Goal: Task Accomplishment & Management: Use online tool/utility

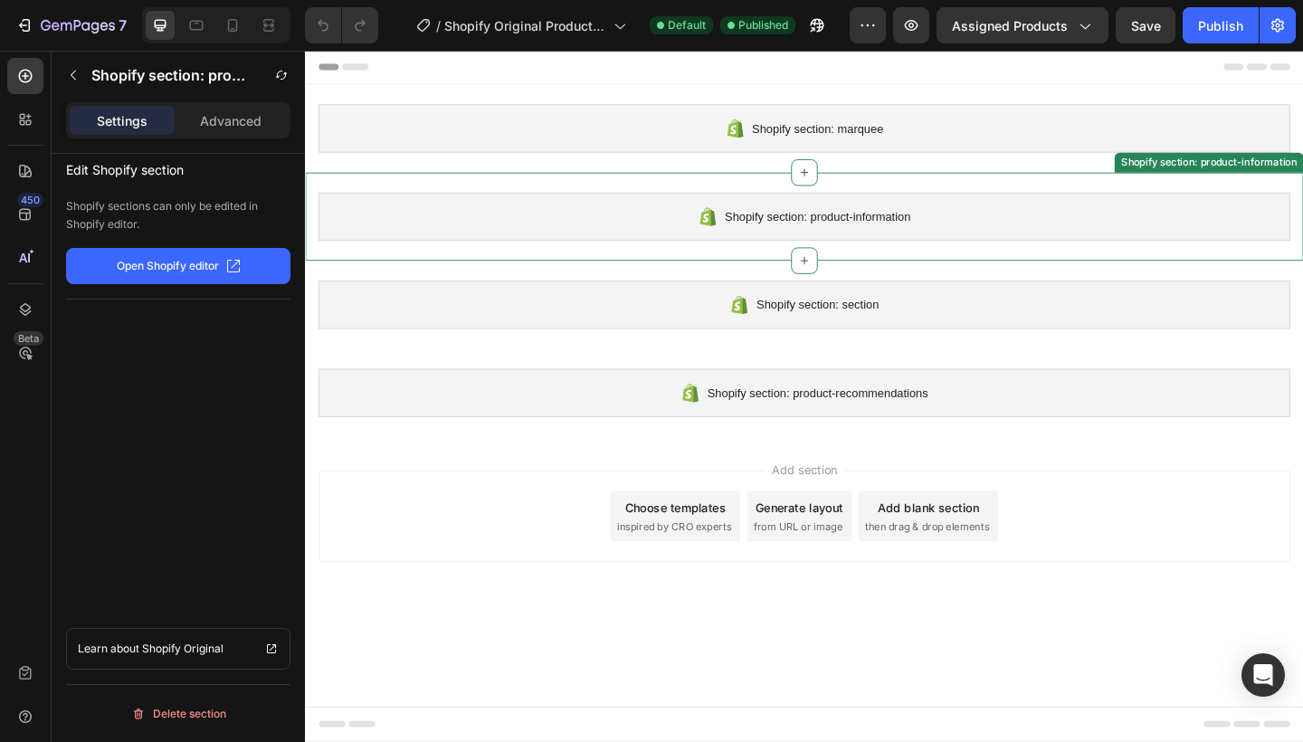
click at [835, 216] on div "Shopify section: product-information" at bounding box center [848, 231] width 1057 height 52
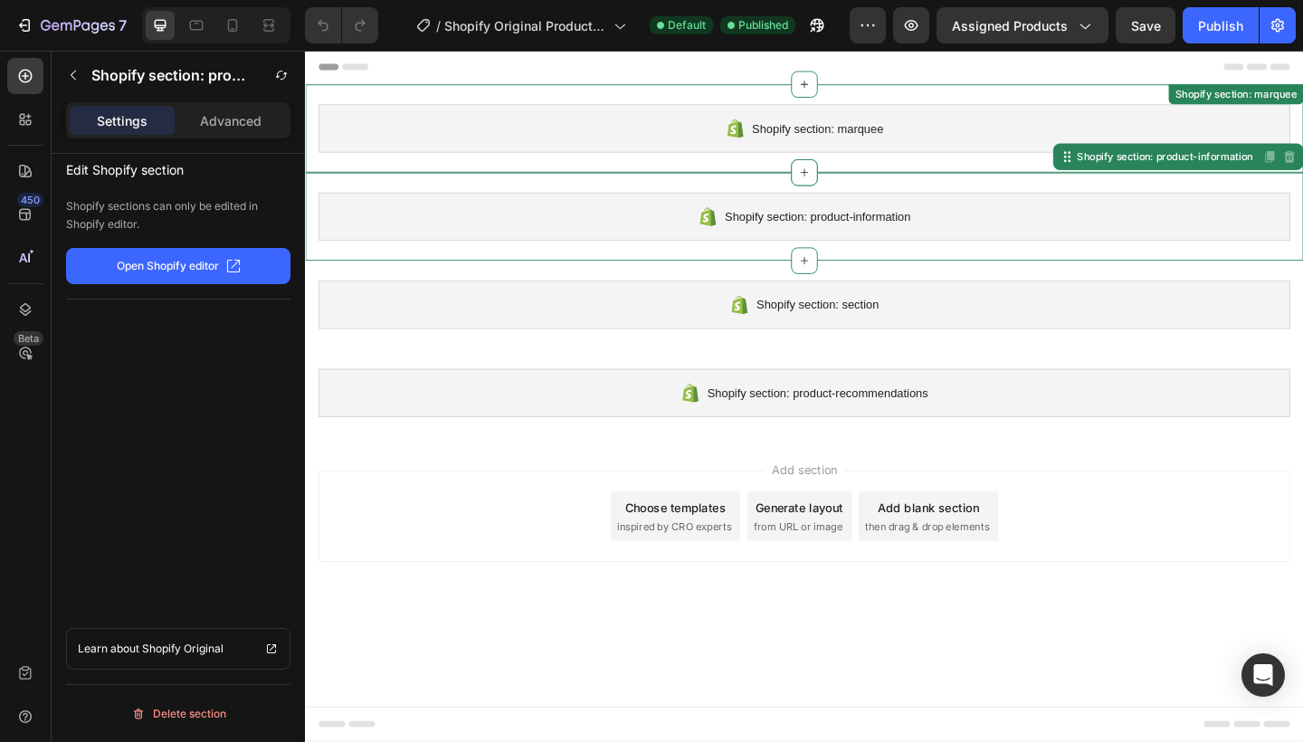
click at [830, 150] on div "Shopify section: marquee" at bounding box center [848, 136] width 1057 height 52
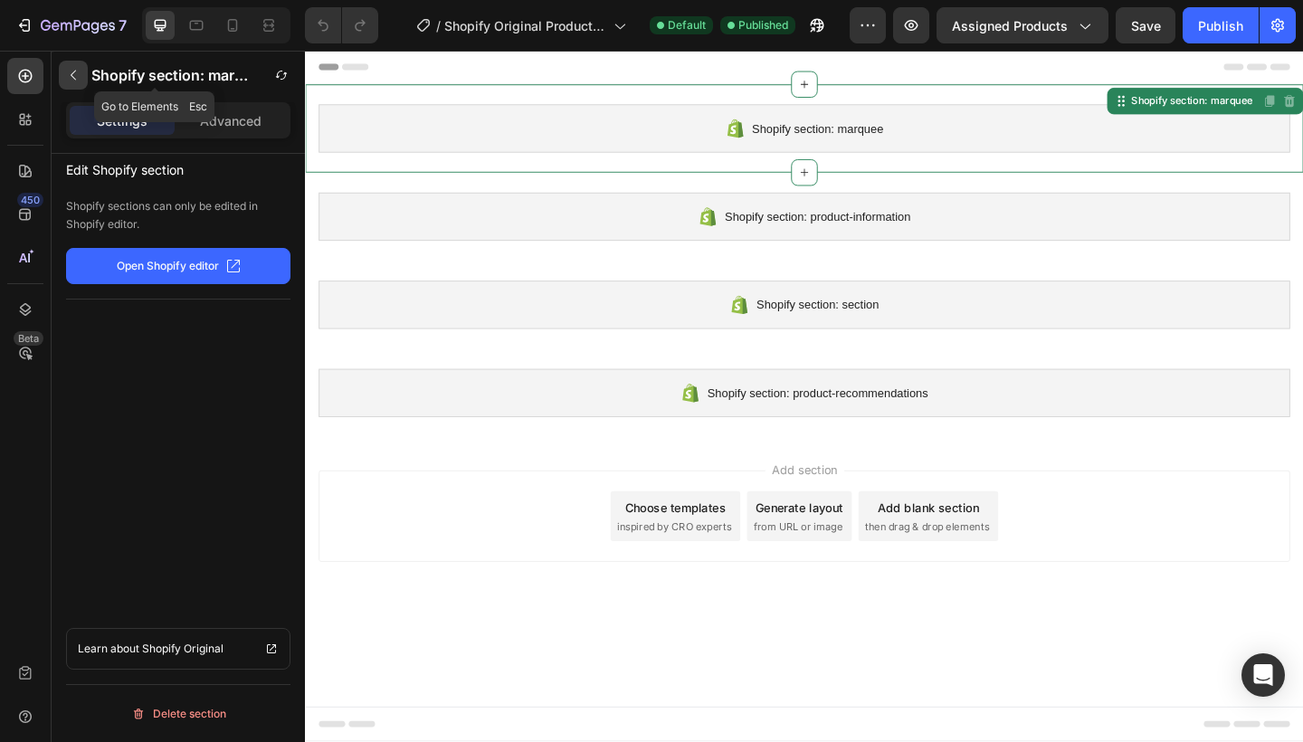
click at [72, 78] on icon "button" at bounding box center [73, 75] width 14 height 14
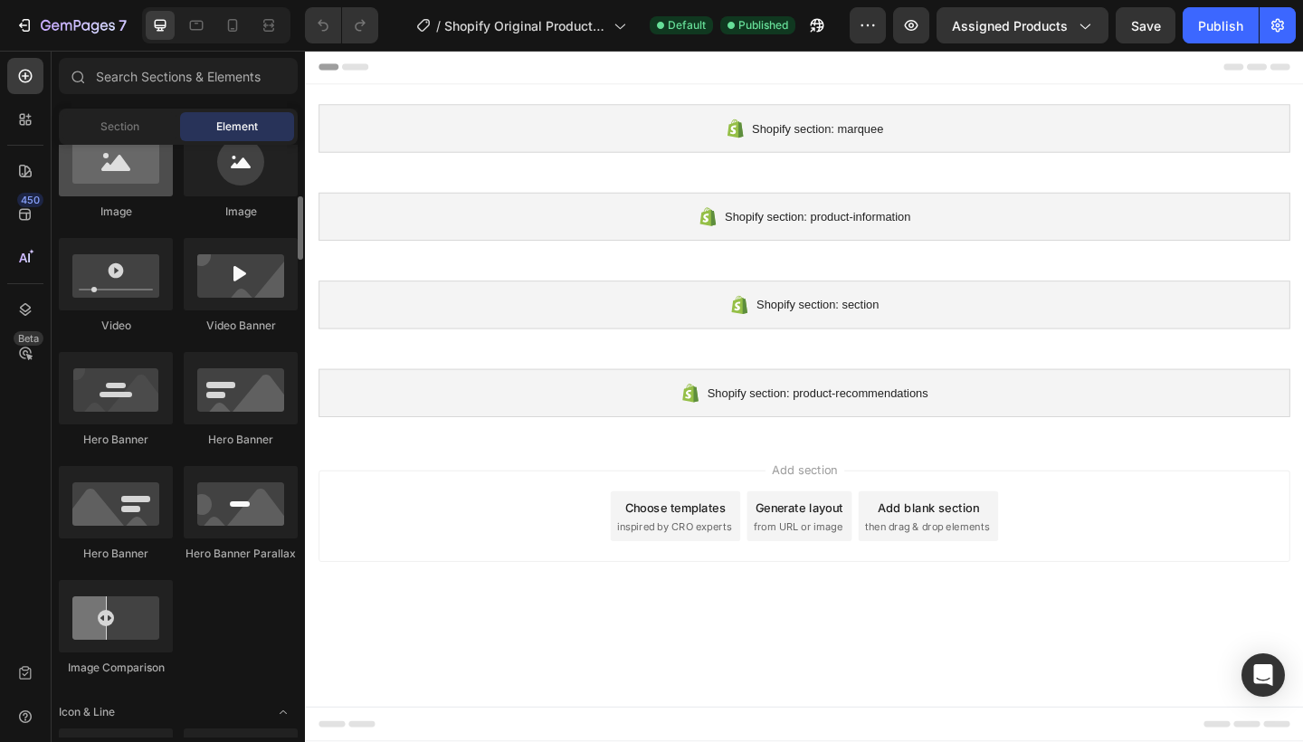
scroll to position [626, 0]
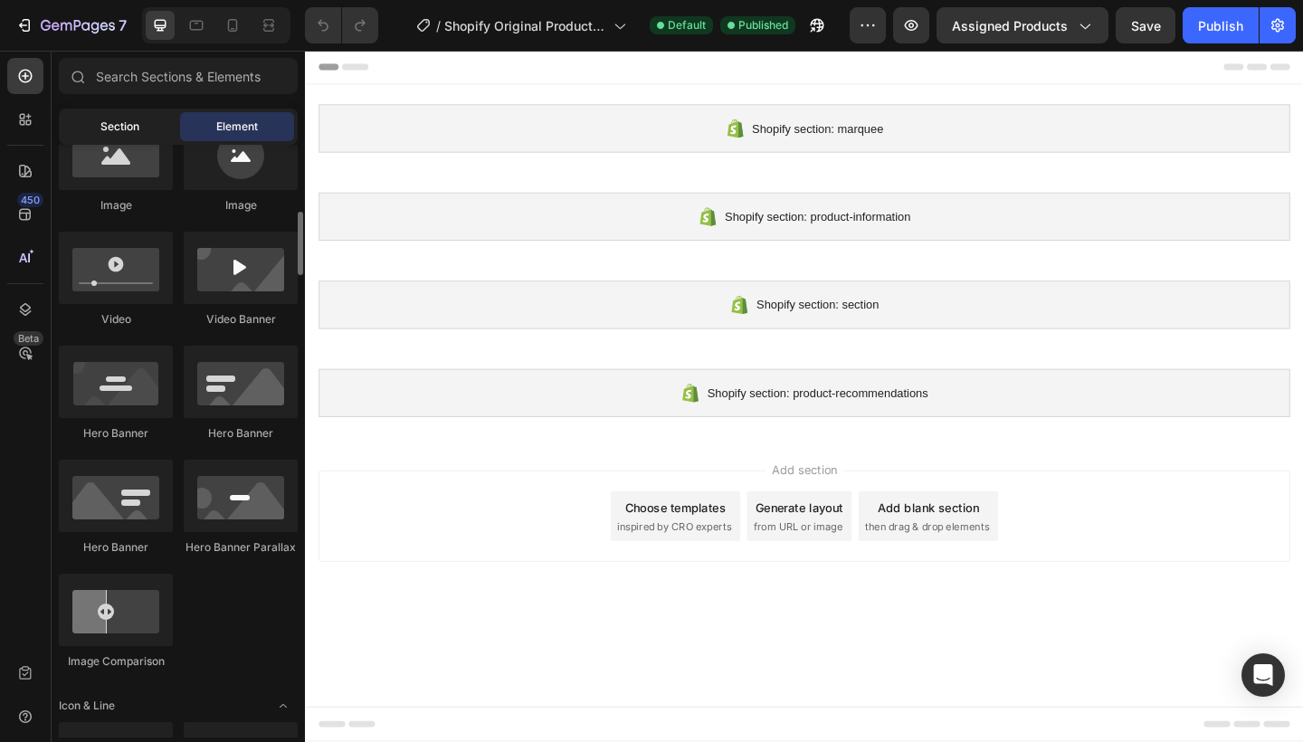
click at [138, 132] on span "Section" at bounding box center [119, 127] width 39 height 16
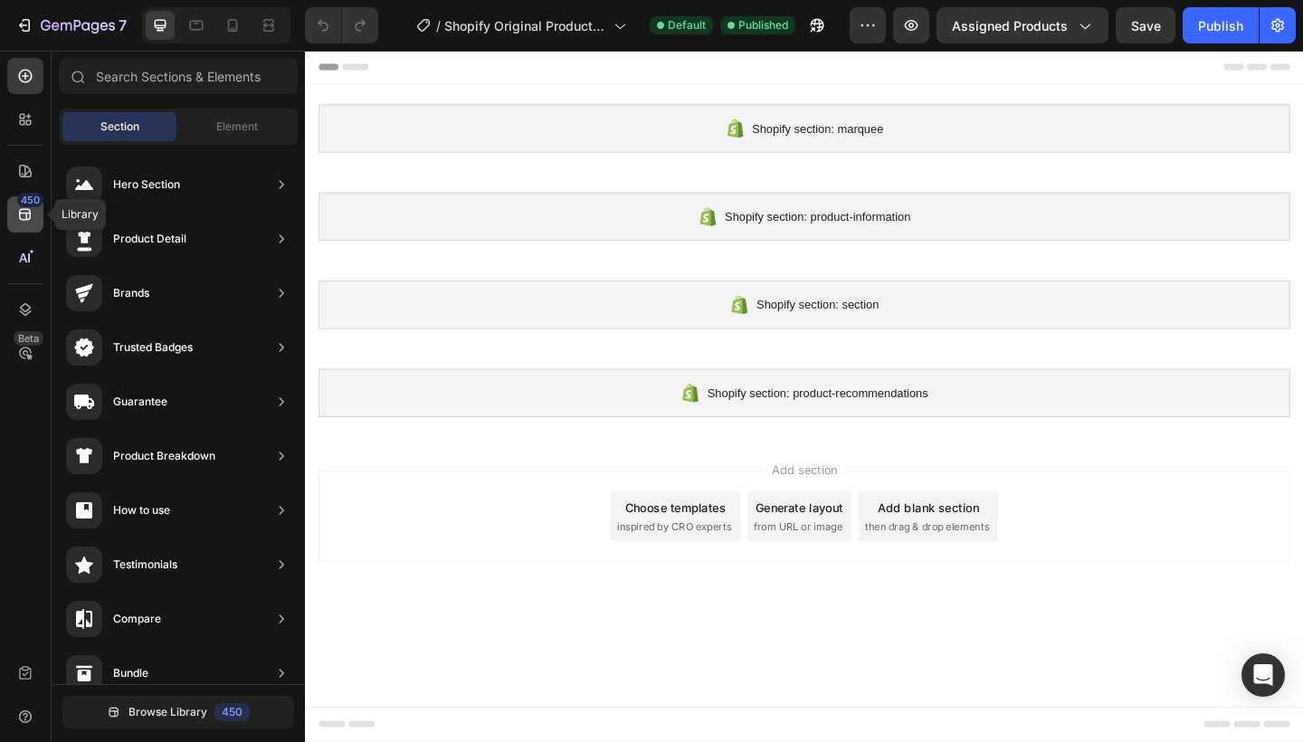
click at [25, 204] on div "450" at bounding box center [30, 200] width 26 height 14
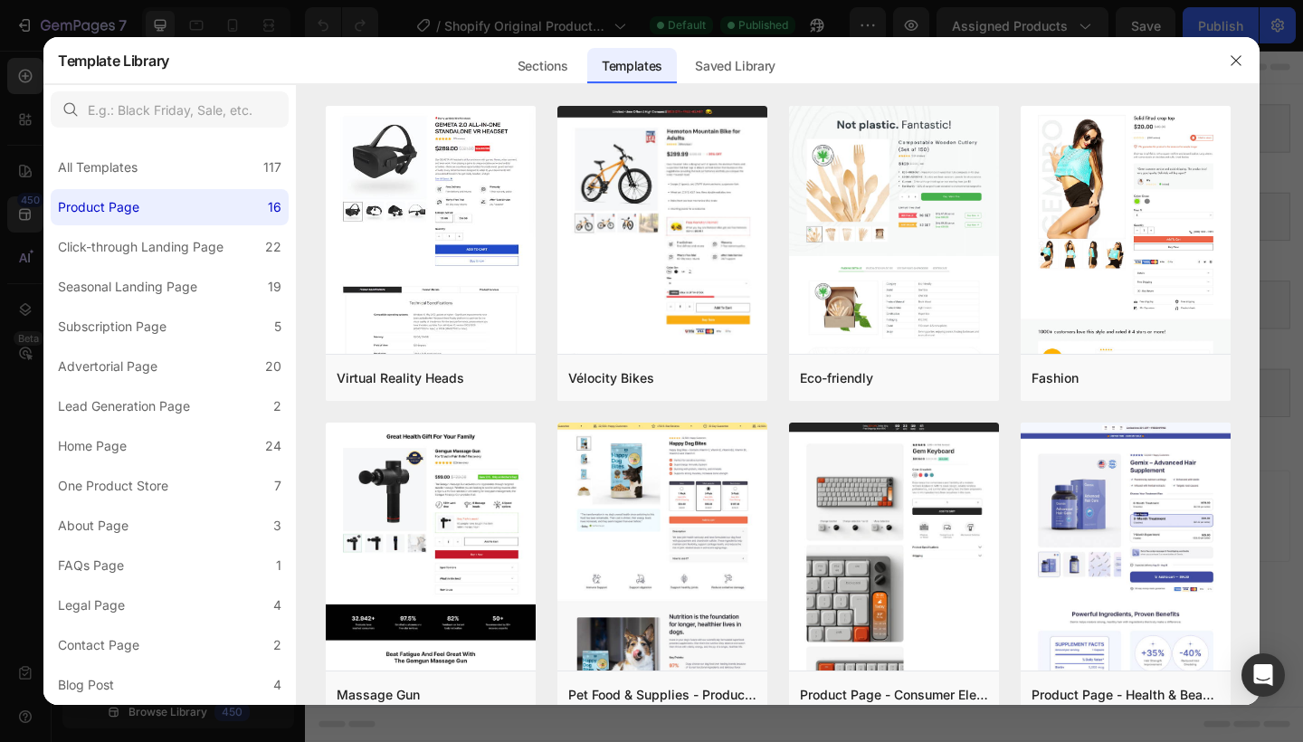
click at [23, 61] on div at bounding box center [651, 371] width 1303 height 742
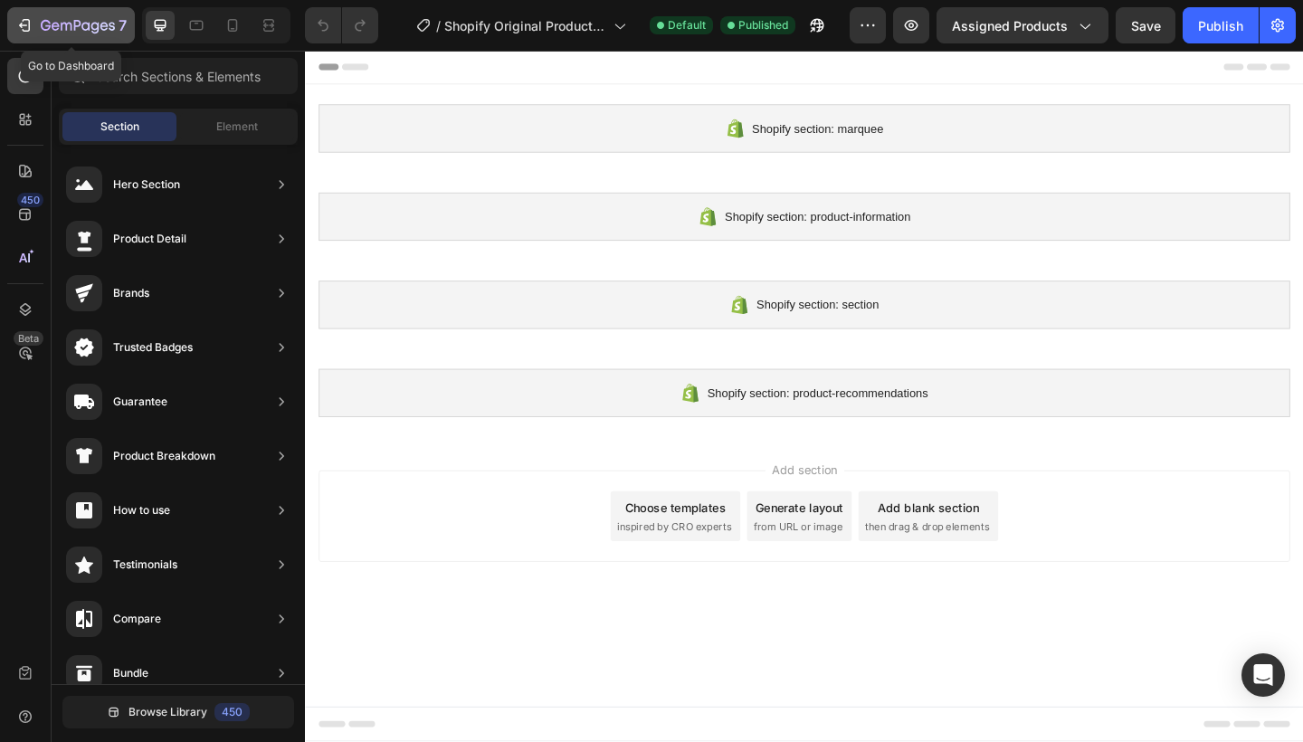
click at [34, 24] on div "7" at bounding box center [70, 25] width 111 height 22
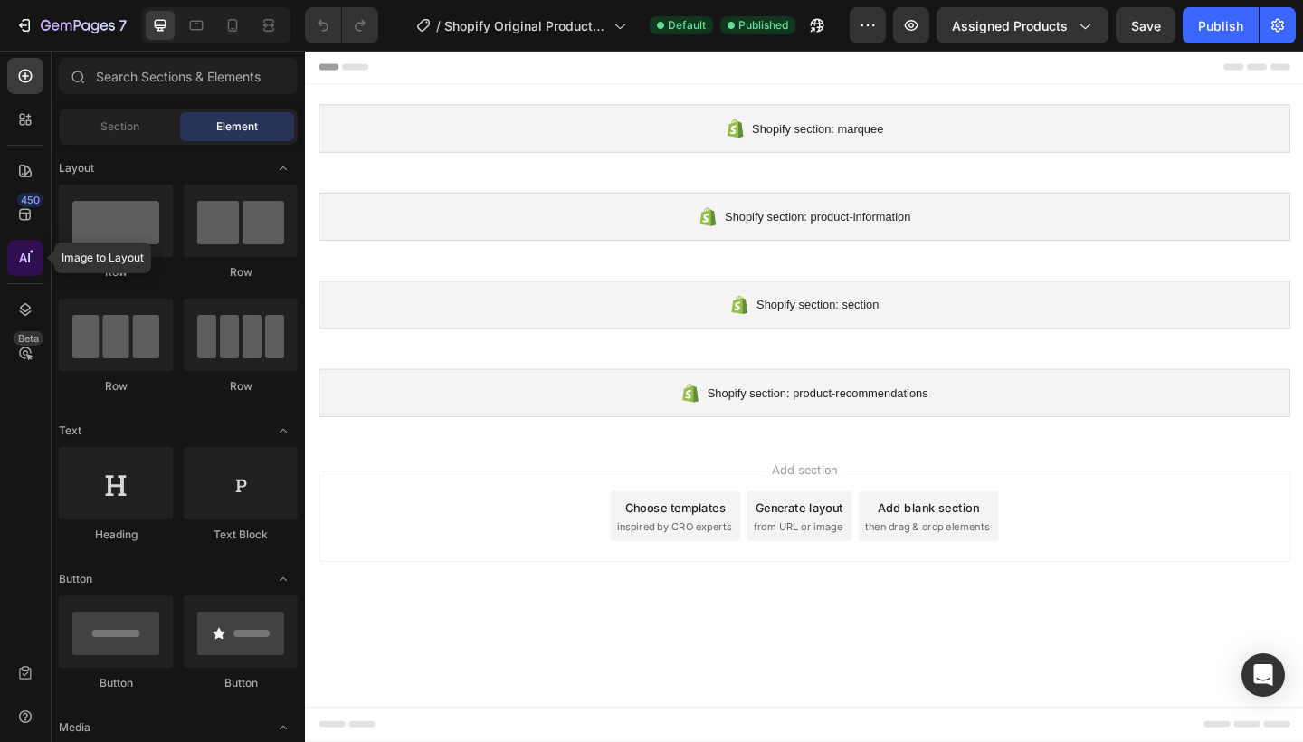
click at [19, 261] on icon at bounding box center [25, 258] width 18 height 18
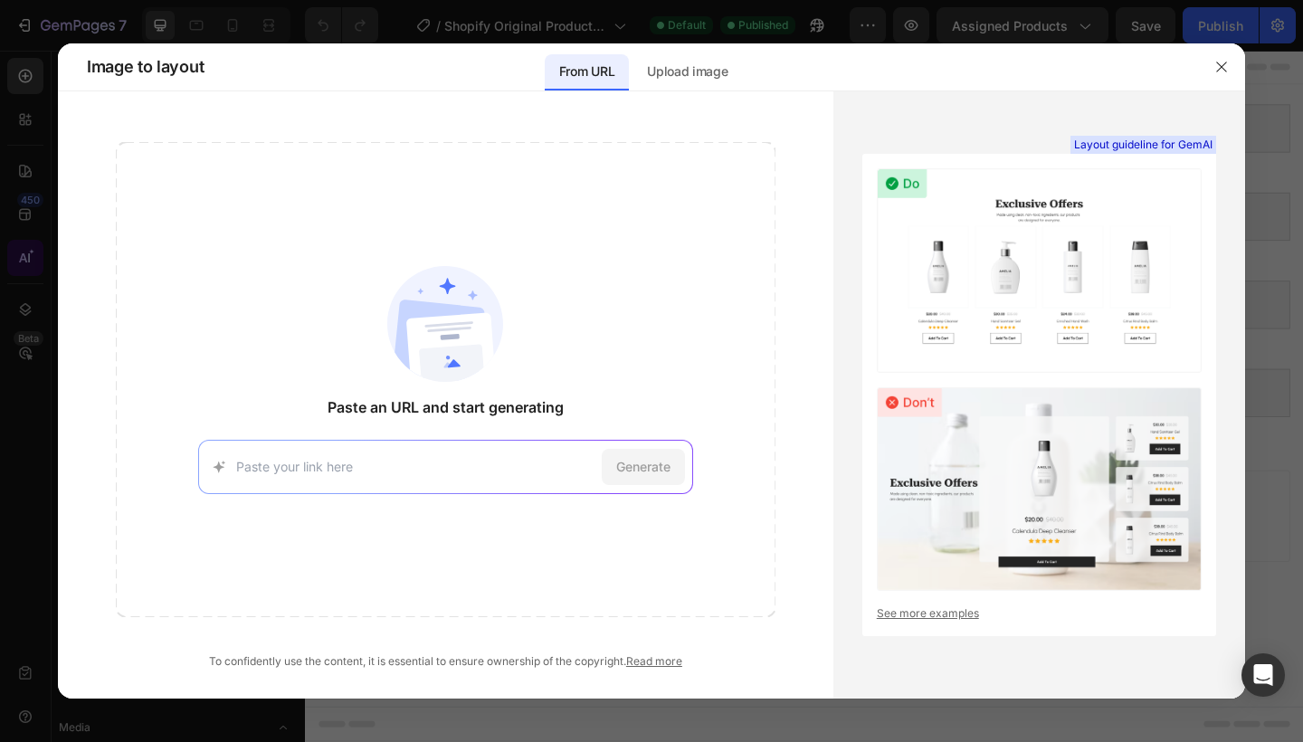
click at [19, 261] on div at bounding box center [651, 371] width 1303 height 742
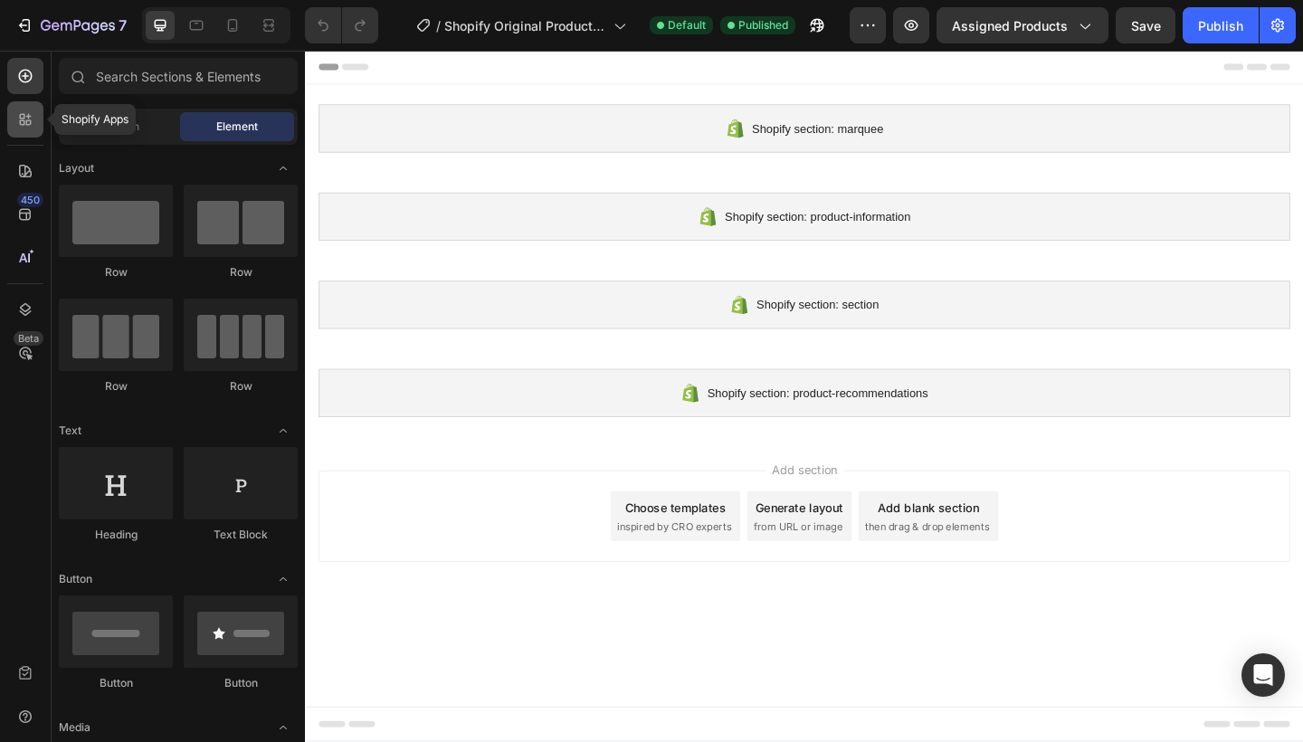
click at [30, 123] on icon at bounding box center [28, 122] width 5 height 5
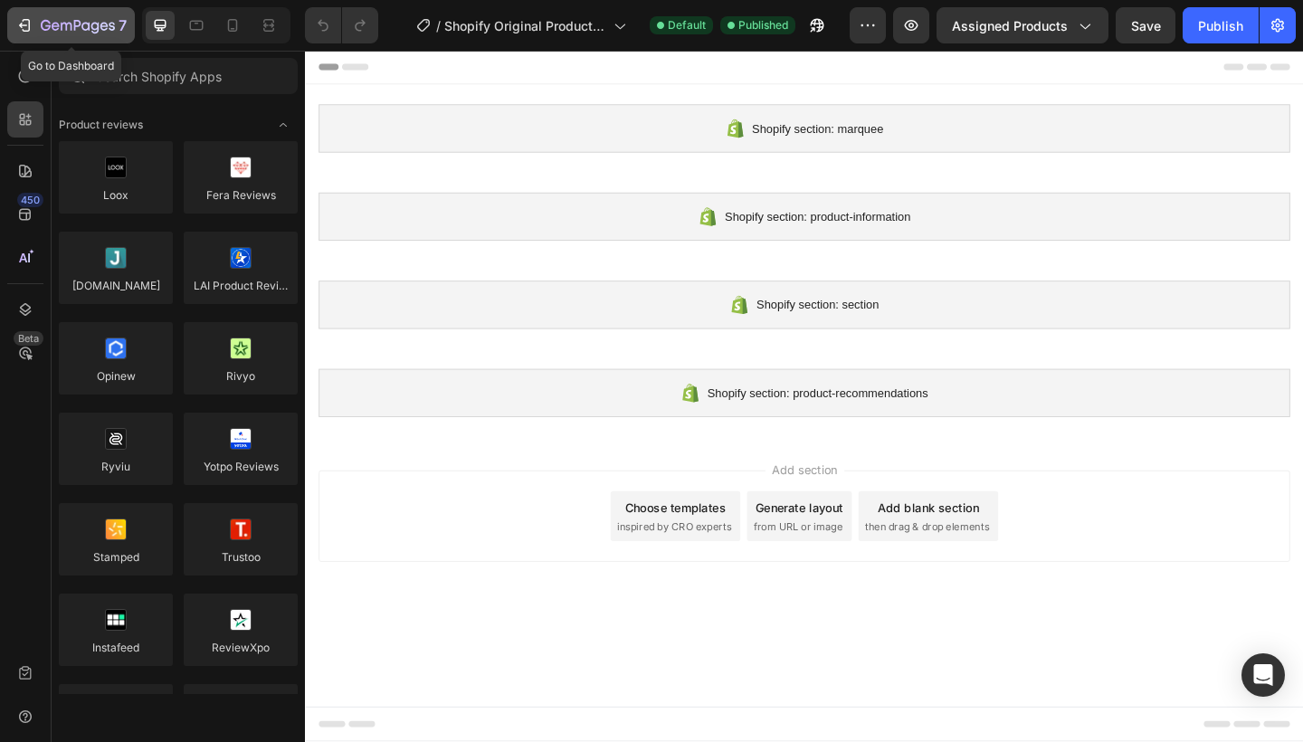
click at [36, 29] on div "7" at bounding box center [70, 25] width 111 height 22
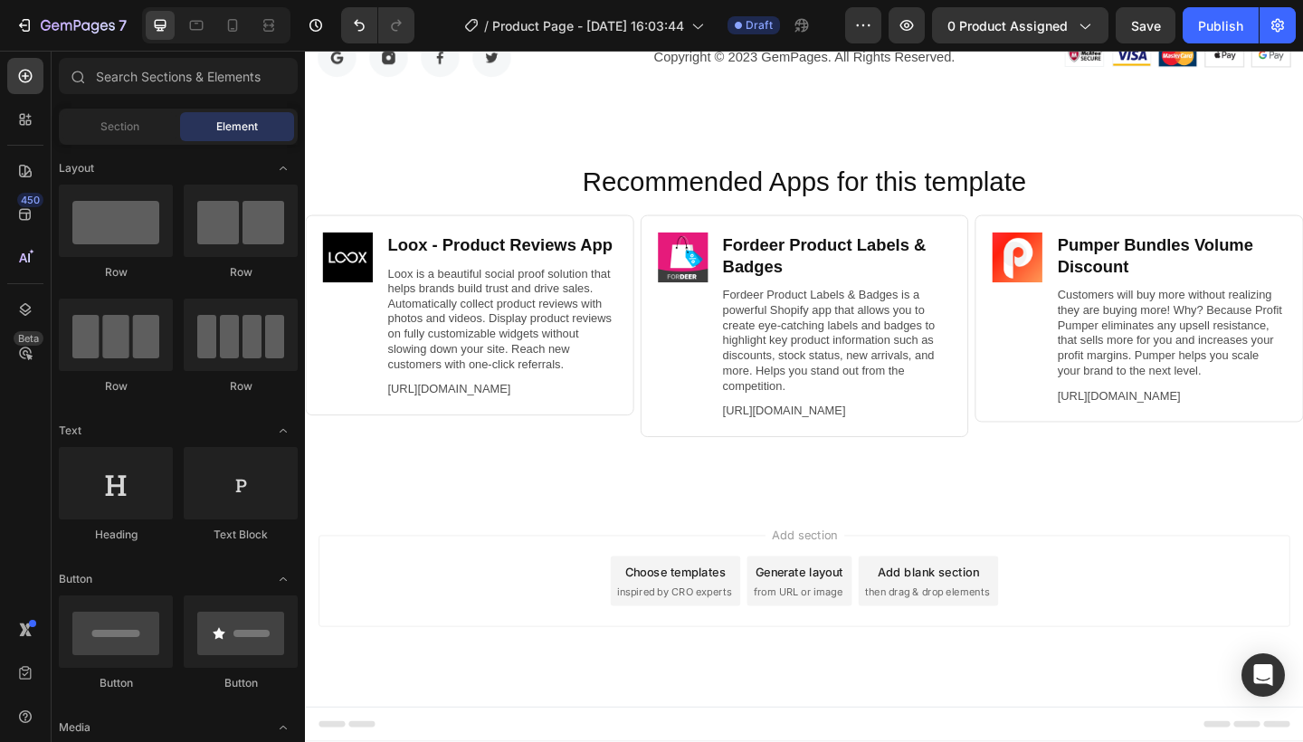
scroll to position [7486, 0]
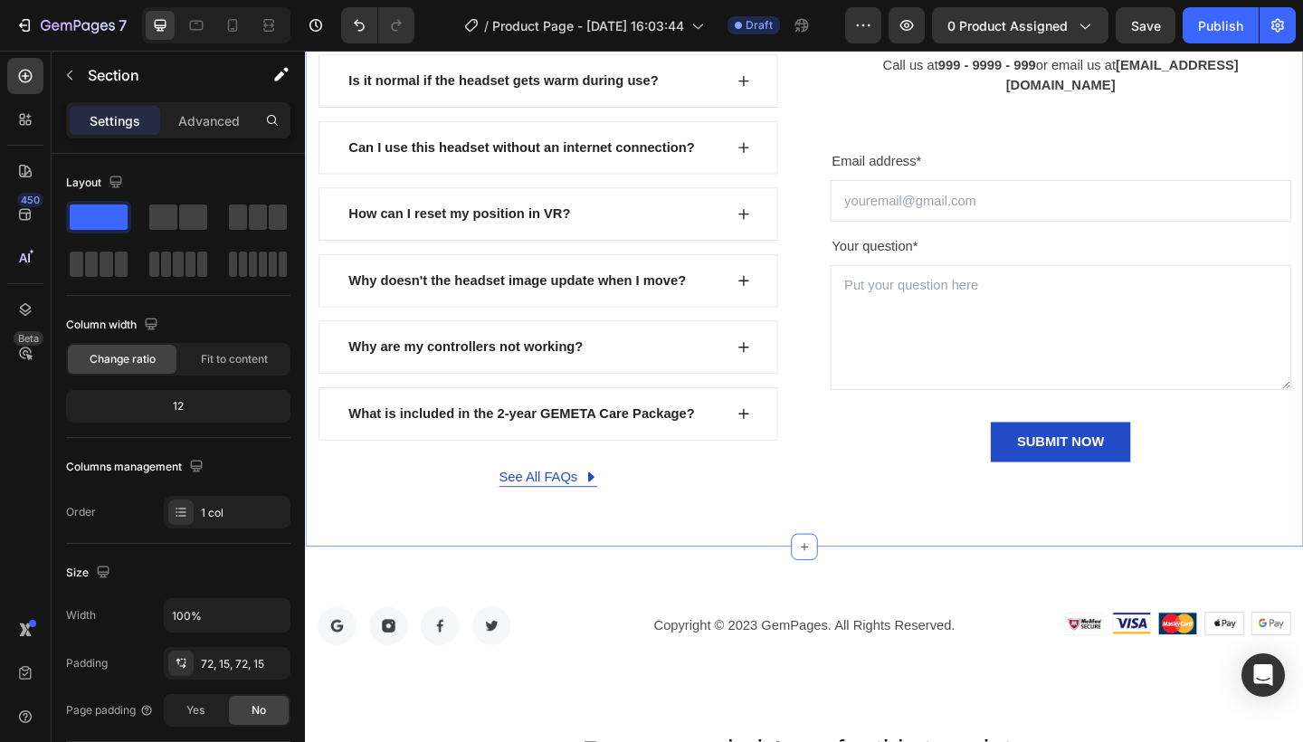
click at [802, 588] on div "FIND YOUR ANSWERS HERE Text block FREQUENTLY ASKED QUESTIONS Heading Row Why ca…" at bounding box center [848, 190] width 1086 height 802
click at [1089, 33] on icon "button" at bounding box center [1084, 25] width 18 height 18
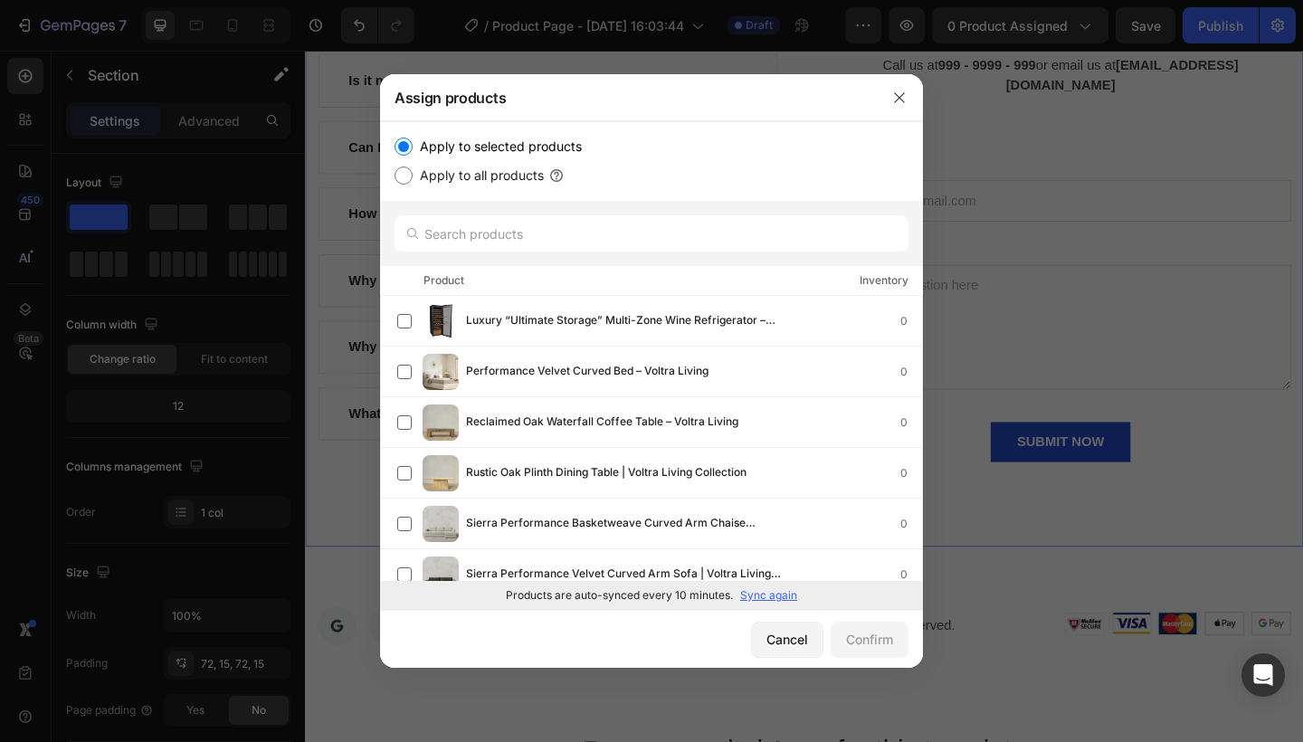
scroll to position [222, 0]
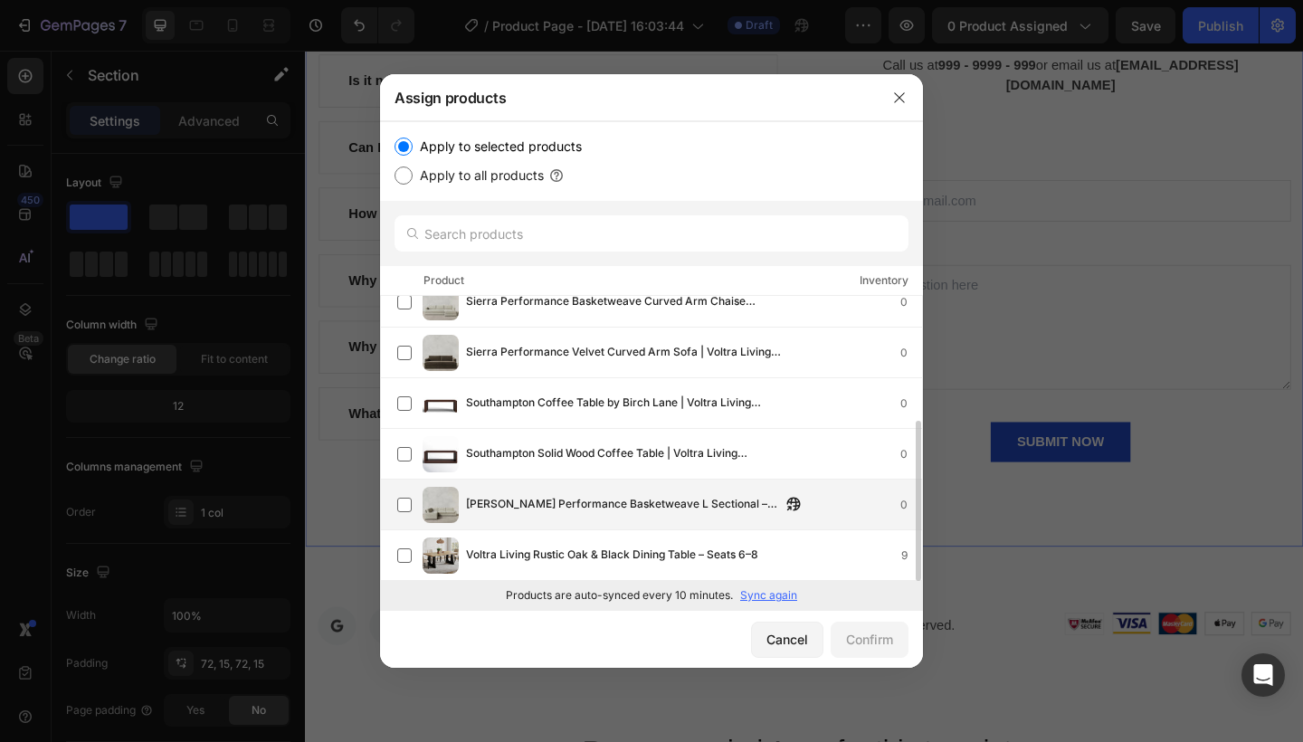
click at [473, 511] on span "[PERSON_NAME] Performance Basketweave L Sectional – Voltra Living" at bounding box center [623, 505] width 315 height 20
click at [877, 642] on div "Confirm" at bounding box center [869, 639] width 47 height 19
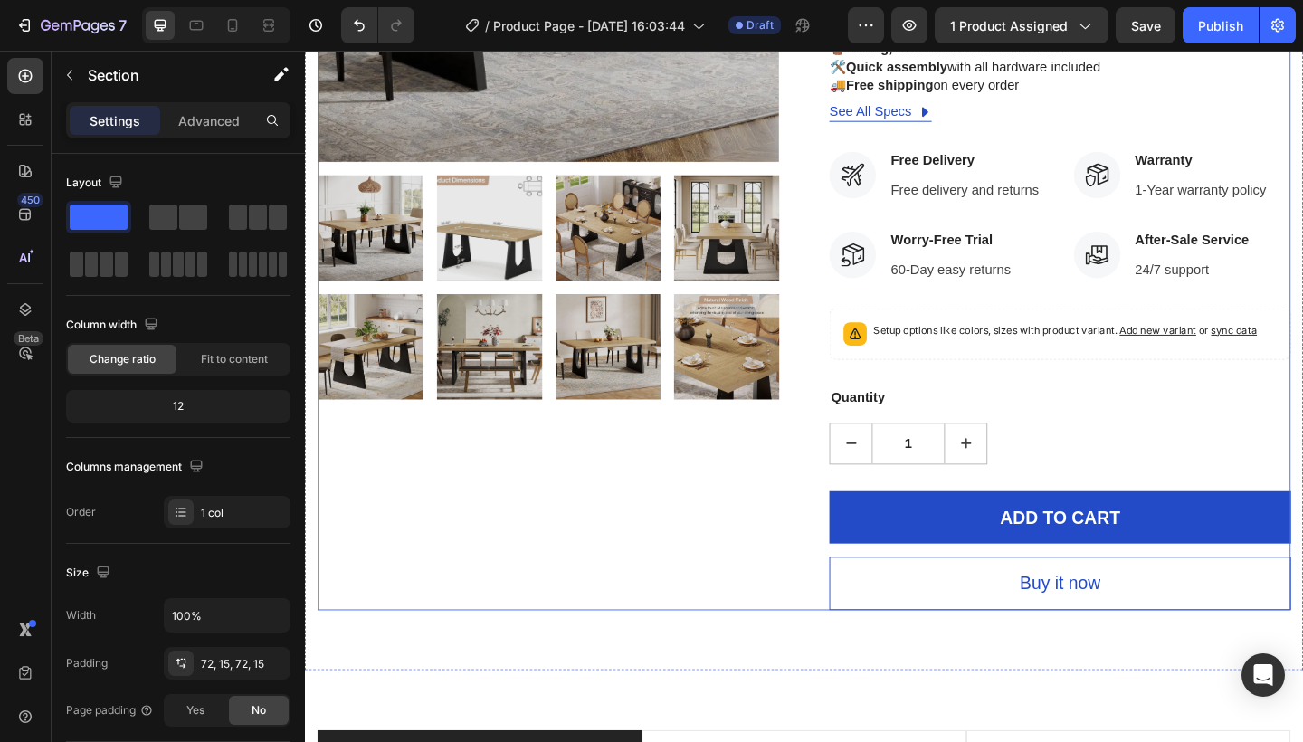
scroll to position [459, 0]
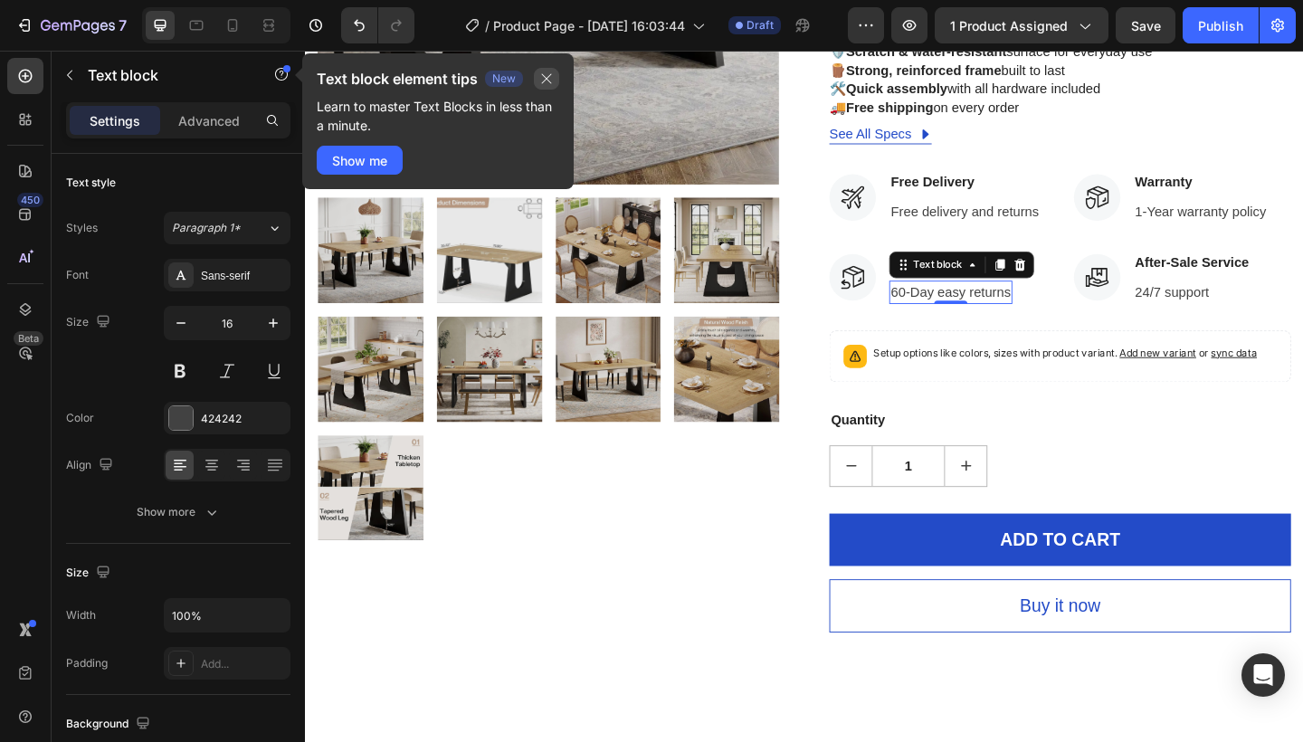
click at [543, 77] on icon "button" at bounding box center [546, 79] width 14 height 14
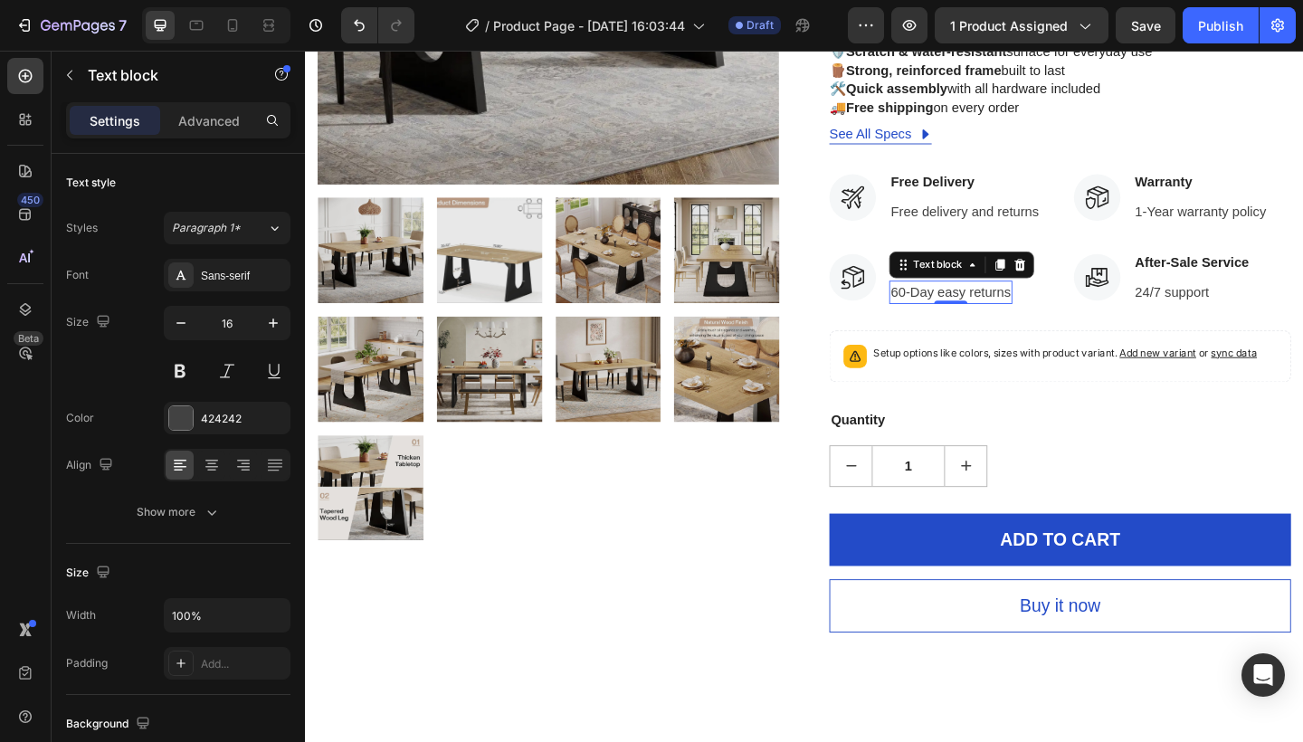
click at [951, 310] on p "60-Day easy returns" at bounding box center [1007, 314] width 130 height 22
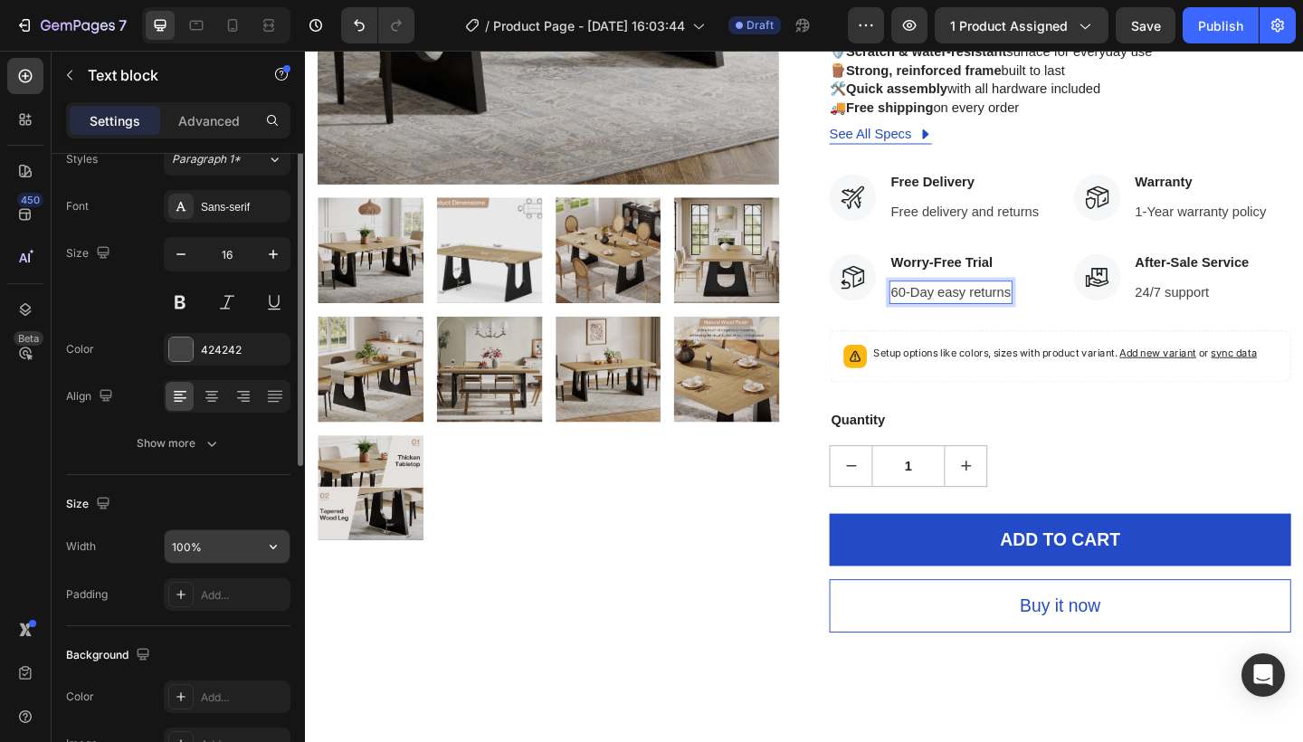
scroll to position [0, 0]
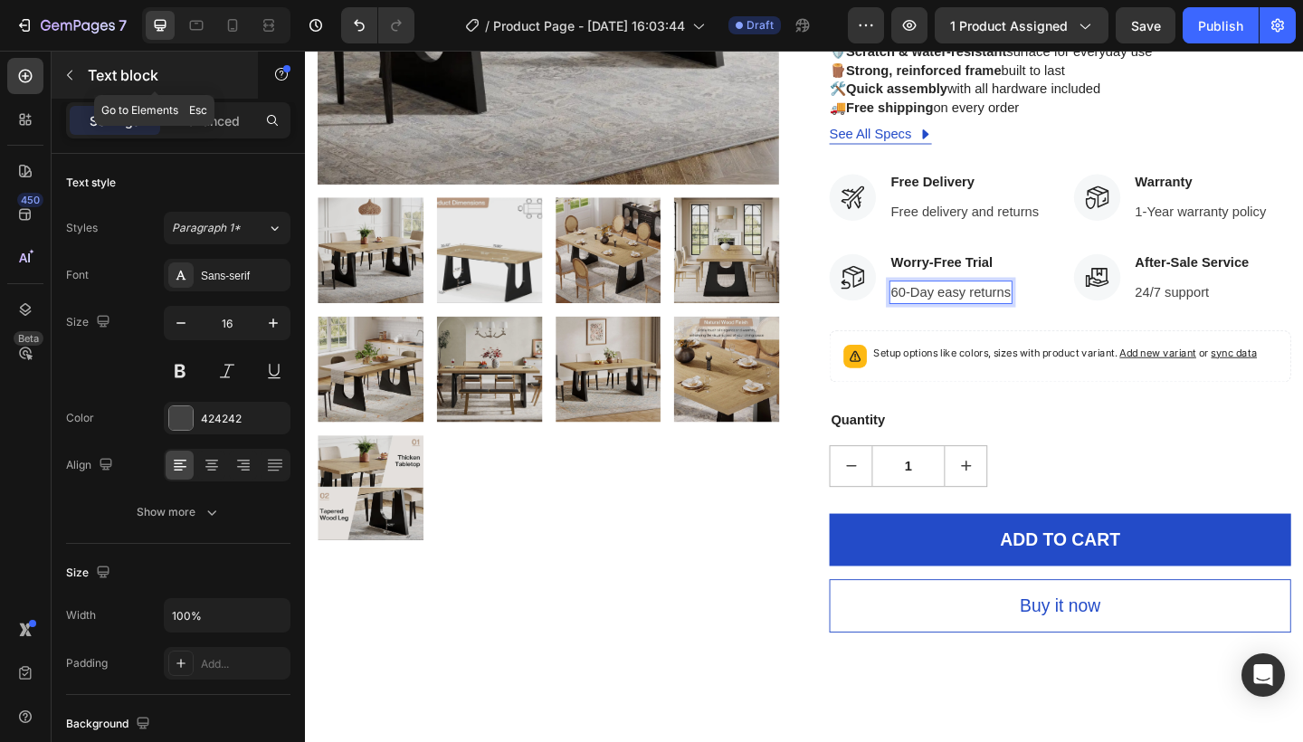
click at [68, 71] on icon "button" at bounding box center [69, 75] width 14 height 14
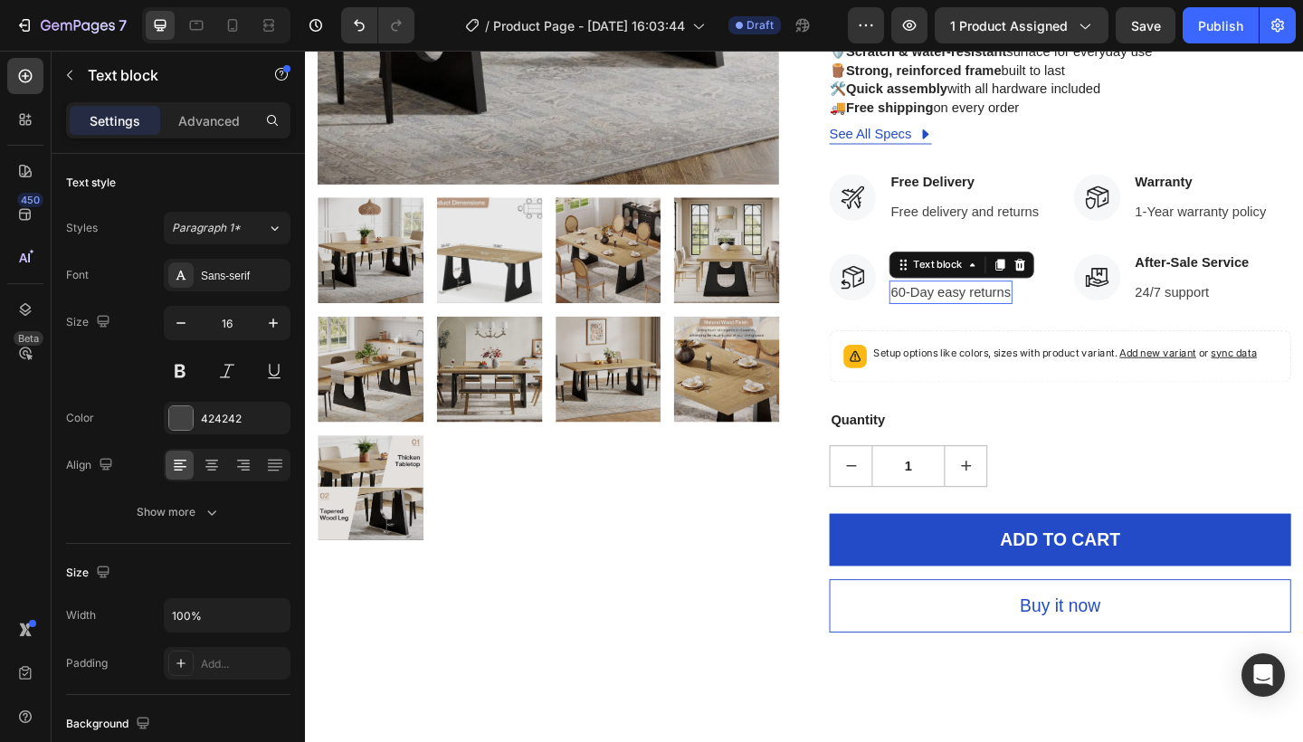
click at [955, 307] on p "60-Day easy returns" at bounding box center [1007, 314] width 130 height 22
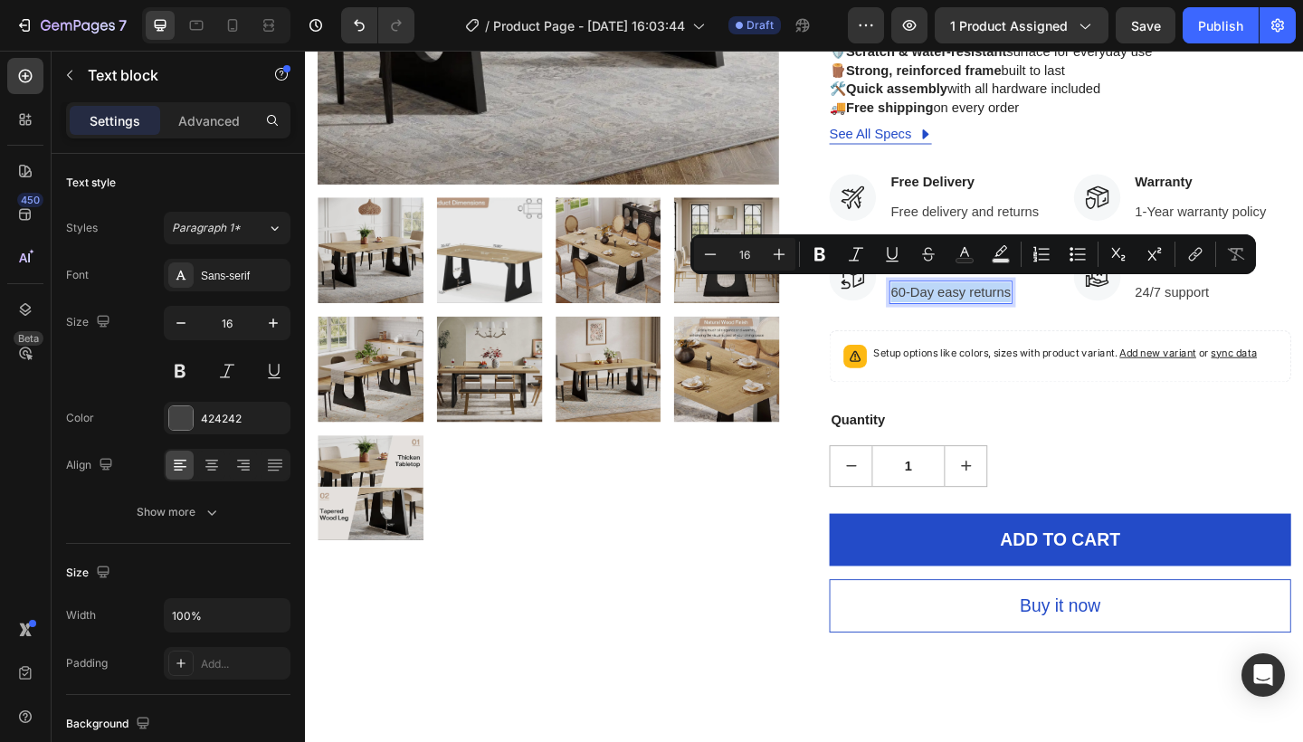
click at [955, 307] on p "60-Day easy returns" at bounding box center [1007, 314] width 130 height 22
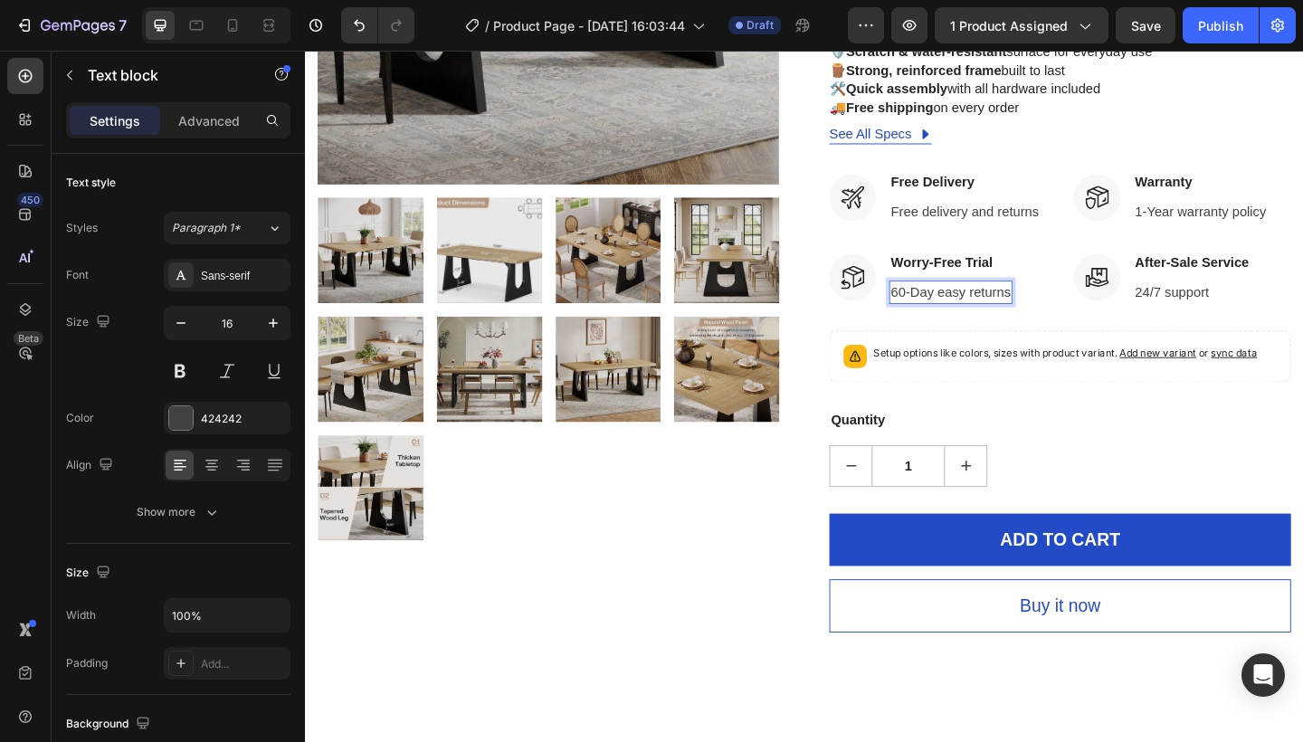
click at [955, 307] on p "60-Day easy returns" at bounding box center [1007, 314] width 130 height 22
click at [1049, 226] on p "Free delivery and returns" at bounding box center [1022, 227] width 161 height 22
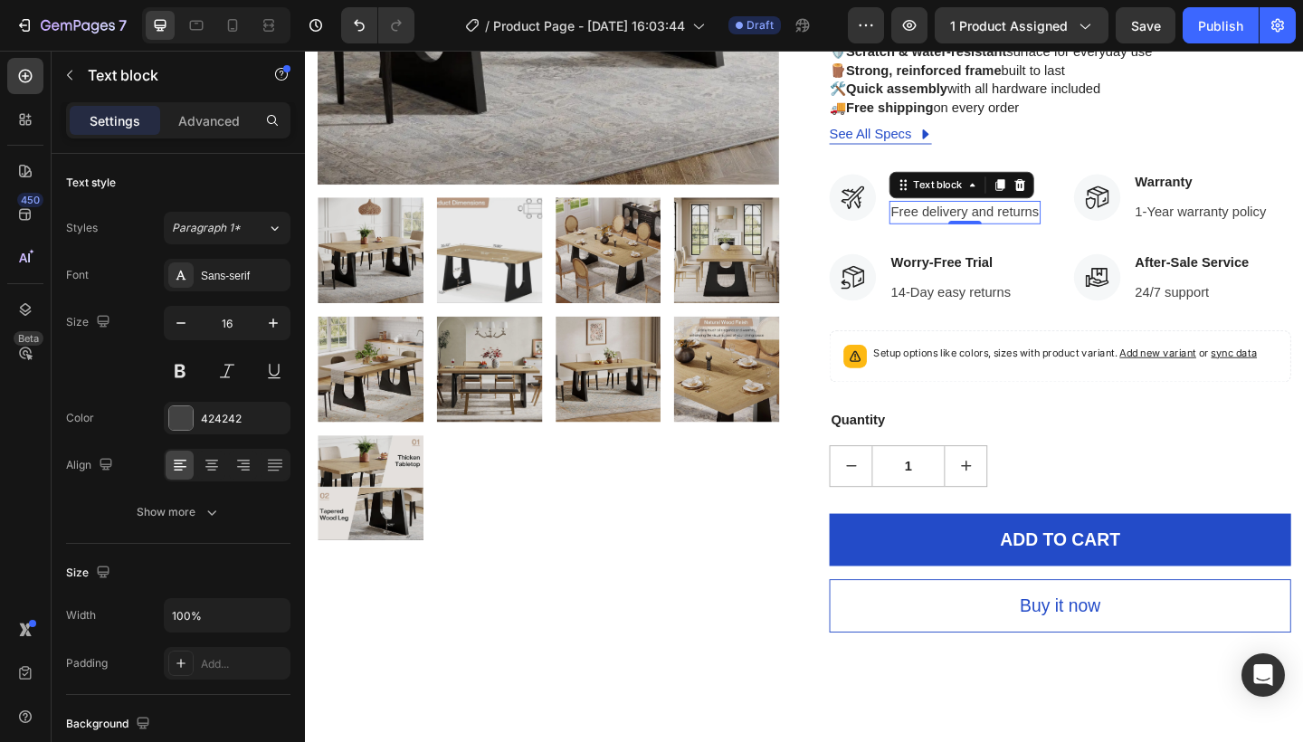
click at [1086, 223] on p "Free delivery and returns" at bounding box center [1022, 227] width 161 height 22
click at [1101, 224] on p "Free delivery and returns" at bounding box center [1022, 227] width 161 height 22
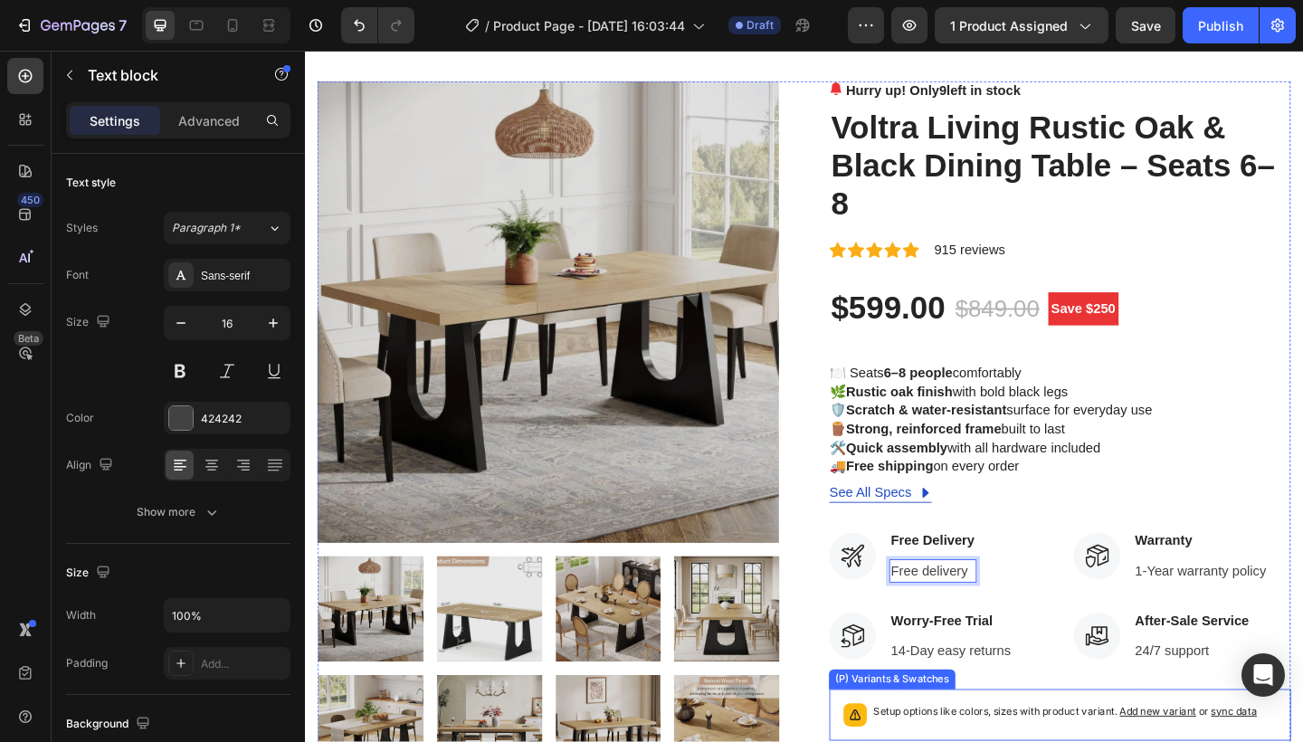
scroll to position [5, 0]
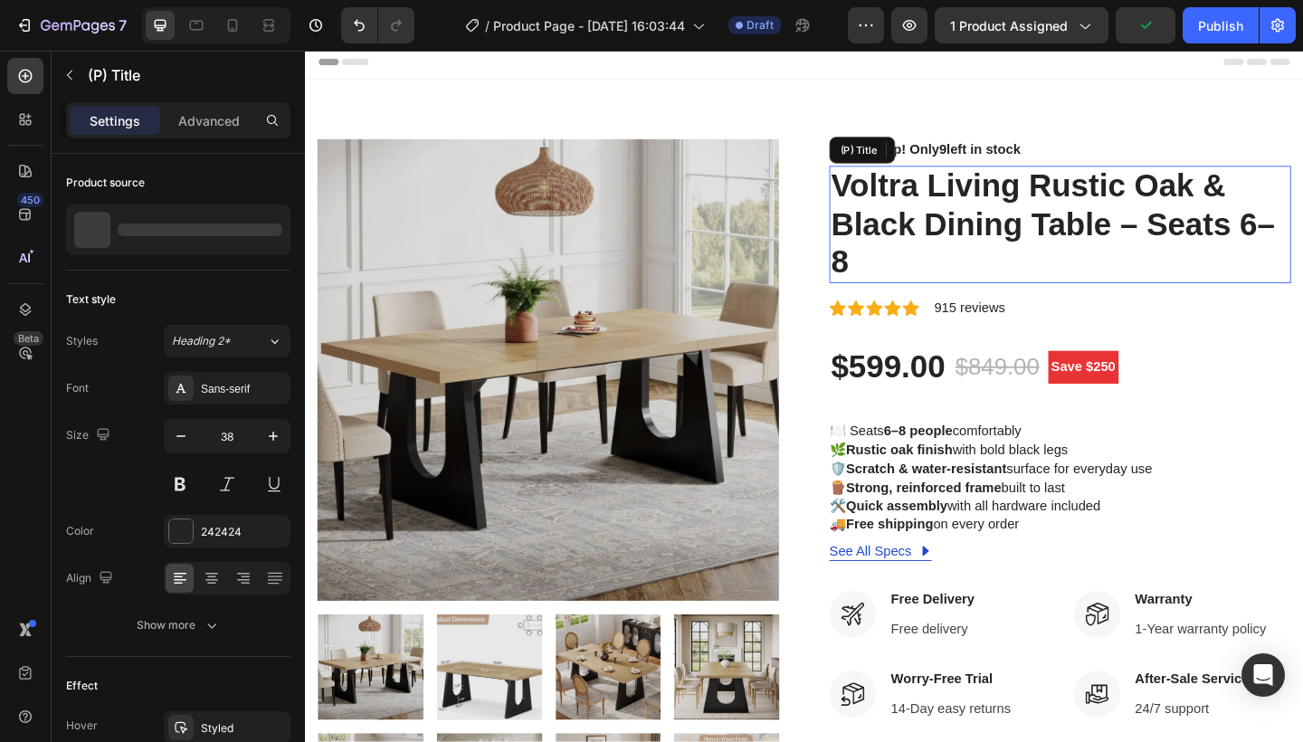
click at [901, 274] on h2 "Voltra Living Rustic Oak & Black Dining Table – Seats 6–8" at bounding box center [1126, 241] width 502 height 128
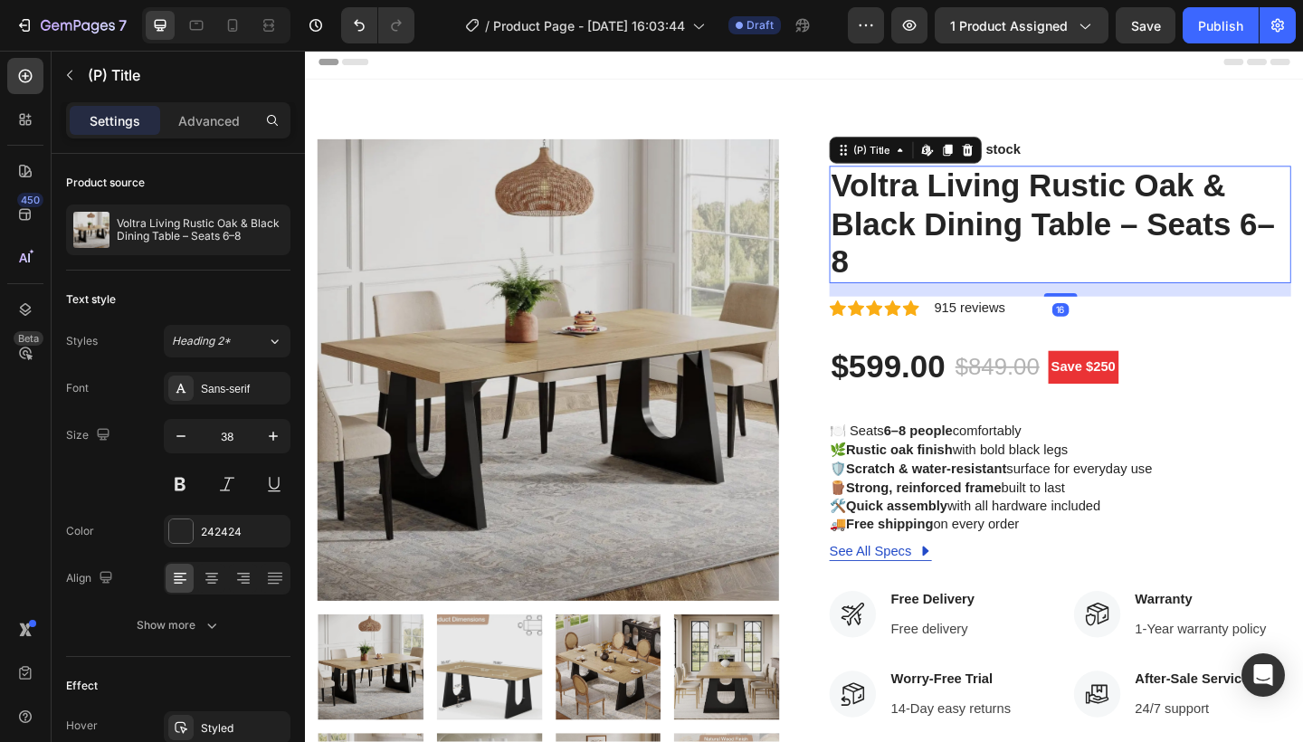
click at [890, 274] on h2 "Voltra Living Rustic Oak & Black Dining Table – Seats 6–8" at bounding box center [1126, 241] width 502 height 128
click at [895, 284] on h2 "Voltra Living Rustic Oak & Black Dining Table – Seats 6–8" at bounding box center [1126, 241] width 502 height 128
click at [913, 276] on h2 "Voltra Living Rustic Oak & Black Dining Table – Seats 6–8" at bounding box center [1126, 241] width 502 height 128
click at [888, 282] on h2 "Voltra Living Rustic Oak & Black Dining Table – Seats 6–8" at bounding box center [1126, 241] width 502 height 128
click at [896, 274] on h2 "Voltra Living Rustic Oak & Black Dining Table – Seats 6–8" at bounding box center [1126, 241] width 502 height 128
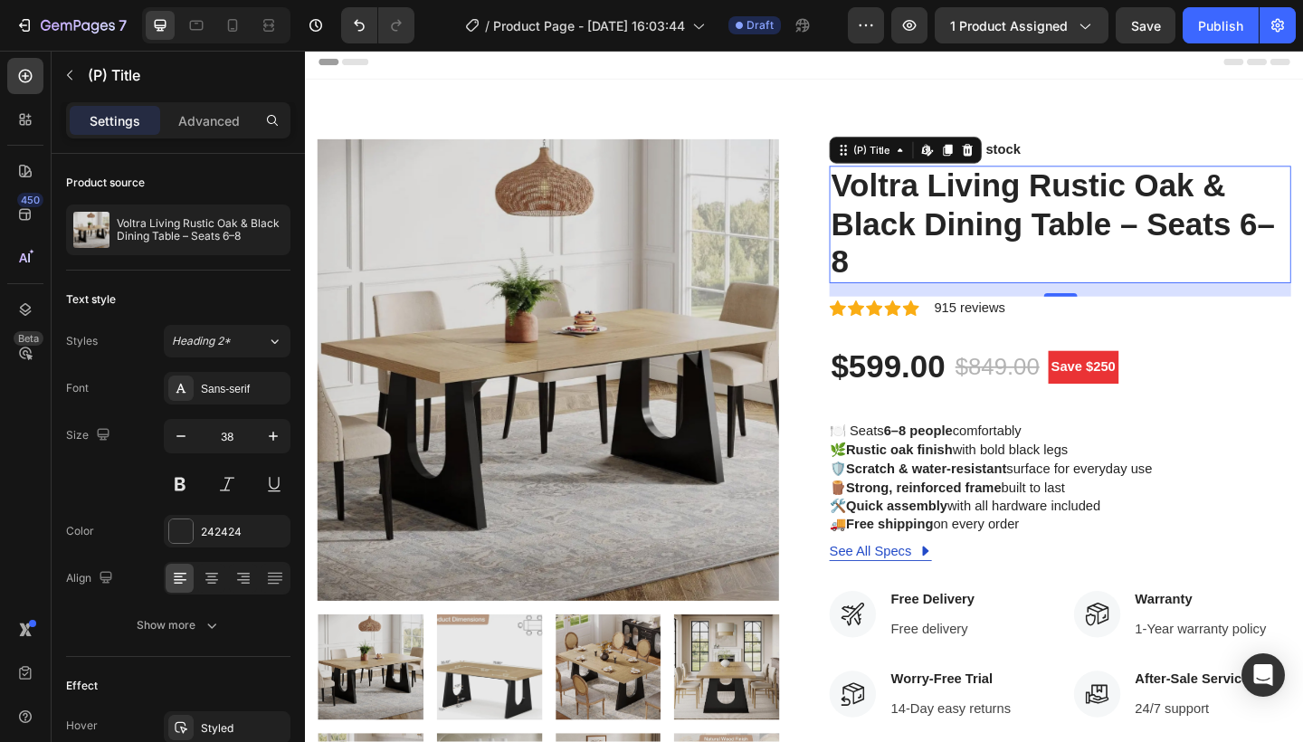
click at [1303, 240] on h2 "Voltra Living Rustic Oak & Black Dining Table – Seats 6–8" at bounding box center [1126, 241] width 502 height 128
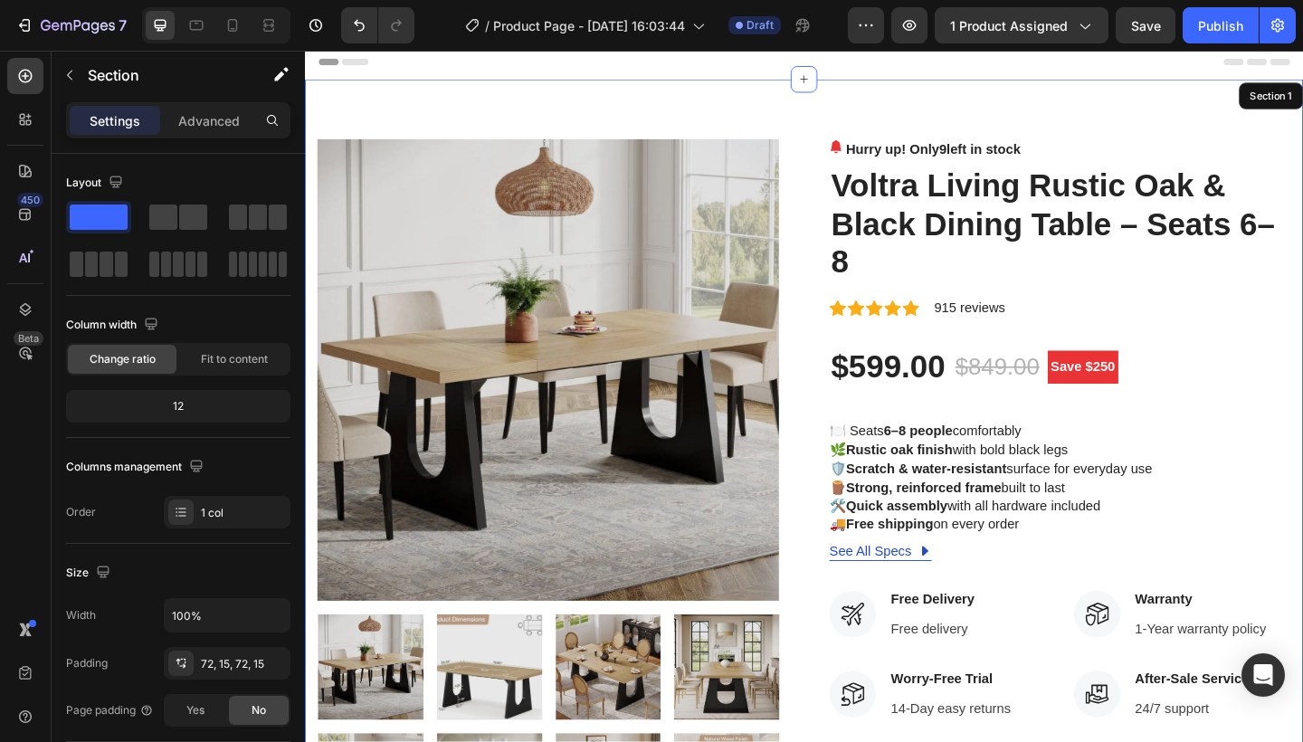
click at [1090, 118] on div "Product Images Hurry up! Only 9 left in stock (P) Stock Counter Voltra Living R…" at bounding box center [848, 642] width 1086 height 1121
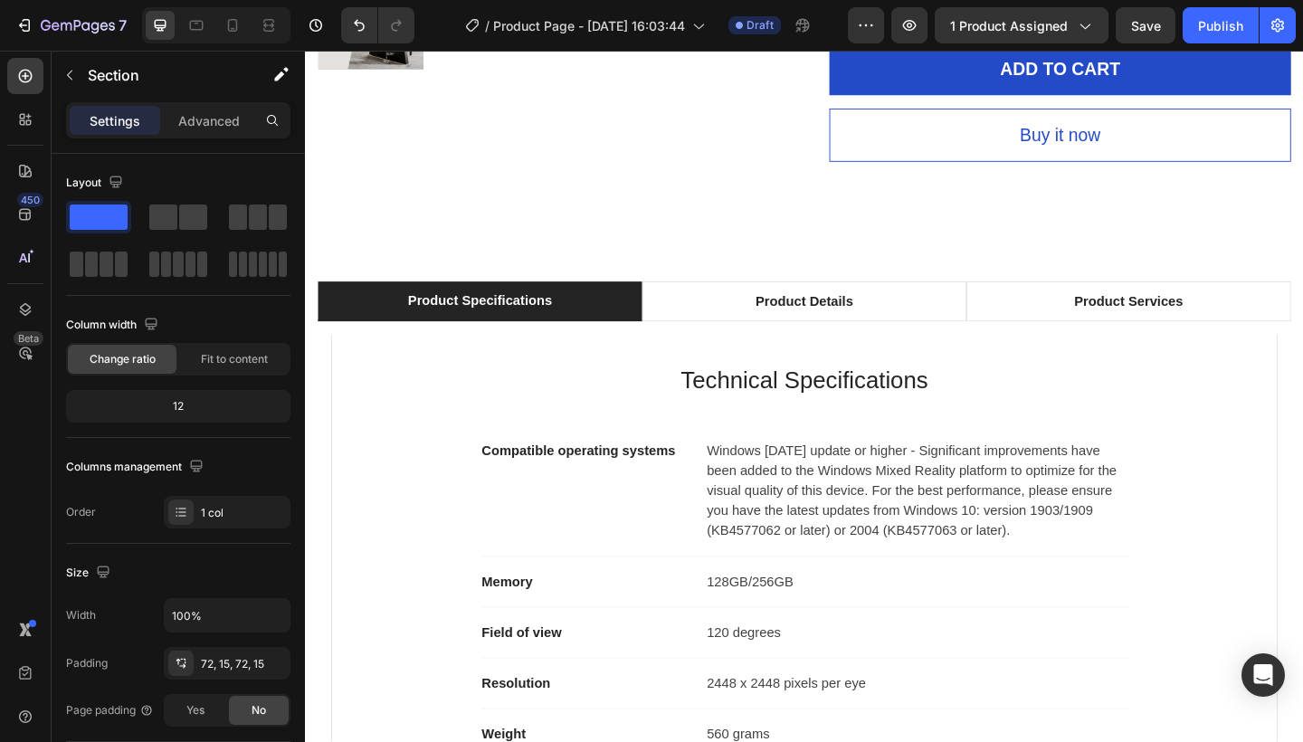
scroll to position [969, 0]
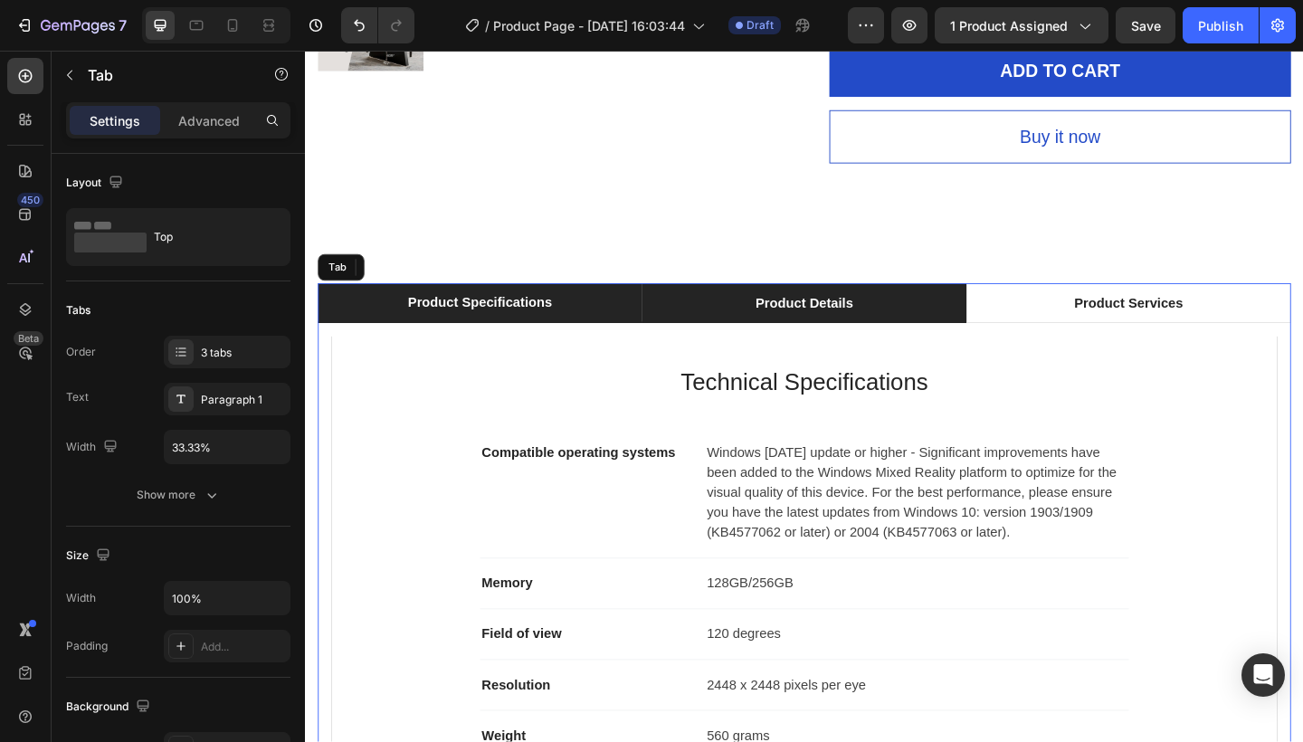
click at [913, 313] on li "Product Details" at bounding box center [848, 325] width 353 height 43
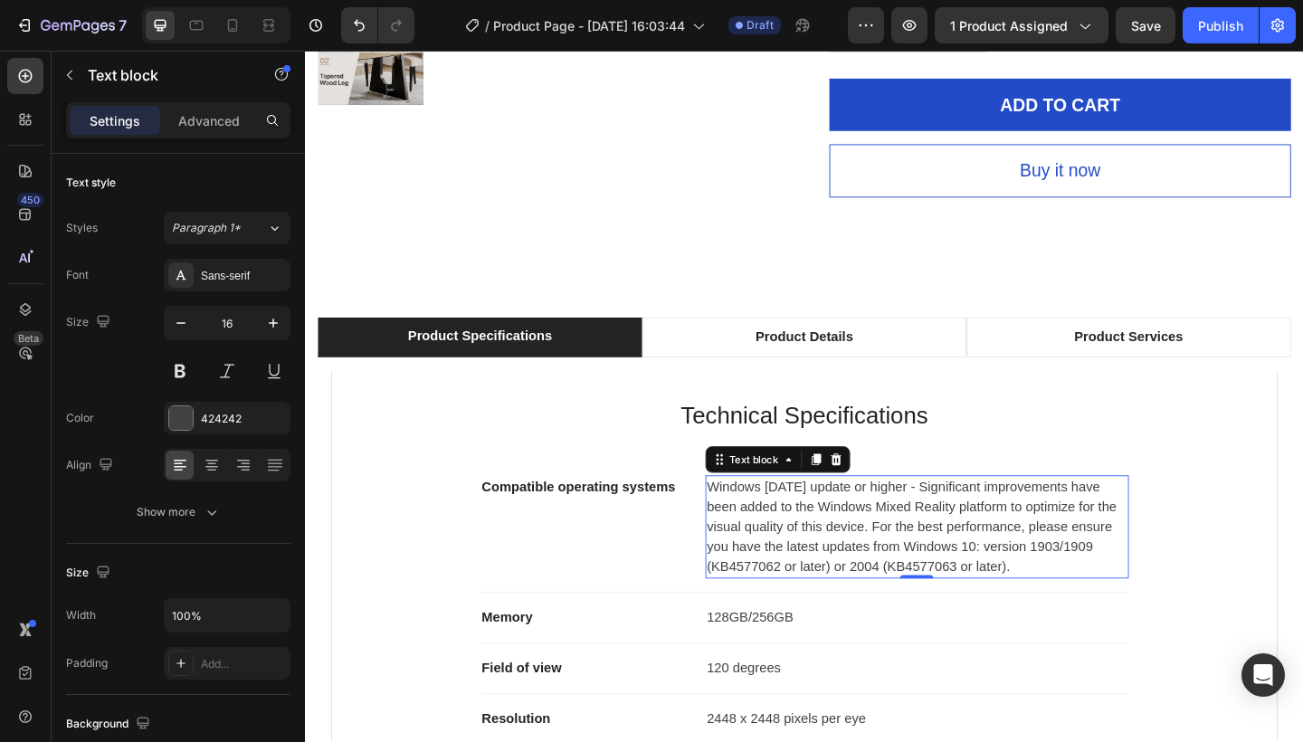
scroll to position [922, 0]
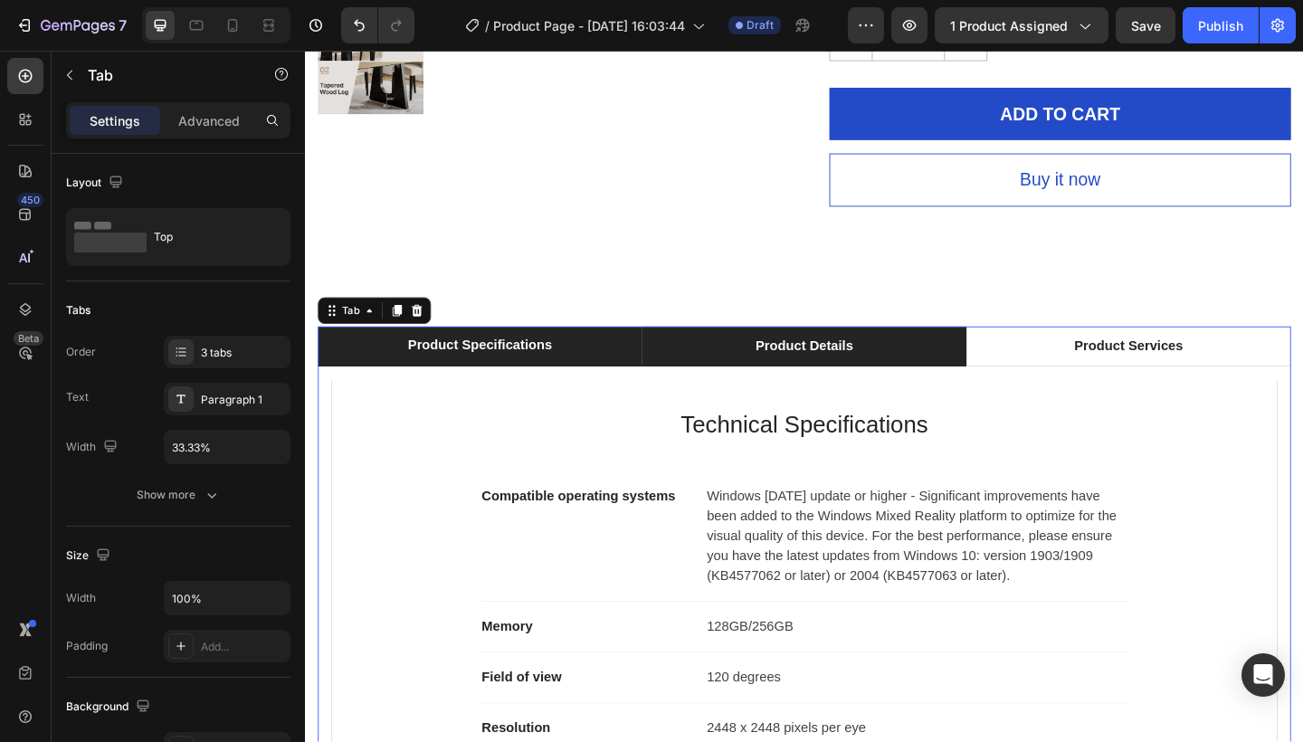
click at [782, 377] on li "Product Details" at bounding box center [848, 372] width 353 height 43
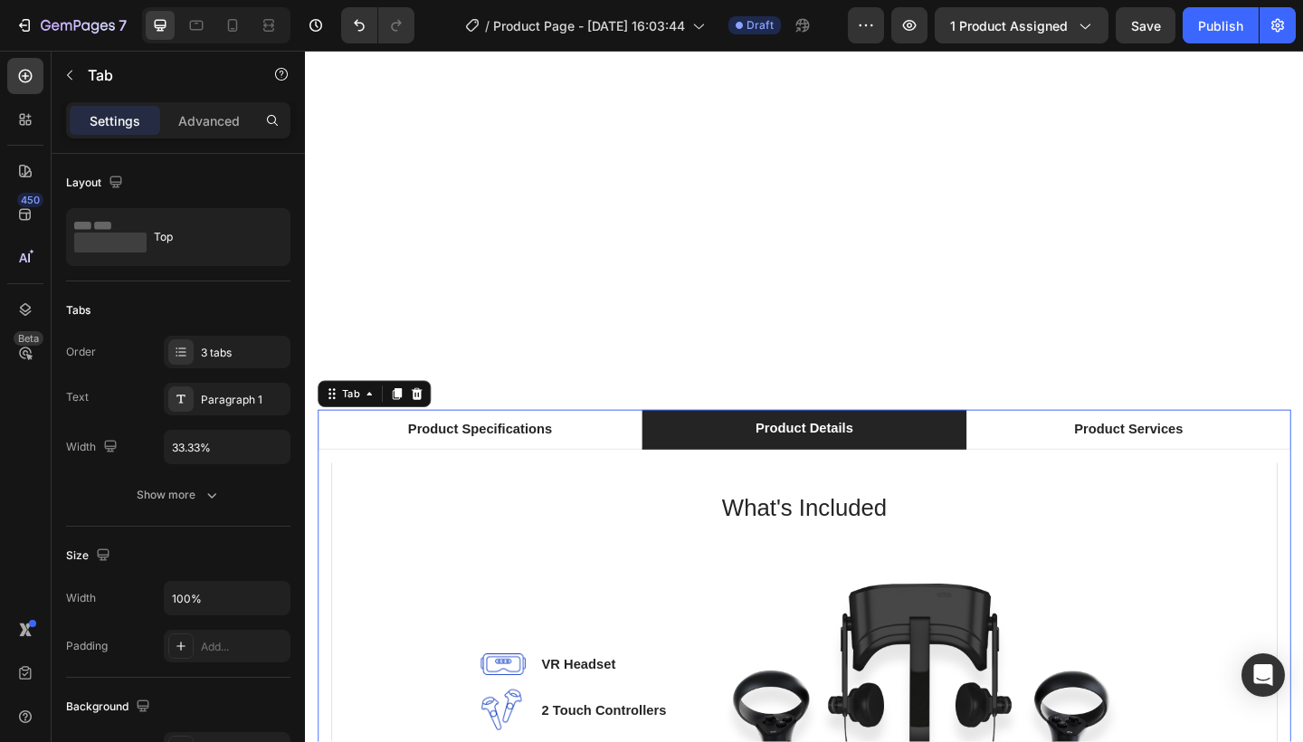
scroll to position [1307, 0]
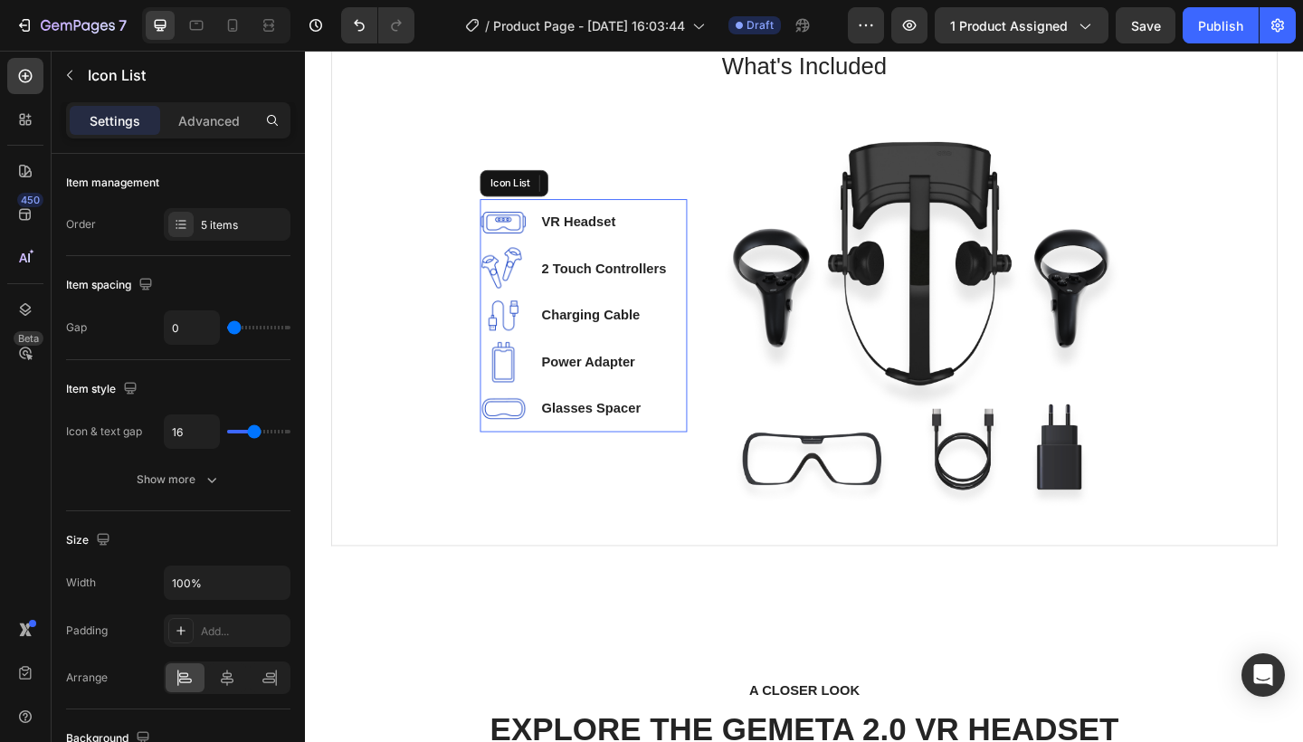
click at [683, 452] on li "Image Glasses Spacer Text block" at bounding box center [597, 440] width 205 height 51
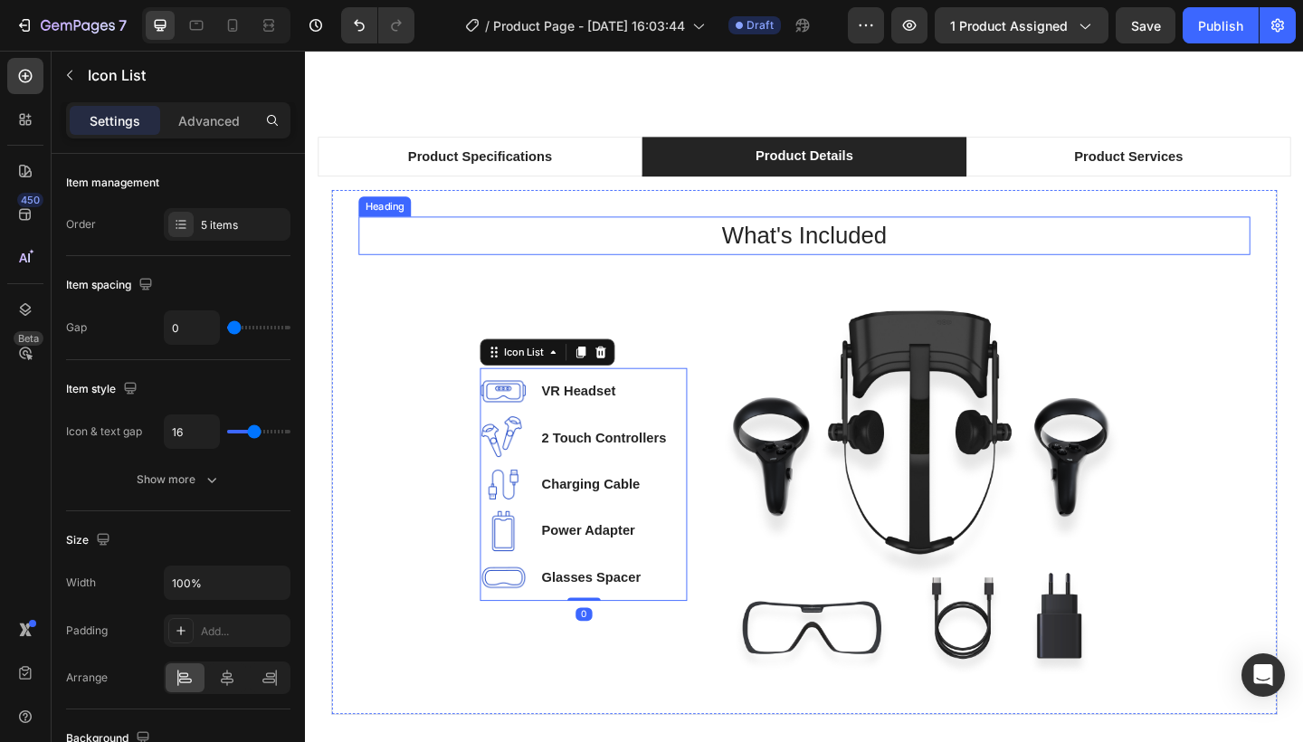
scroll to position [1099, 0]
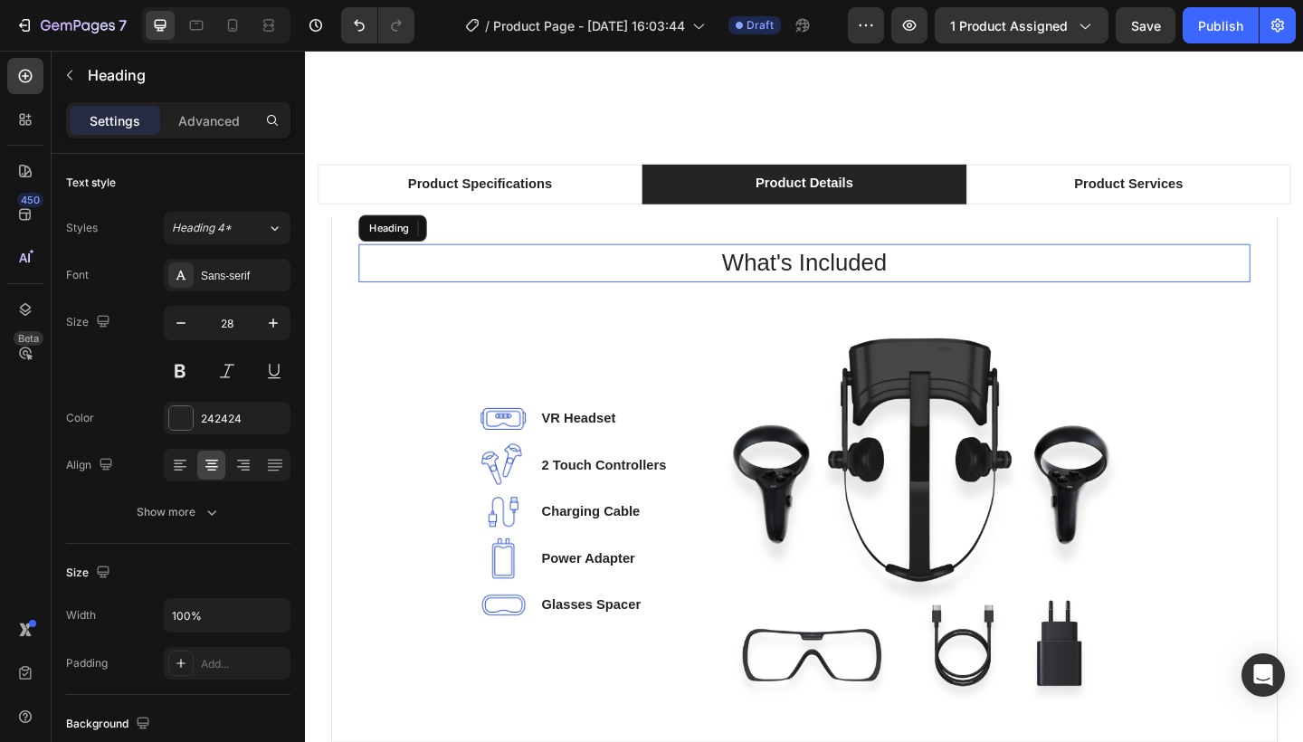
click at [821, 263] on p "What's Included" at bounding box center [848, 282] width 967 height 38
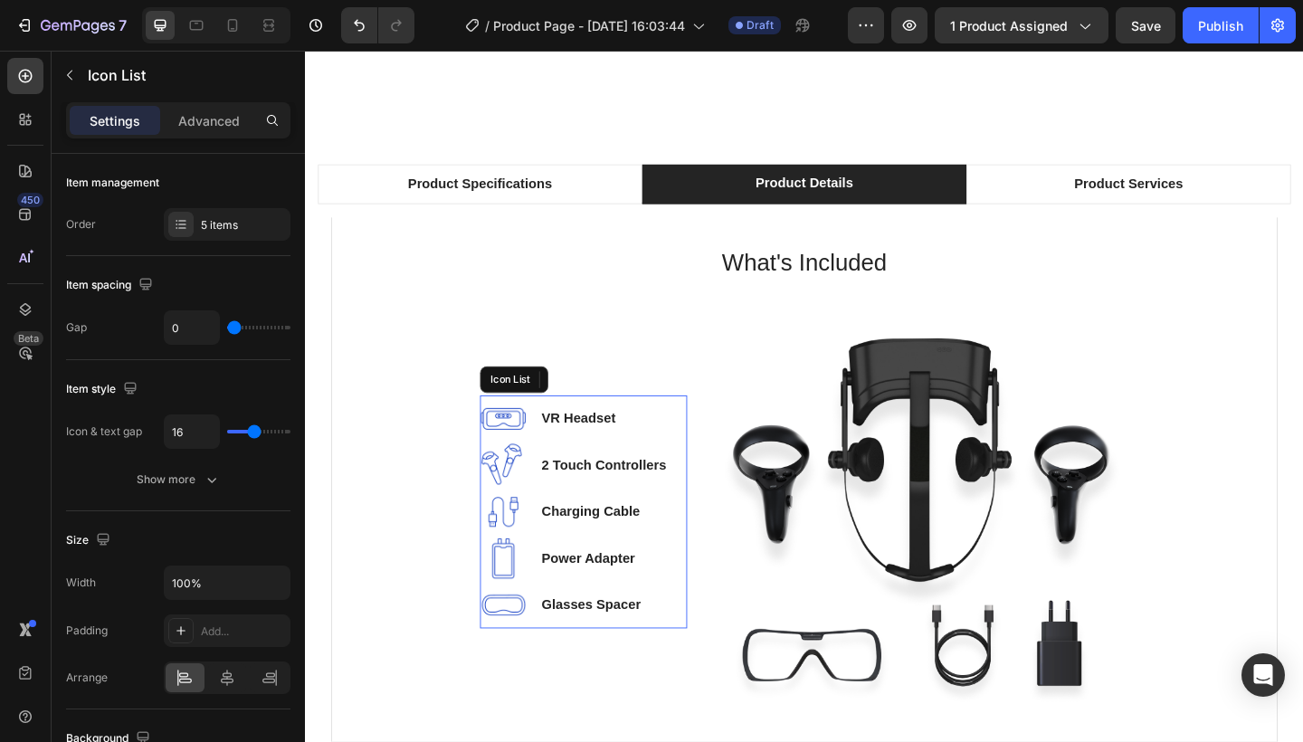
click at [654, 514] on li "Image 2 Touch Controllers Text block" at bounding box center [597, 502] width 205 height 51
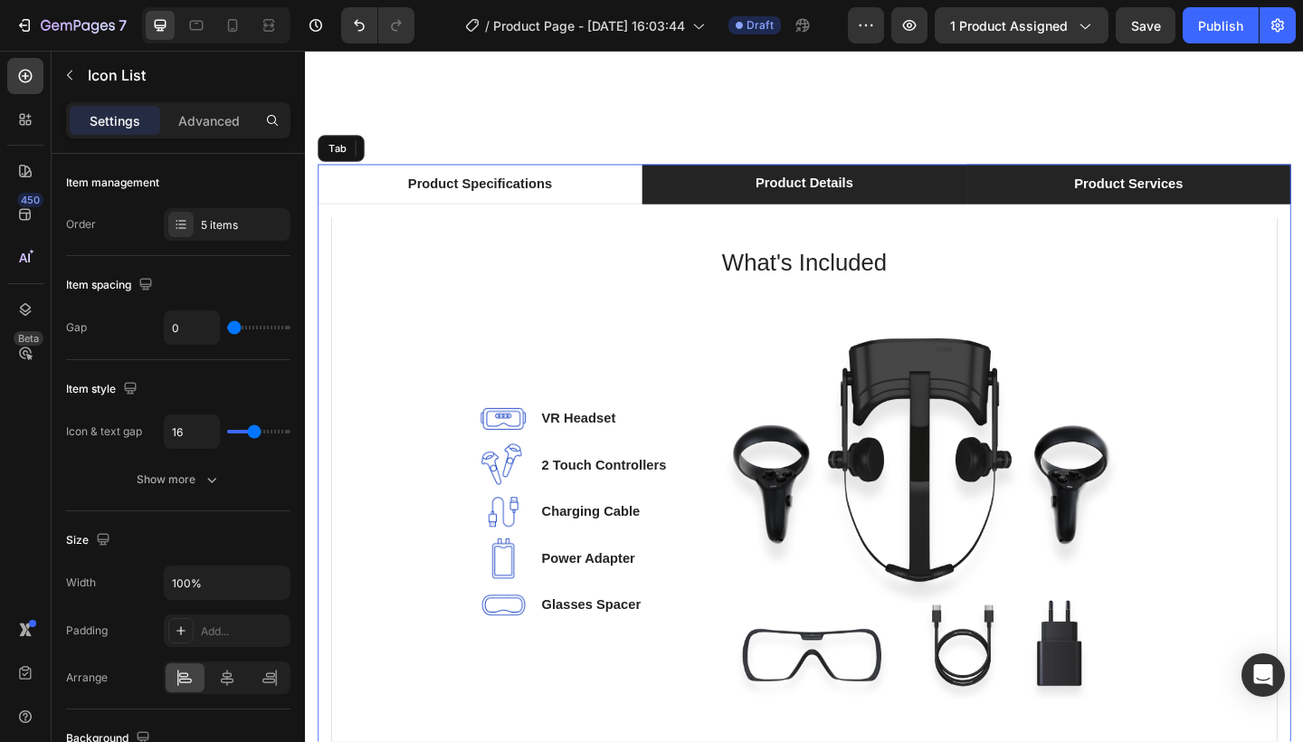
click at [1115, 186] on li "Product Services" at bounding box center [1201, 196] width 353 height 43
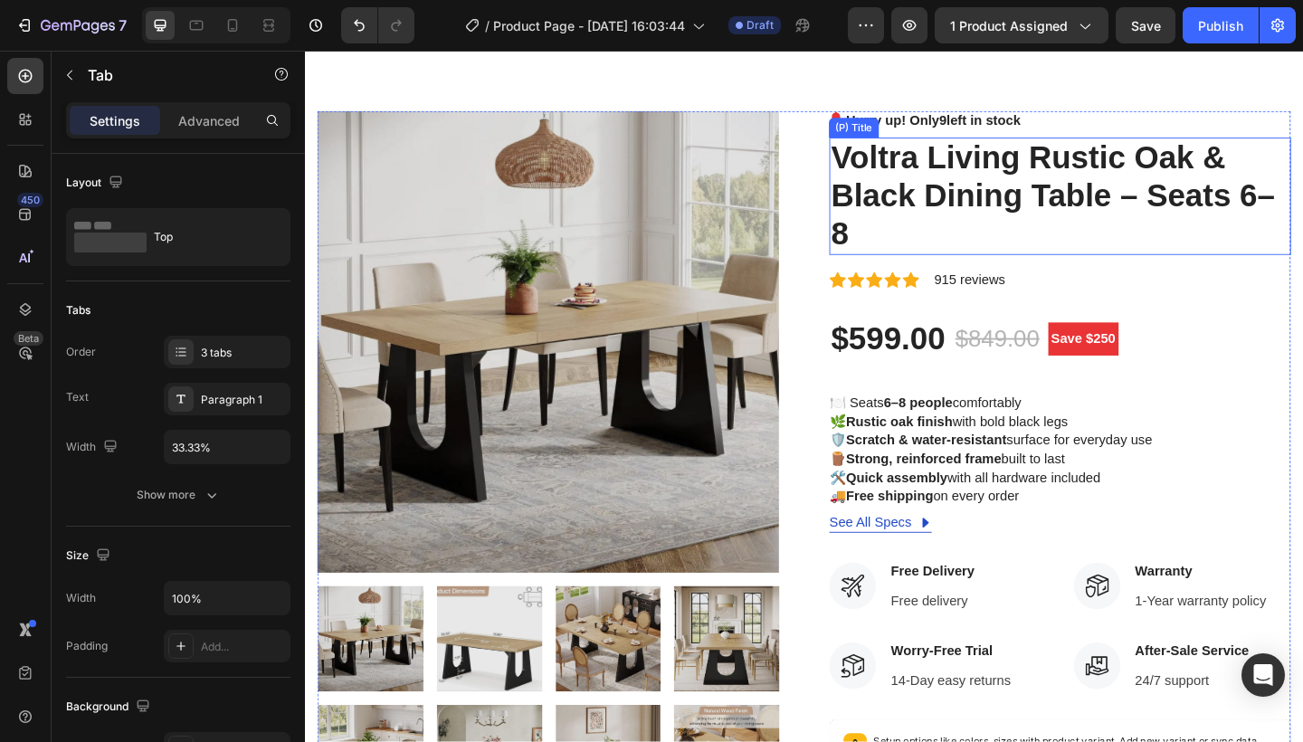
scroll to position [38, 0]
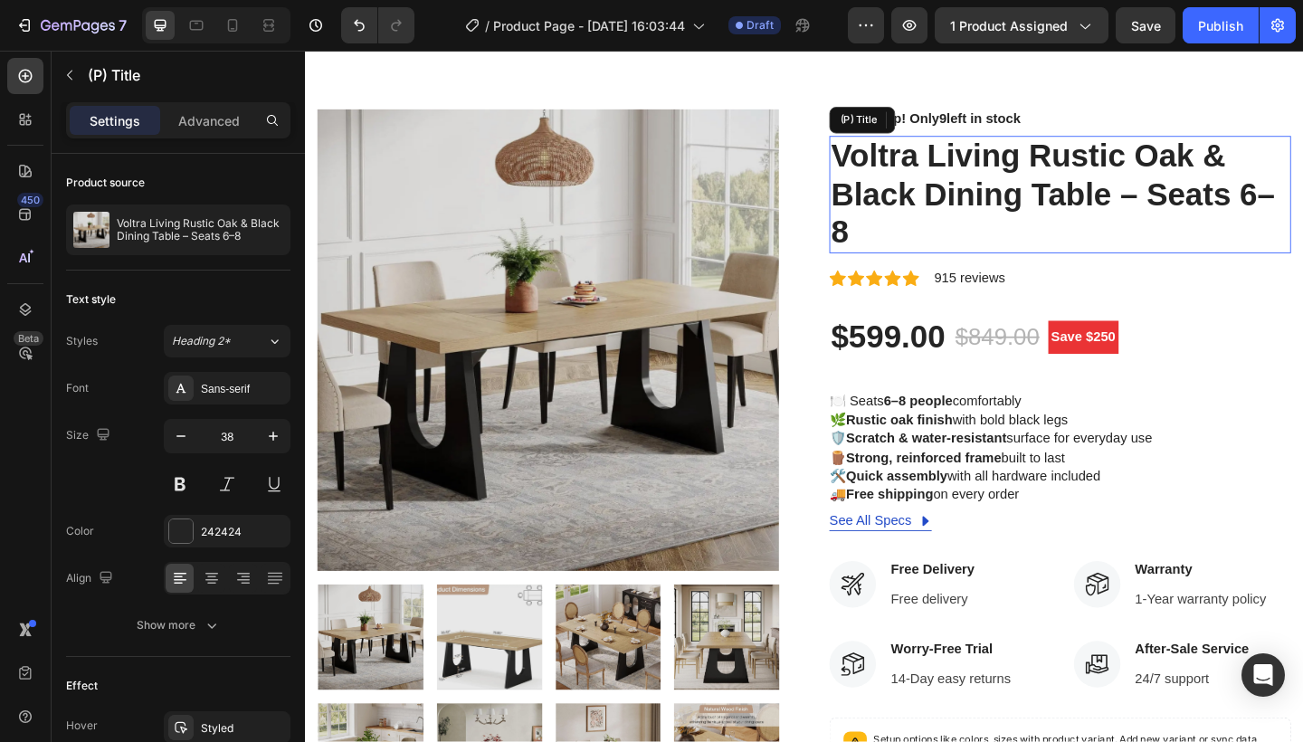
click at [900, 248] on h2 "Voltra Living Rustic Oak & Black Dining Table – Seats 6–8" at bounding box center [1126, 208] width 502 height 128
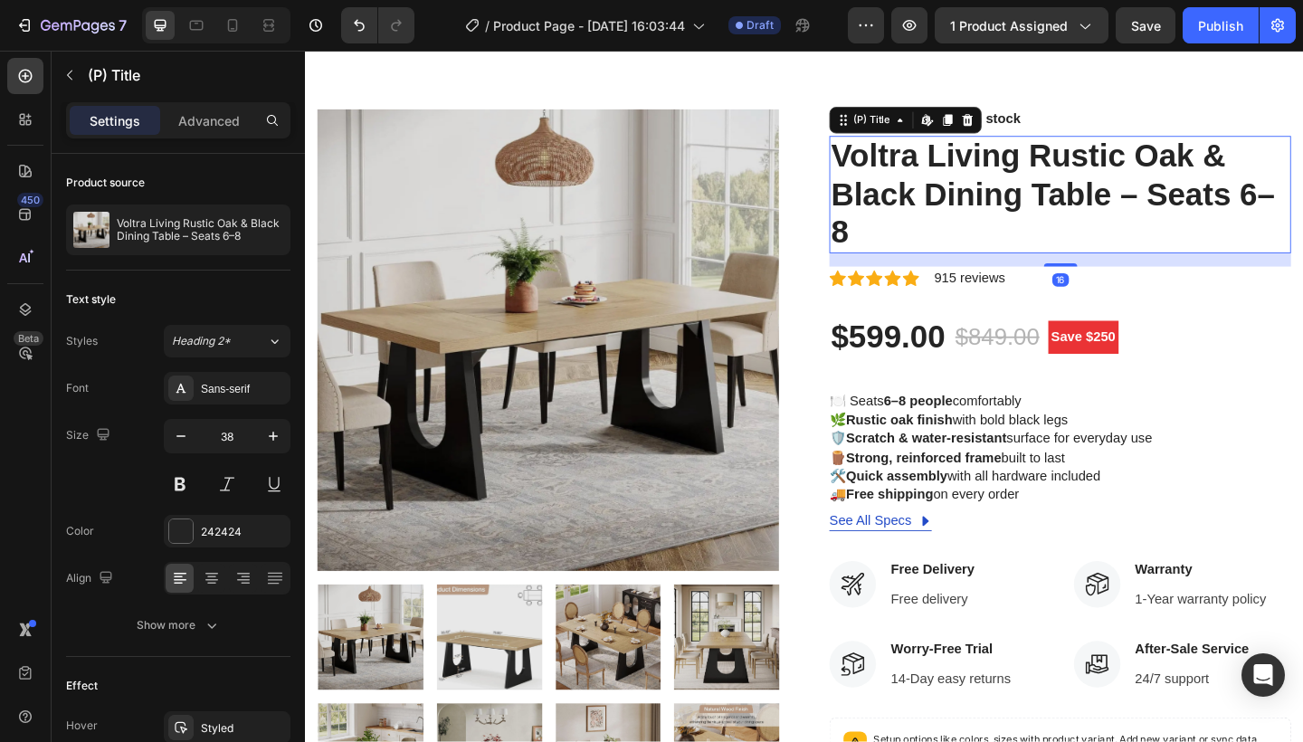
click at [900, 249] on h2 "Voltra Living Rustic Oak & Black Dining Table – Seats 6–8" at bounding box center [1126, 208] width 502 height 128
click at [951, 128] on icon at bounding box center [952, 127] width 5 height 4
click at [981, 187] on h2 "Voltra Living Rustic Oak & Black Dining Table – Seats 6–8" at bounding box center [1126, 208] width 502 height 128
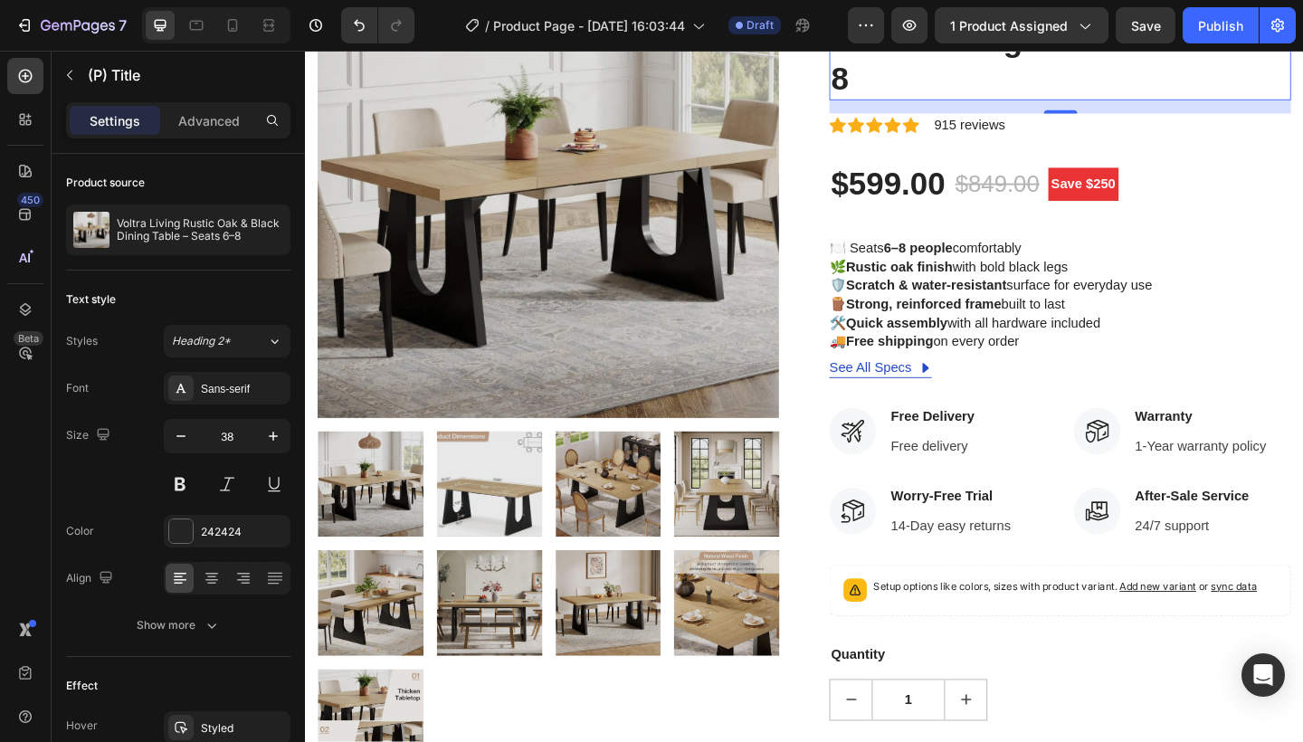
scroll to position [222, 0]
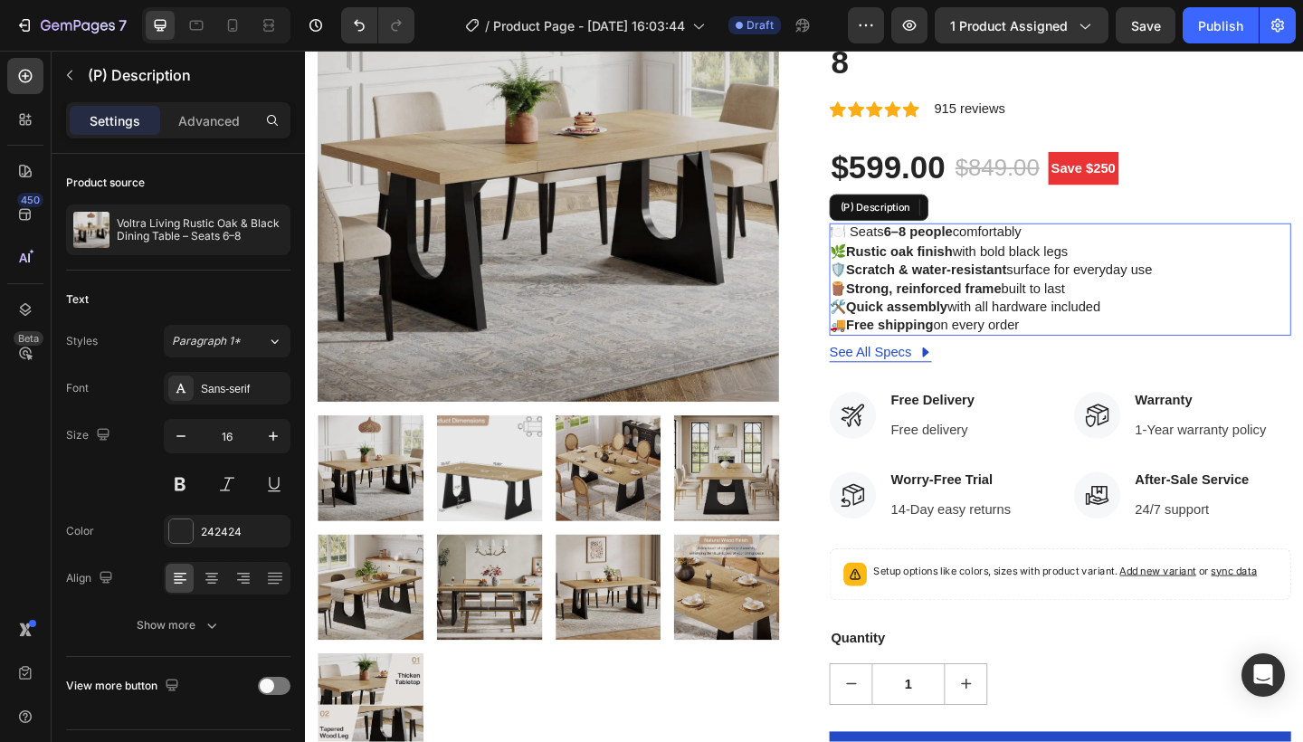
click at [990, 248] on strong "6–8 people" at bounding box center [971, 248] width 75 height 15
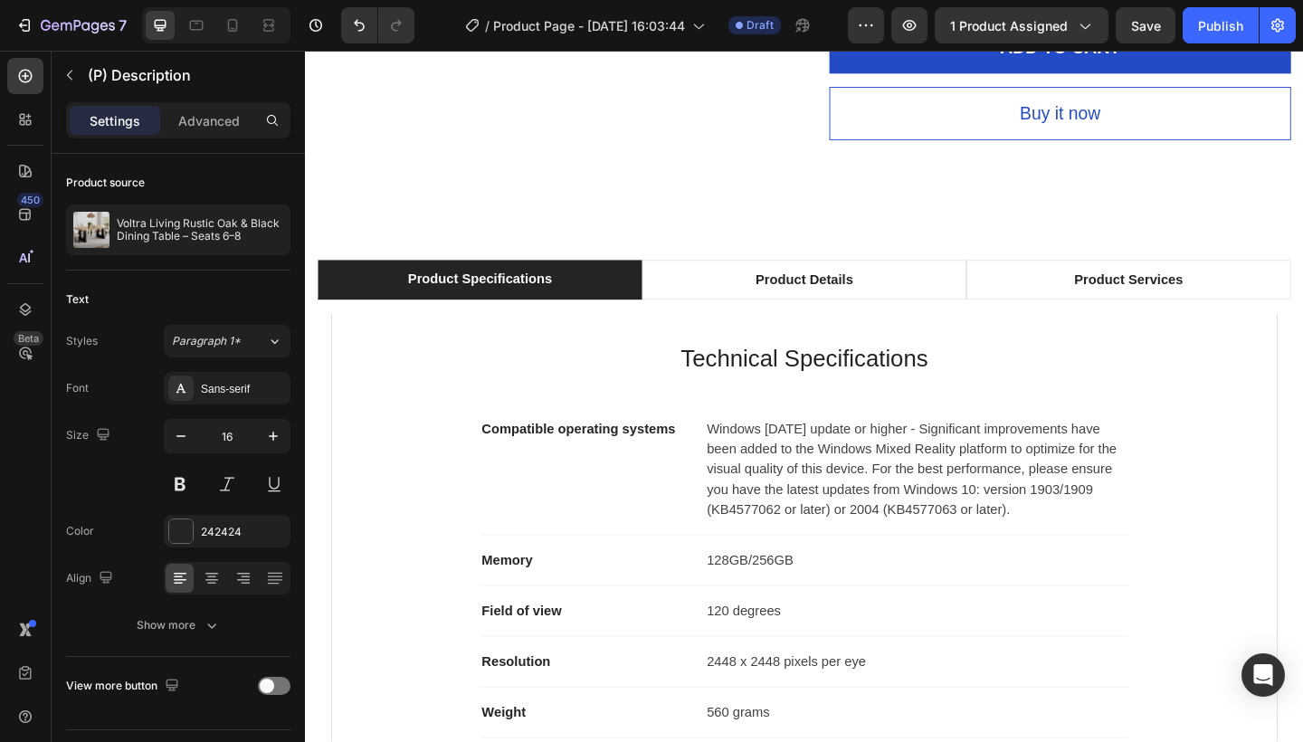
scroll to position [997, 0]
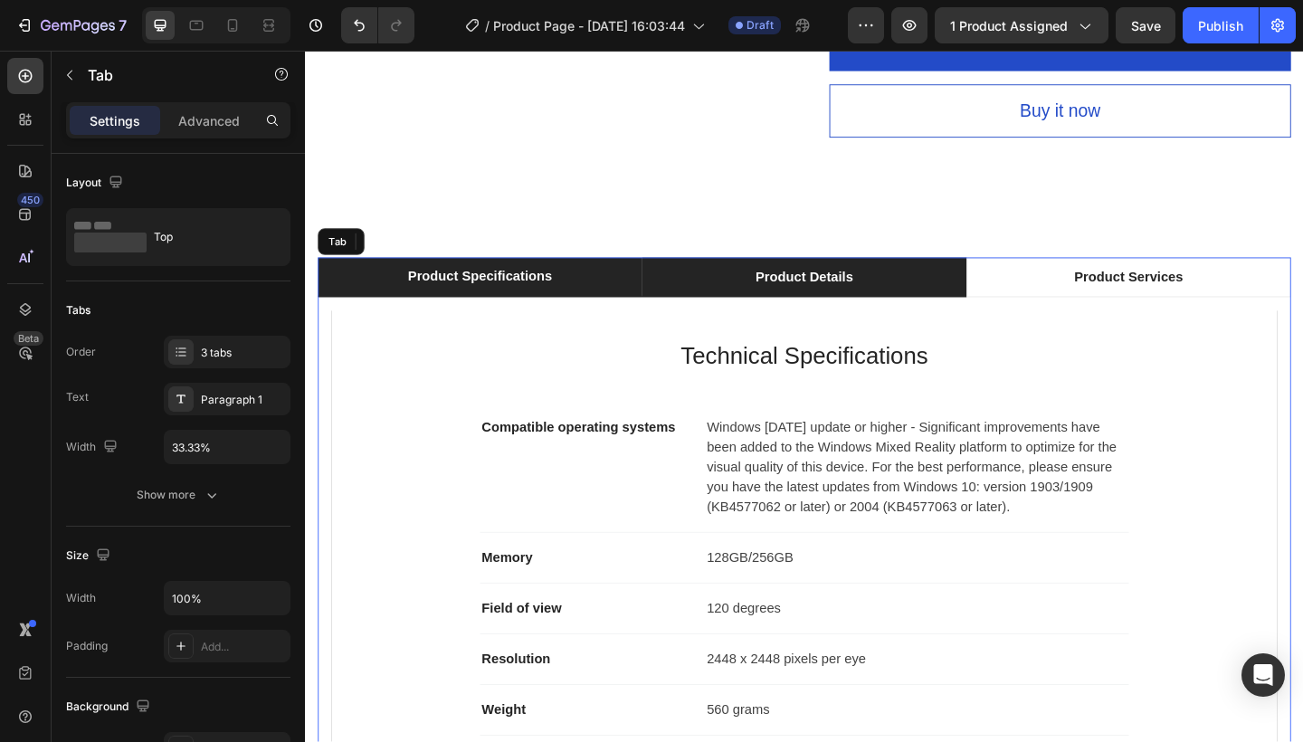
click at [900, 295] on div "Product Details" at bounding box center [847, 297] width 111 height 27
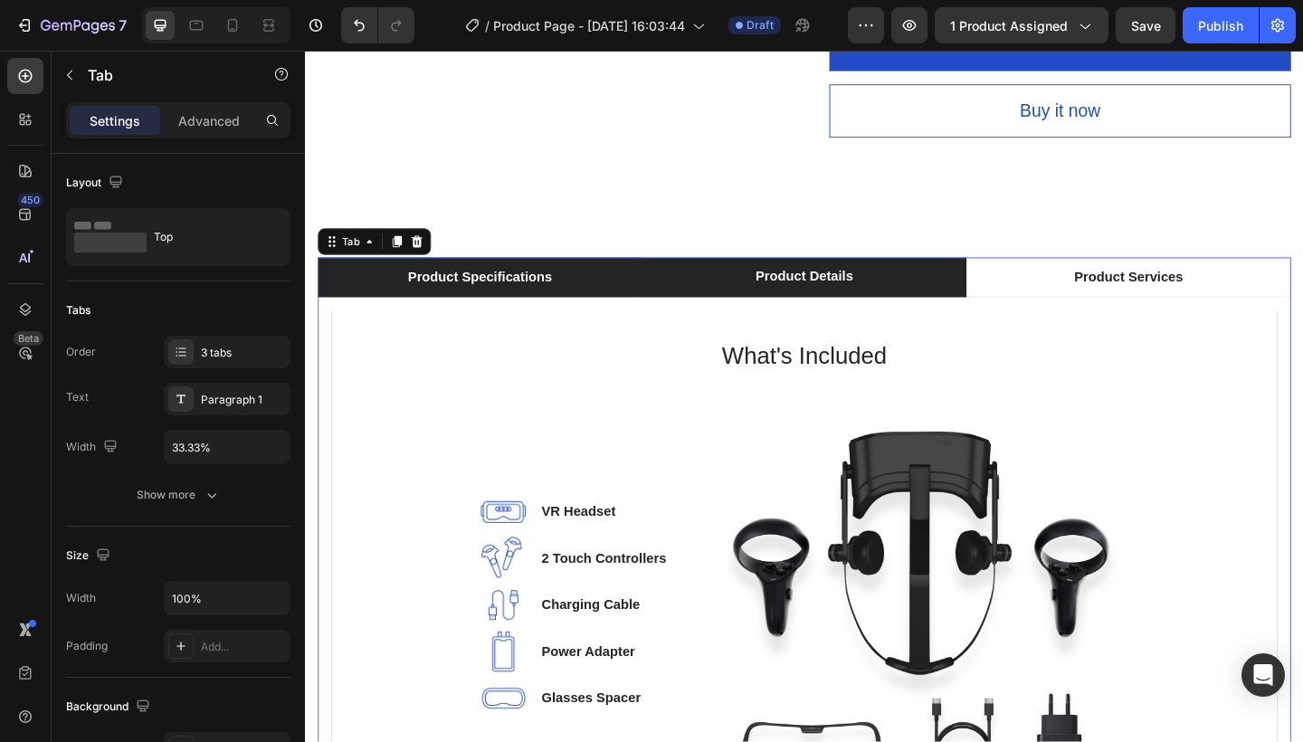
click at [644, 282] on li "Product Specifications" at bounding box center [495, 297] width 353 height 43
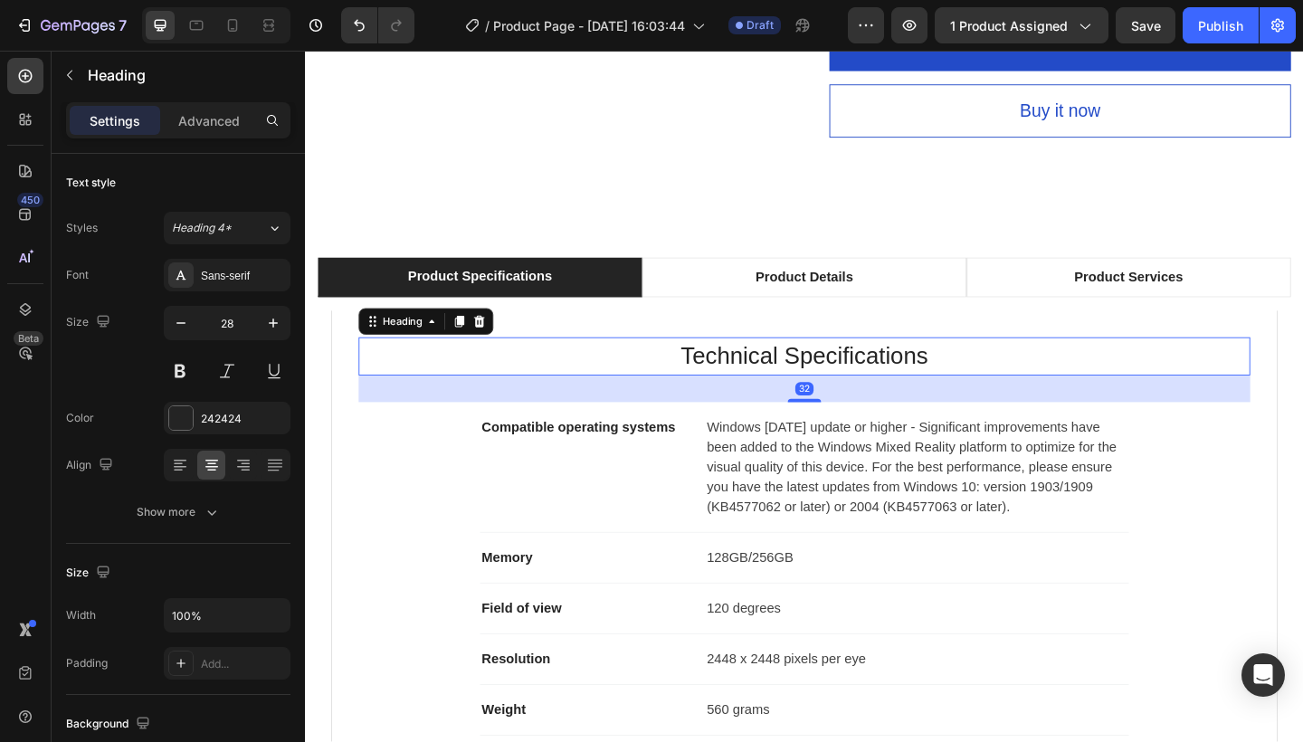
click at [914, 382] on p "Technical Specifications" at bounding box center [848, 384] width 967 height 38
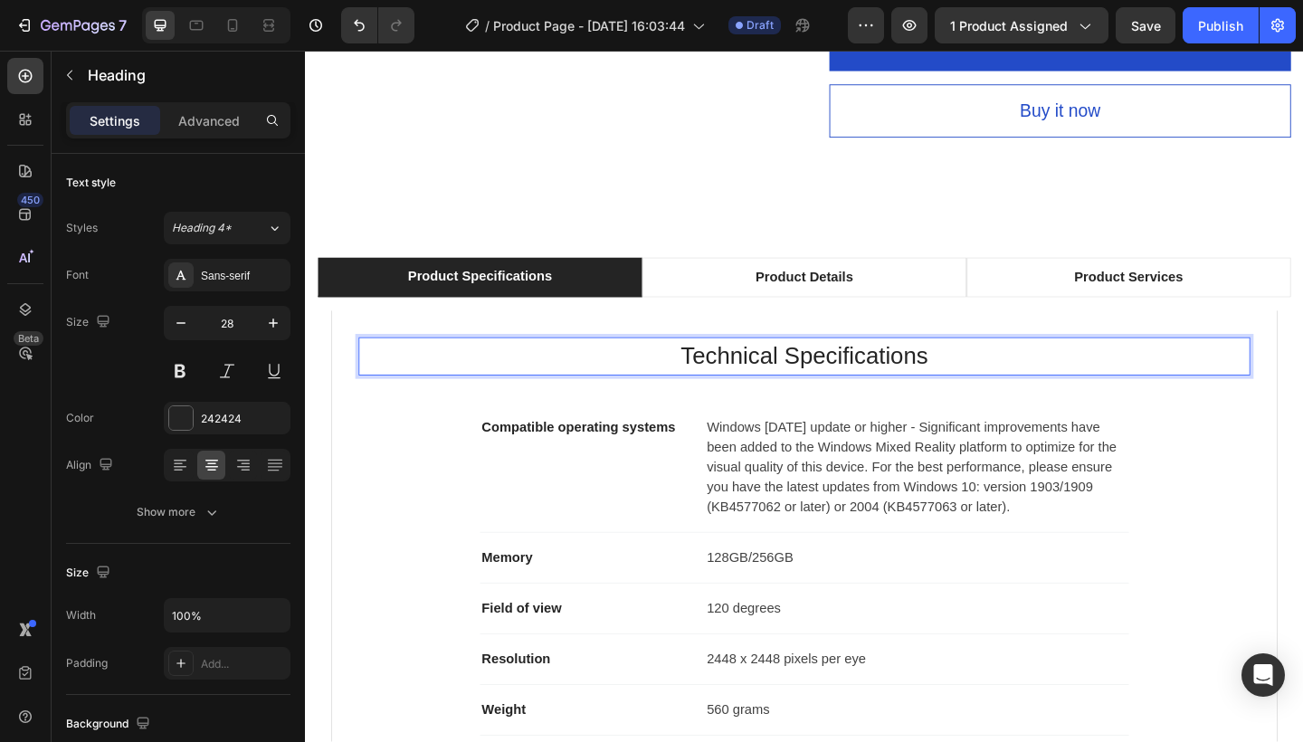
click at [992, 375] on p "Technical Specifications" at bounding box center [848, 384] width 967 height 38
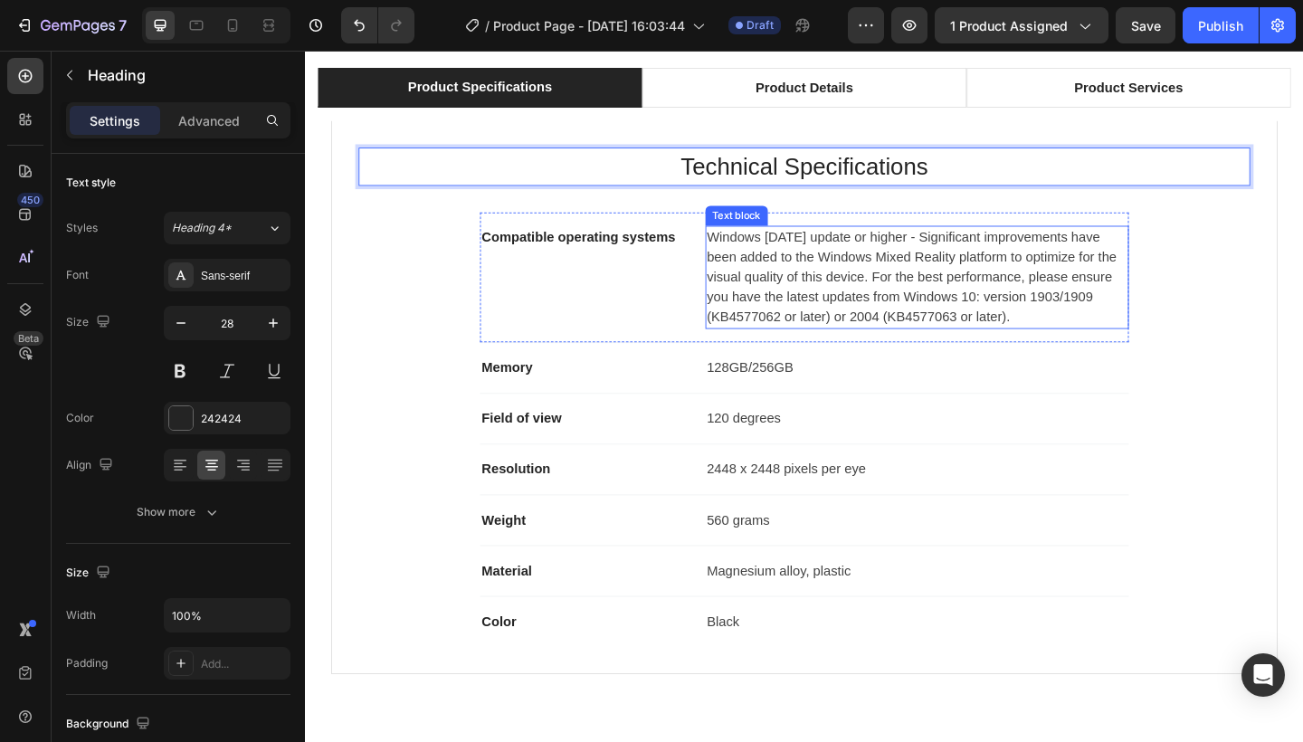
scroll to position [1223, 0]
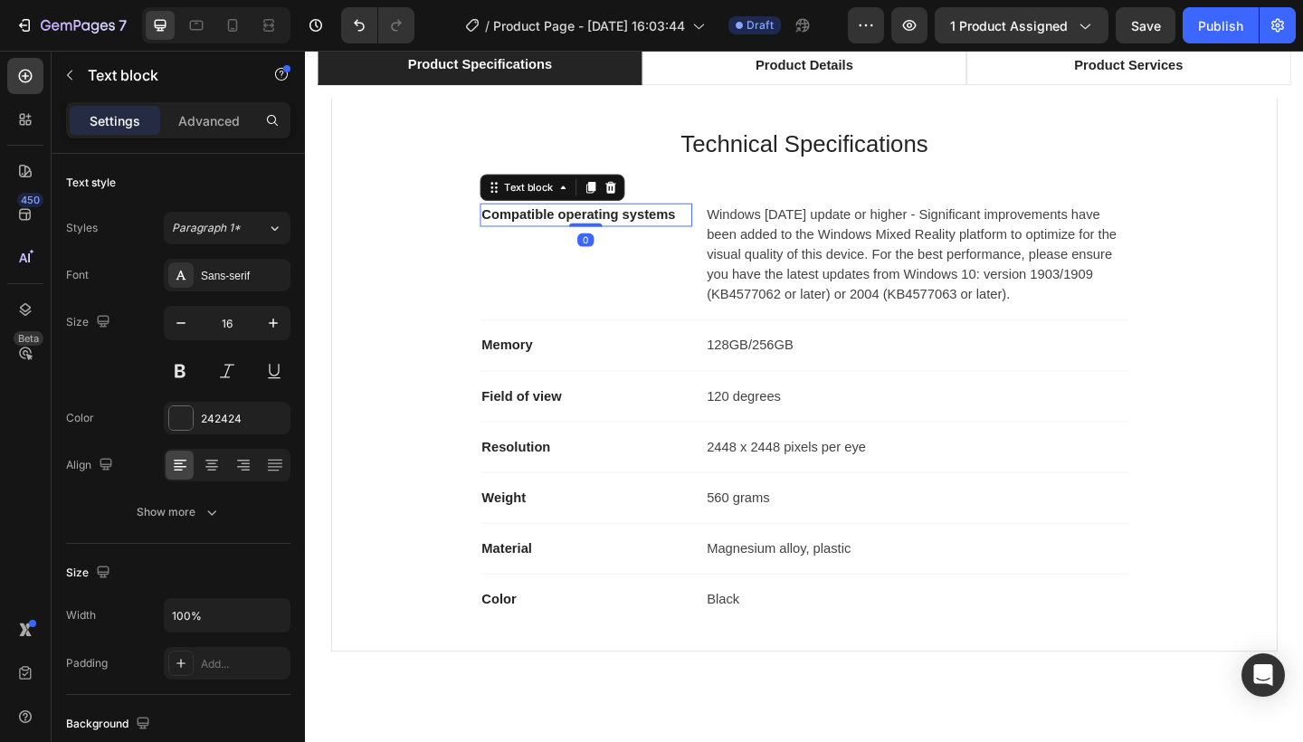
click at [711, 228] on p "Compatible operating systems" at bounding box center [610, 230] width 227 height 22
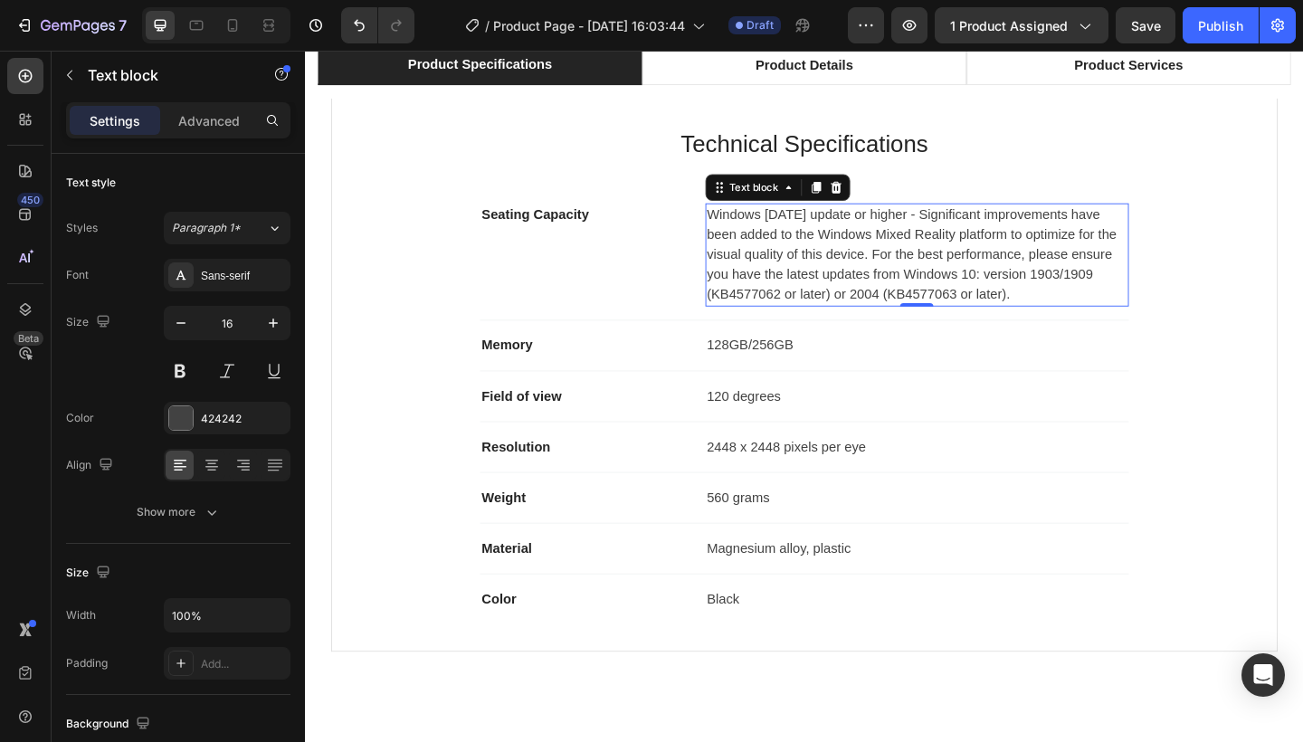
click at [872, 298] on p "Windows [DATE] update or higher - Significant improvements have been added to t…" at bounding box center [970, 273] width 457 height 109
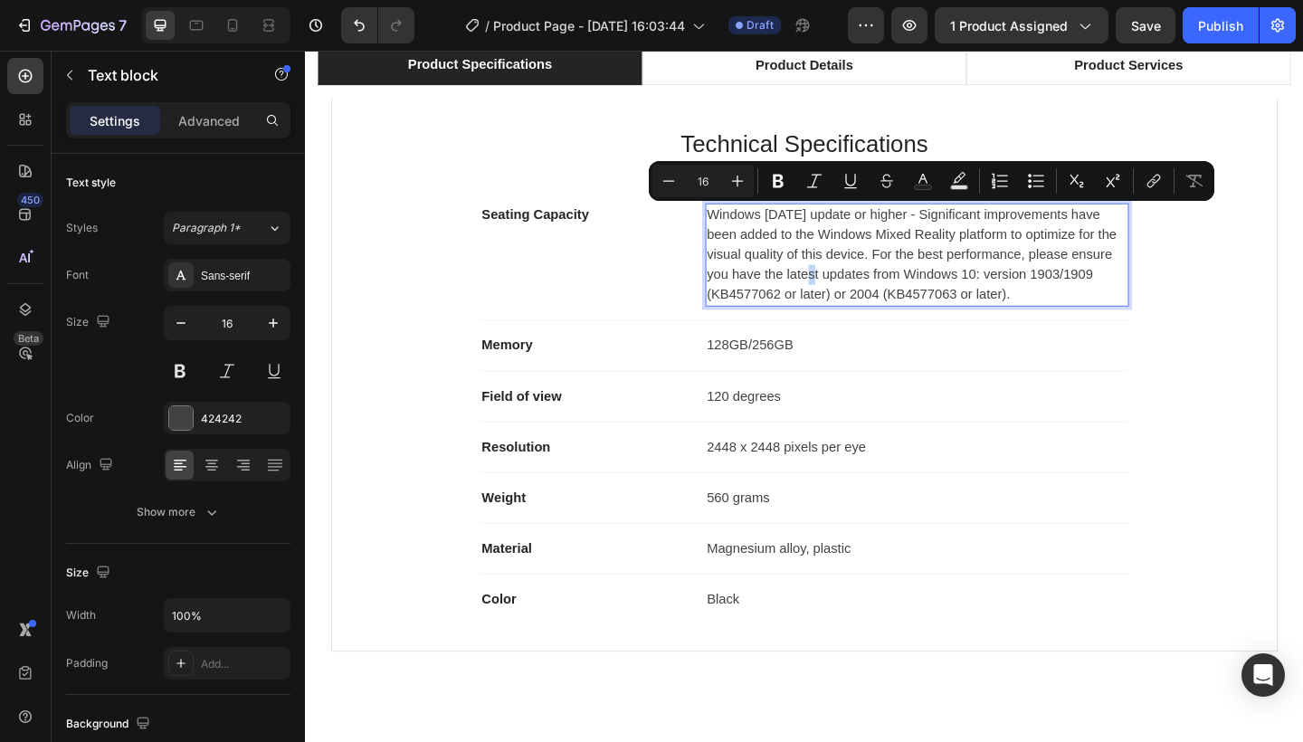
click at [872, 298] on p "Windows [DATE] update or higher - Significant improvements have been added to t…" at bounding box center [970, 273] width 457 height 109
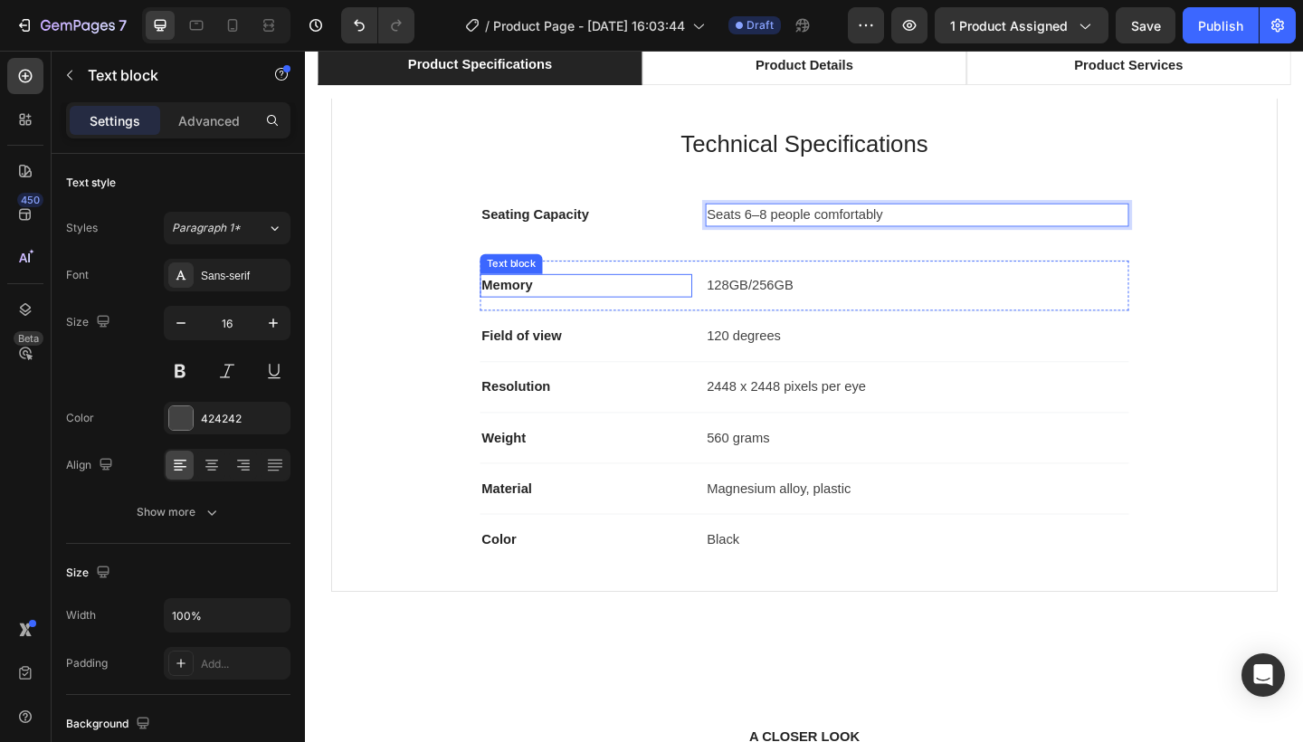
click at [567, 319] on div "Memory" at bounding box center [610, 306] width 231 height 25
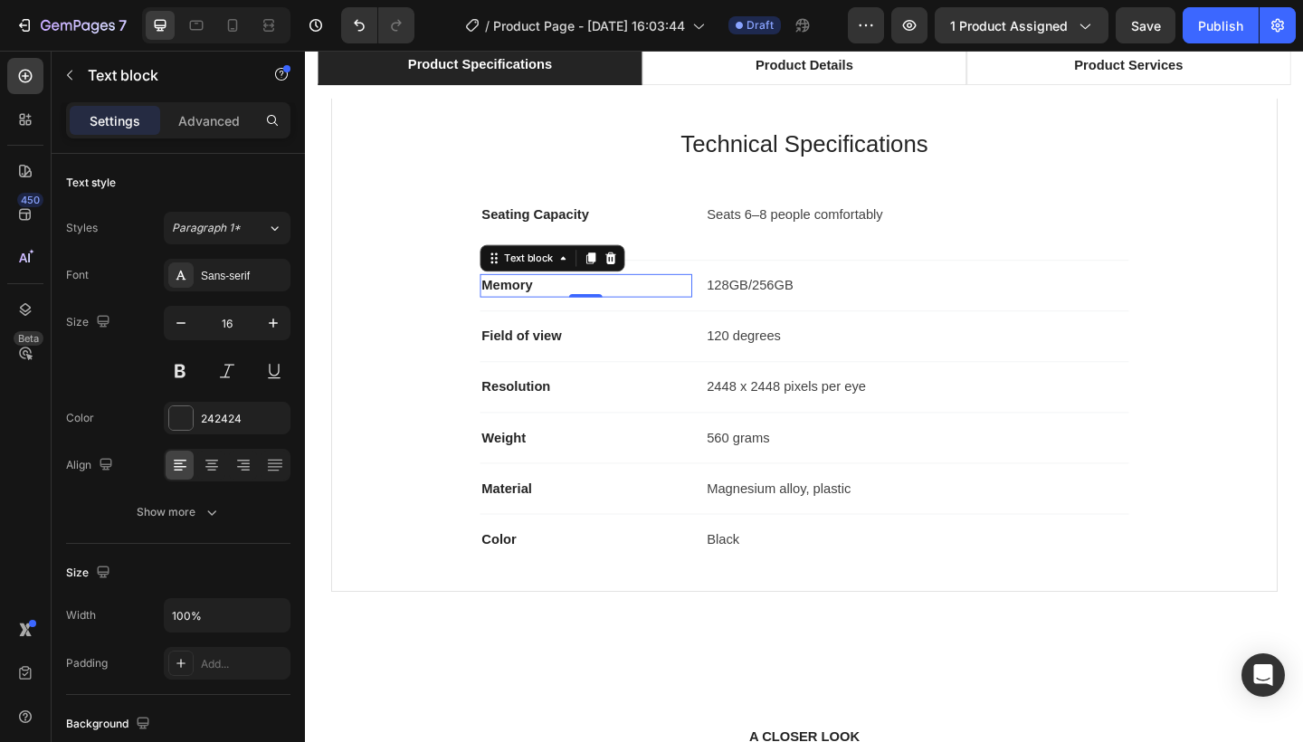
click at [558, 307] on p "Memory" at bounding box center [610, 307] width 227 height 22
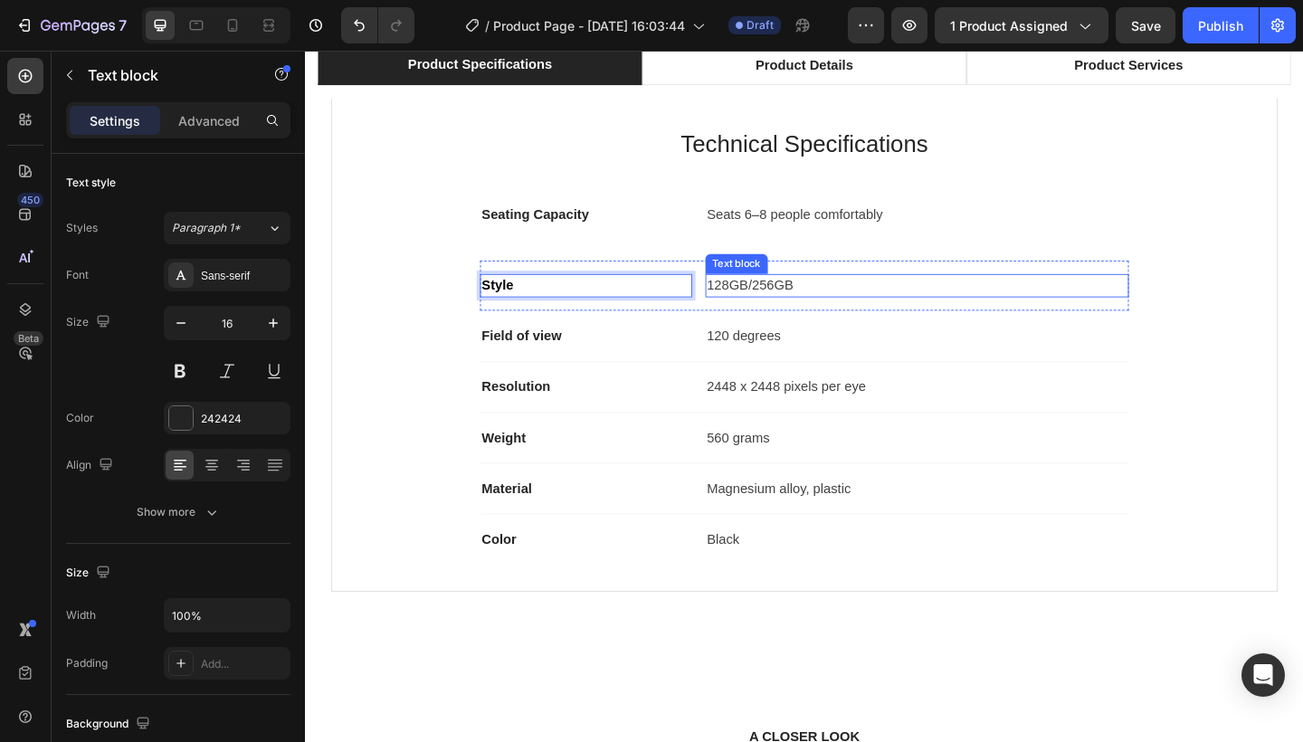
click at [795, 298] on p "128GB/256GB" at bounding box center [970, 307] width 457 height 22
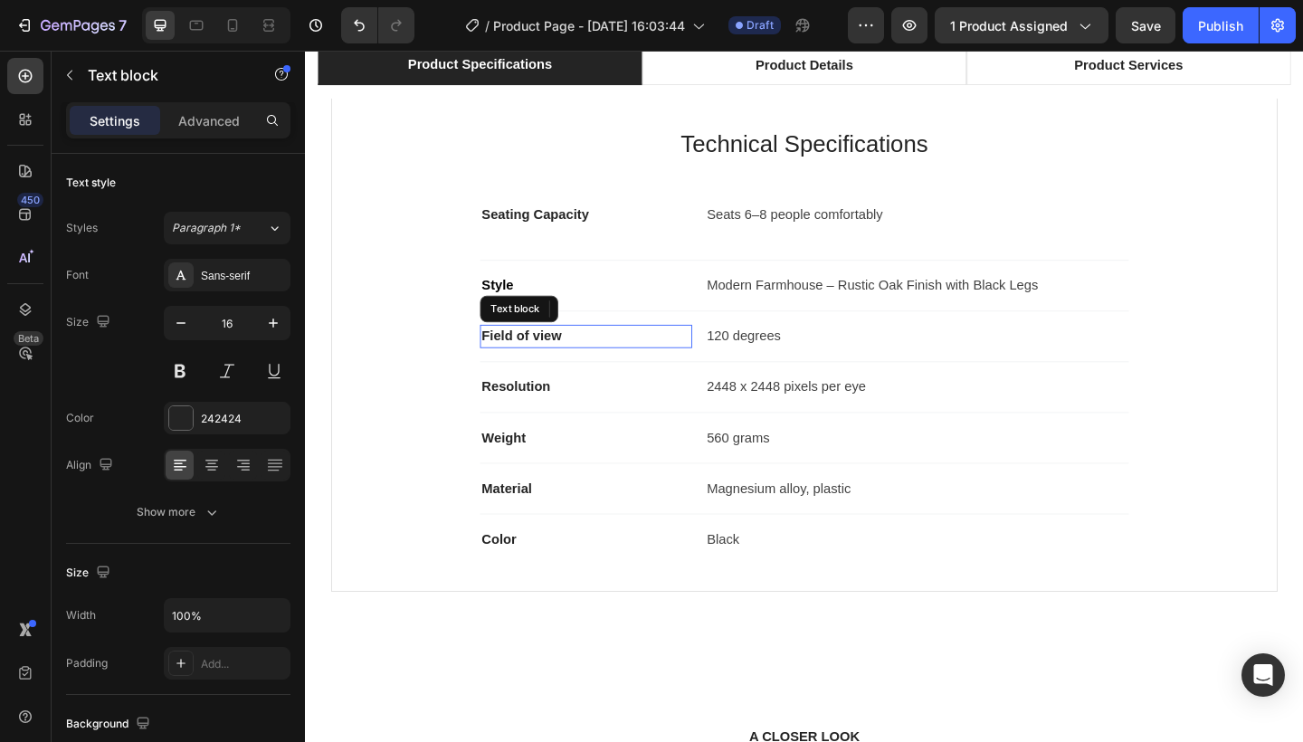
click at [563, 360] on p "Field of view" at bounding box center [610, 362] width 227 height 22
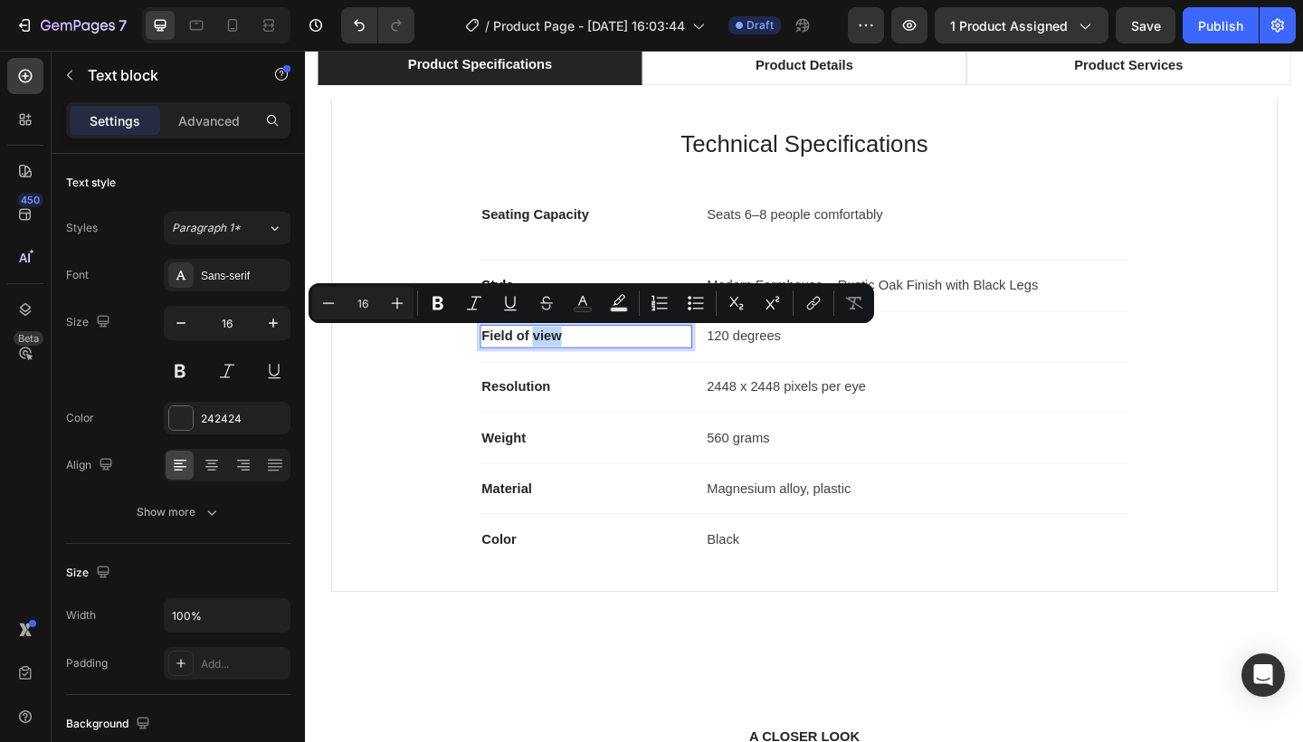
click at [563, 360] on p "Field of view" at bounding box center [610, 362] width 227 height 22
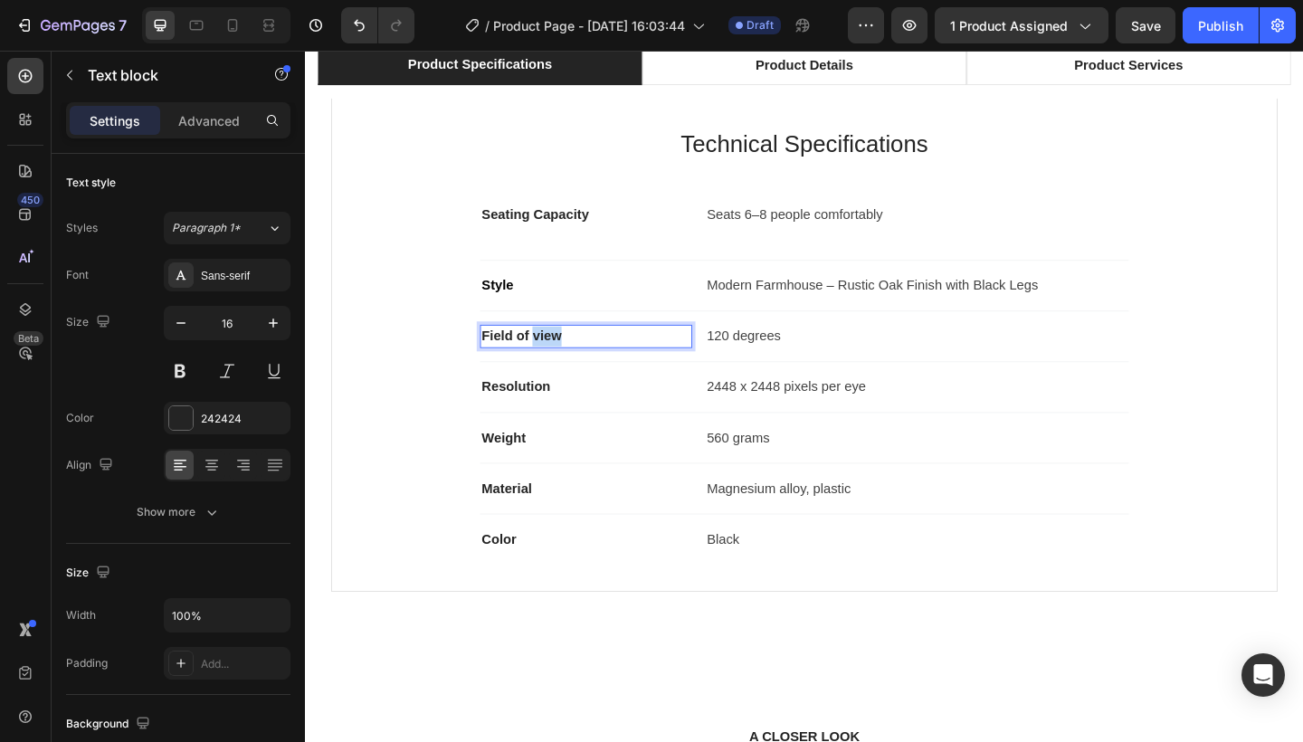
click at [563, 360] on p "Field of view" at bounding box center [610, 362] width 227 height 22
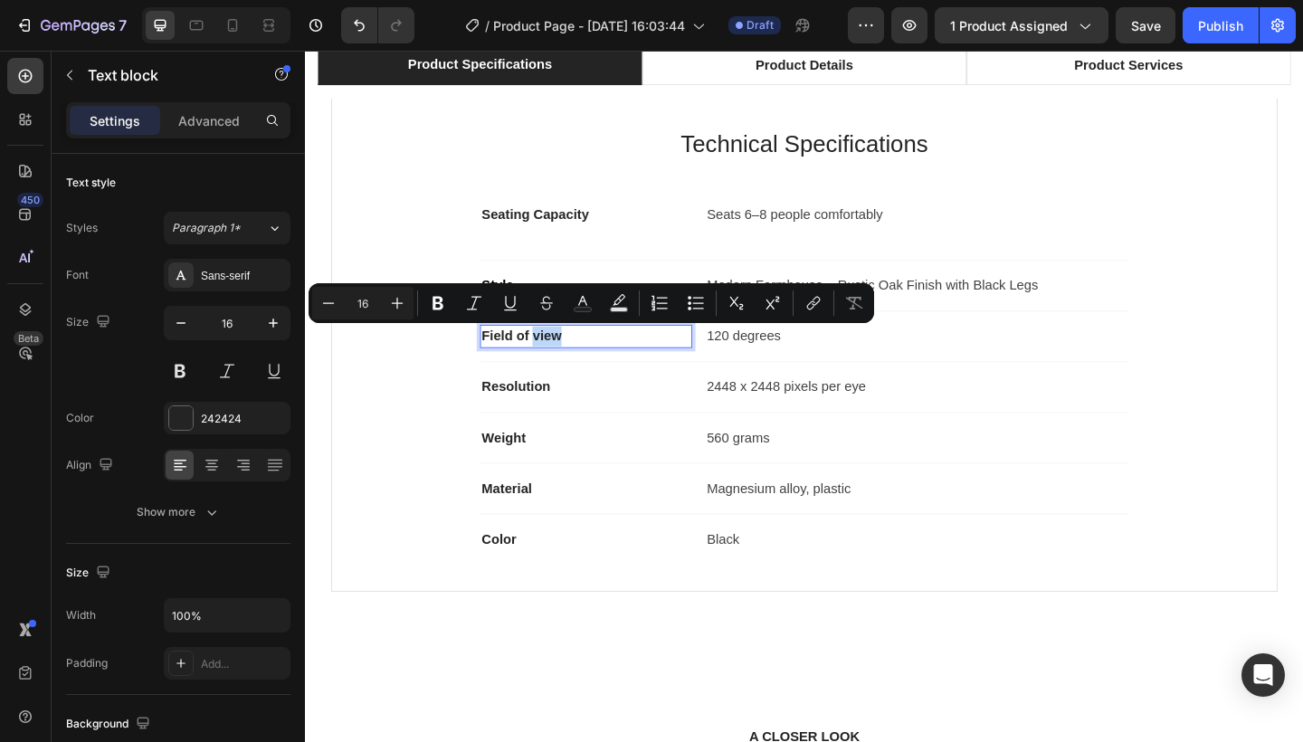
click at [563, 360] on p "Field of view" at bounding box center [610, 362] width 227 height 22
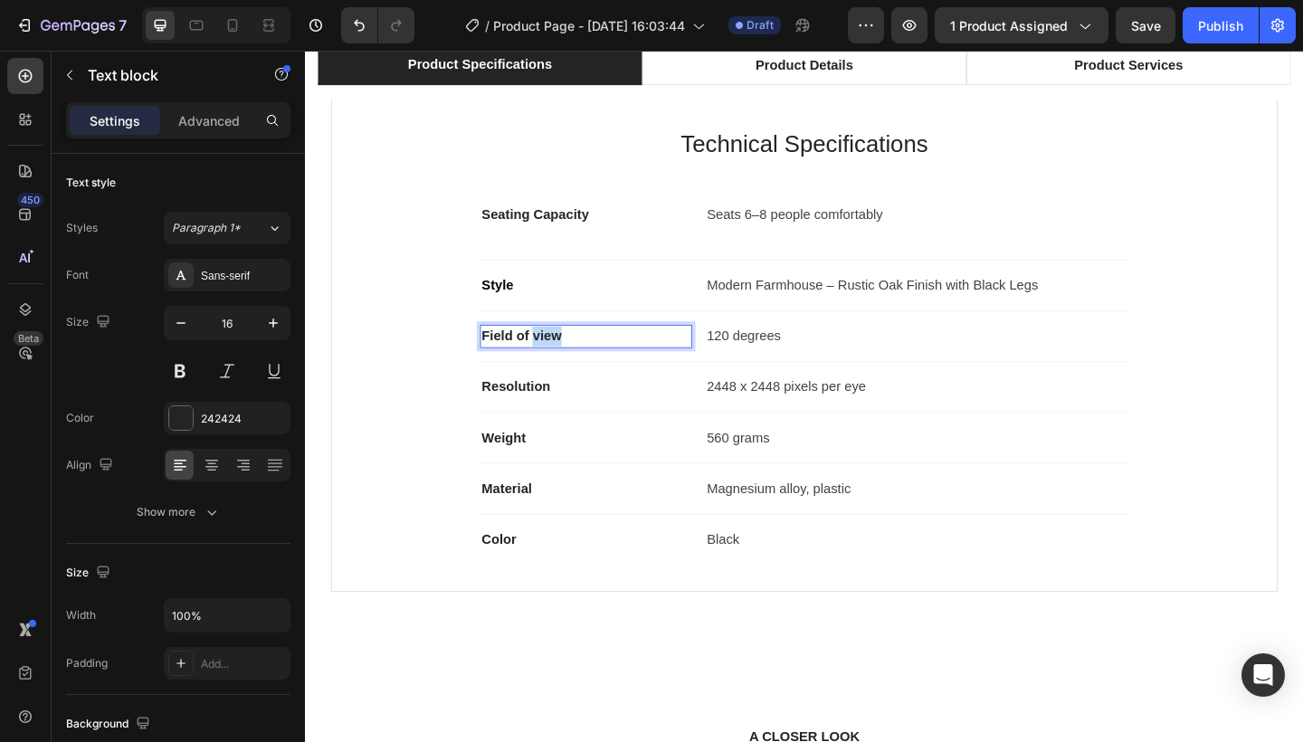
click at [563, 360] on p "Field of view" at bounding box center [610, 362] width 227 height 22
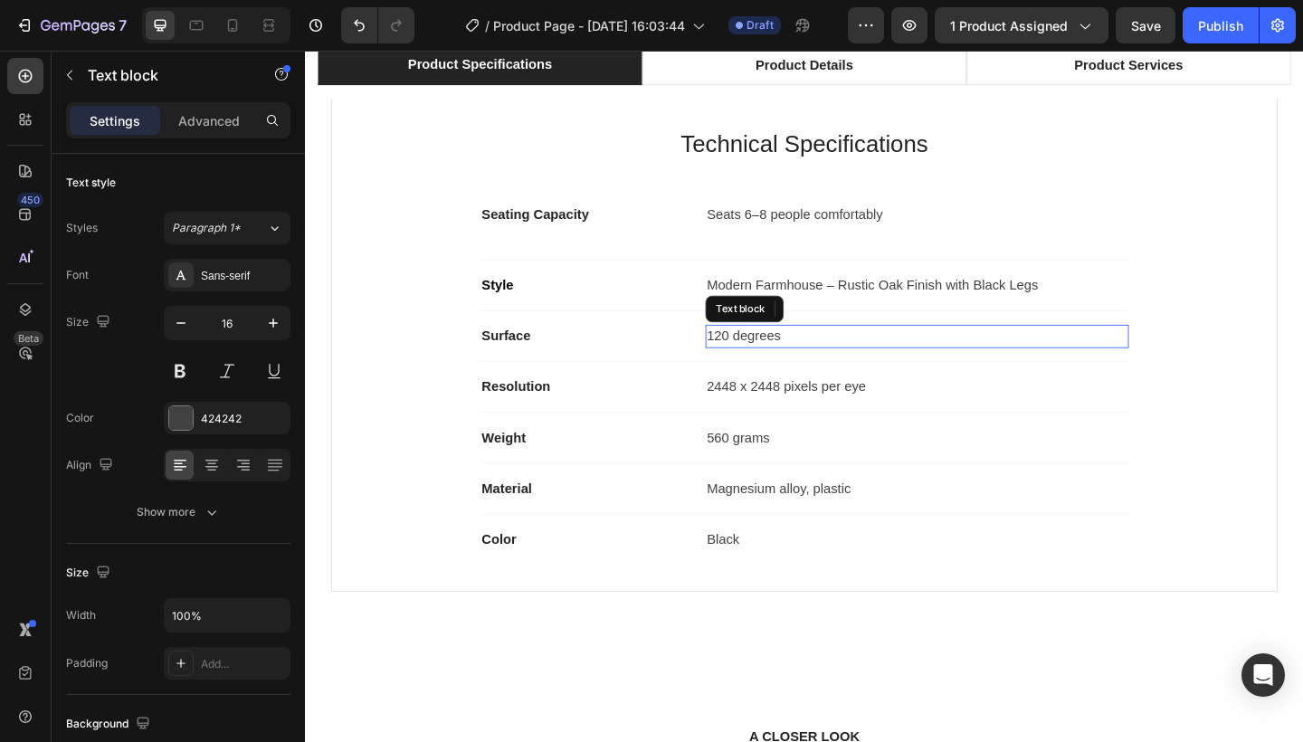
click at [795, 365] on p "120 degrees" at bounding box center [970, 362] width 457 height 22
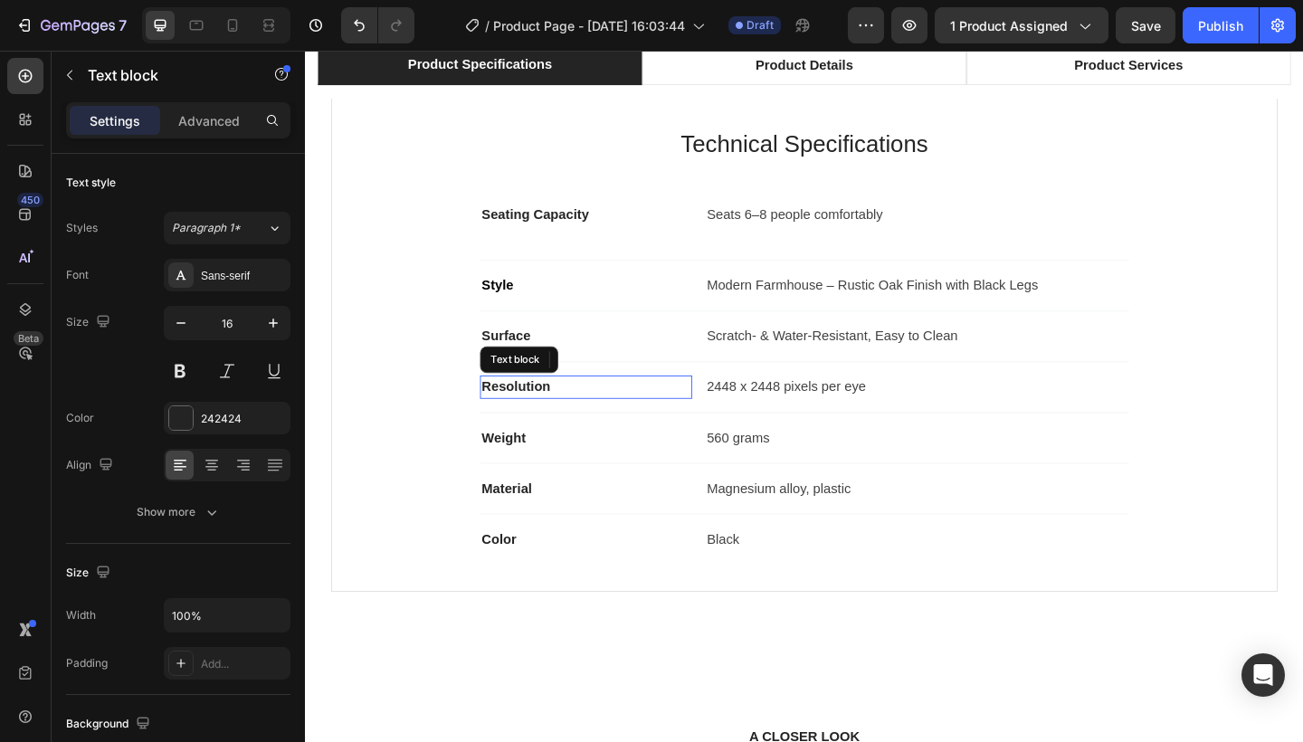
click at [568, 405] on div "Resolution" at bounding box center [610, 417] width 231 height 25
click at [578, 416] on p "Resolution" at bounding box center [610, 417] width 227 height 22
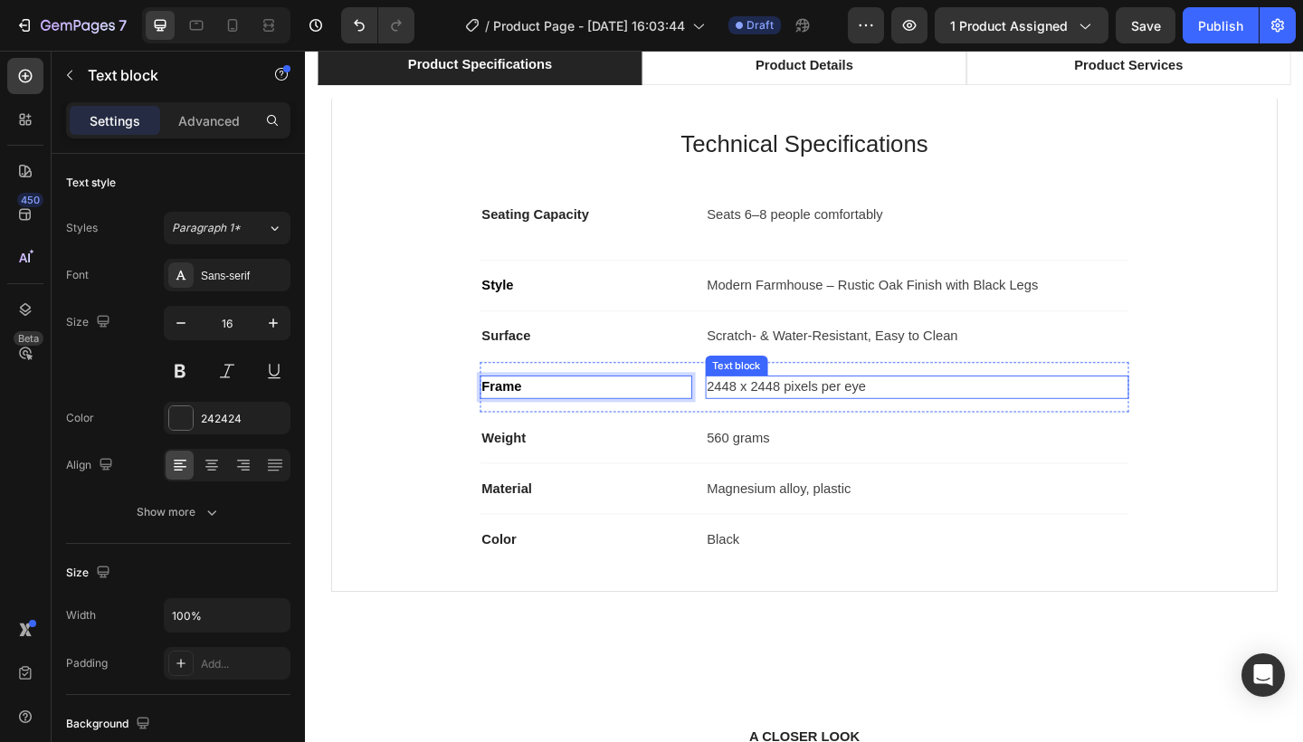
click at [777, 412] on p "2448 x 2448 pixels per eye" at bounding box center [970, 417] width 457 height 22
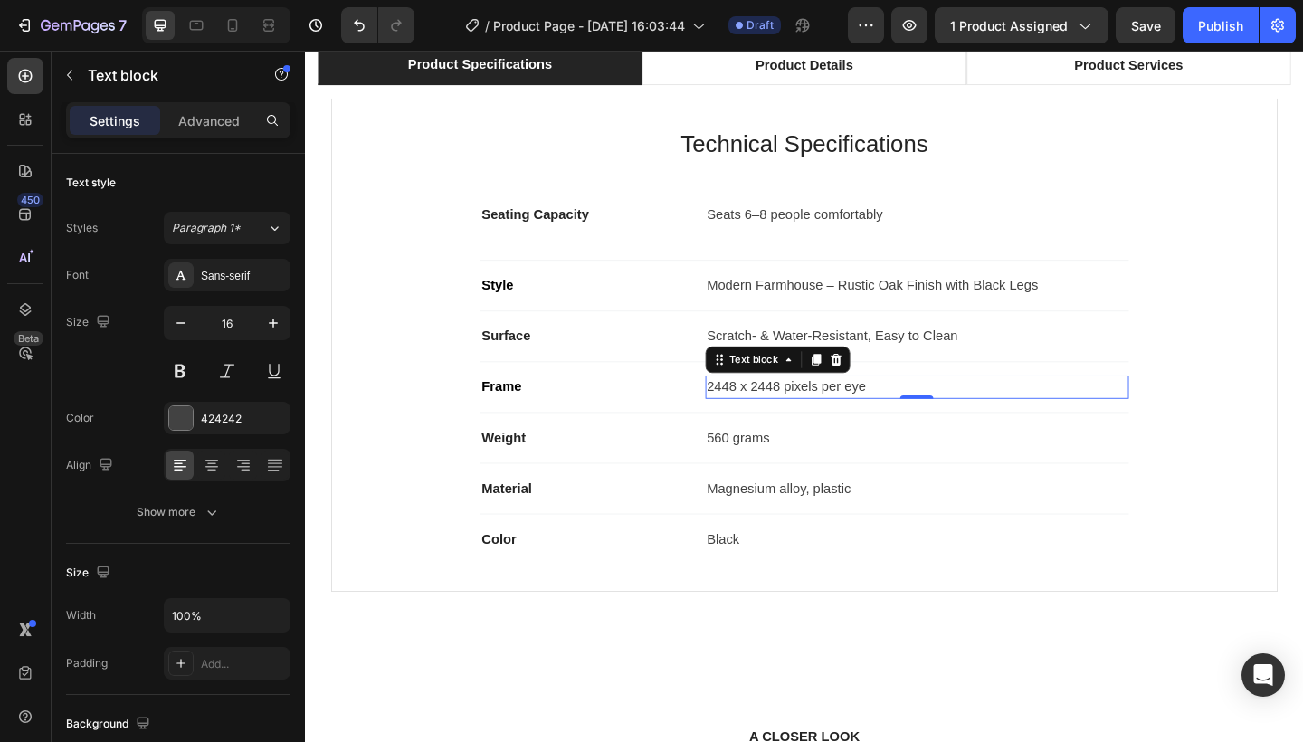
click at [789, 416] on p "2448 x 2448 pixels per eye" at bounding box center [970, 417] width 457 height 22
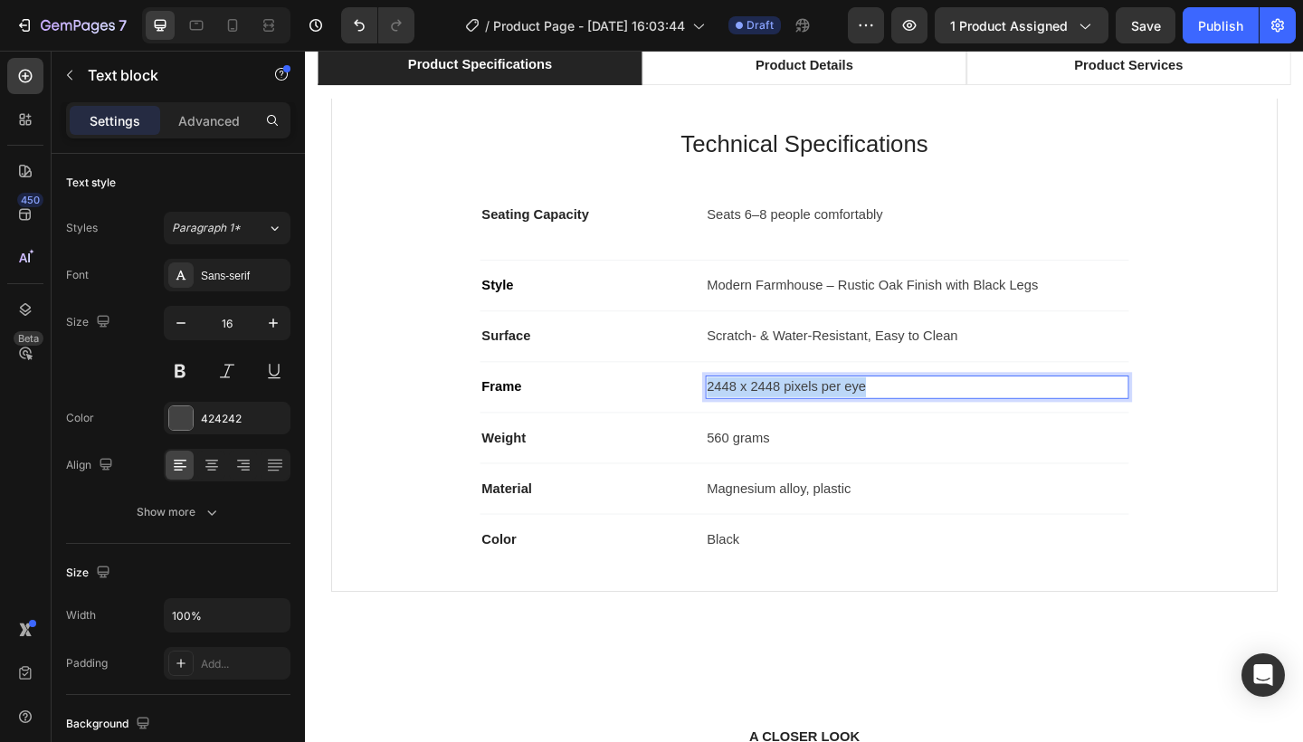
click at [789, 416] on p "2448 x 2448 pixels per eye" at bounding box center [970, 417] width 457 height 22
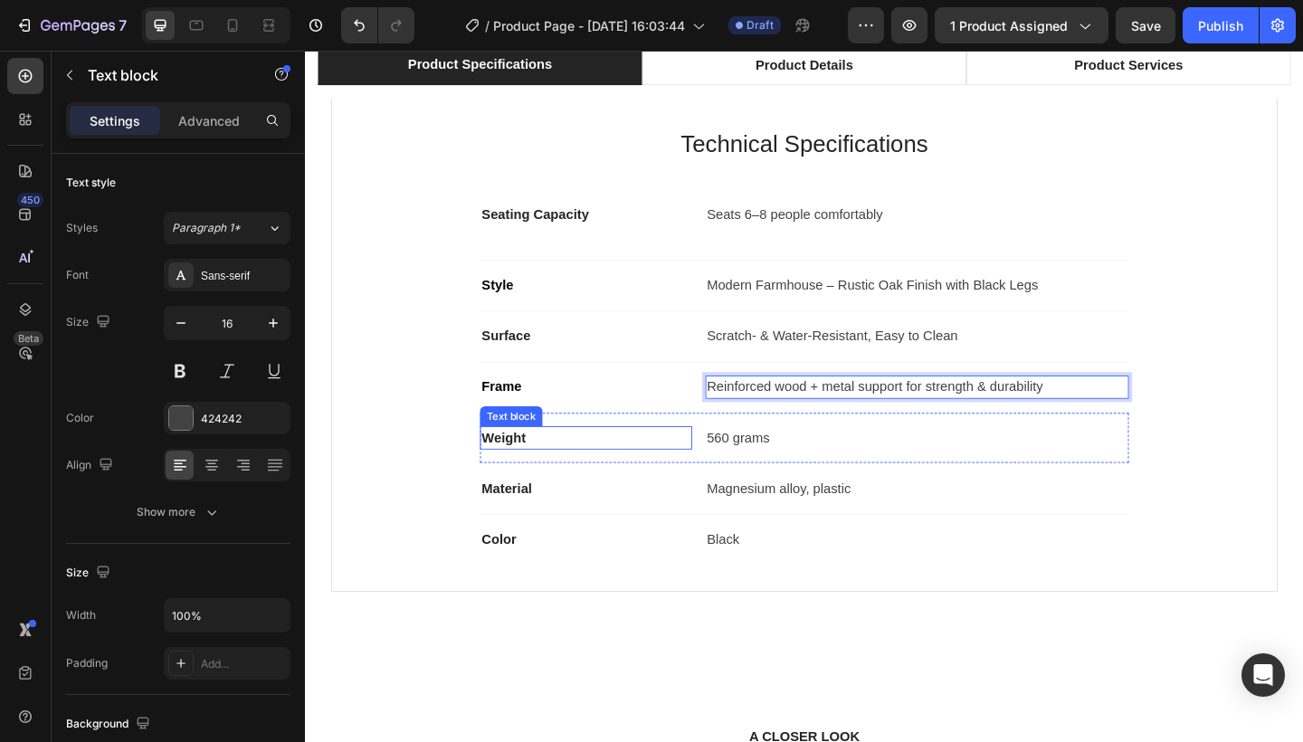
click at [583, 465] on p "Weight" at bounding box center [610, 473] width 227 height 22
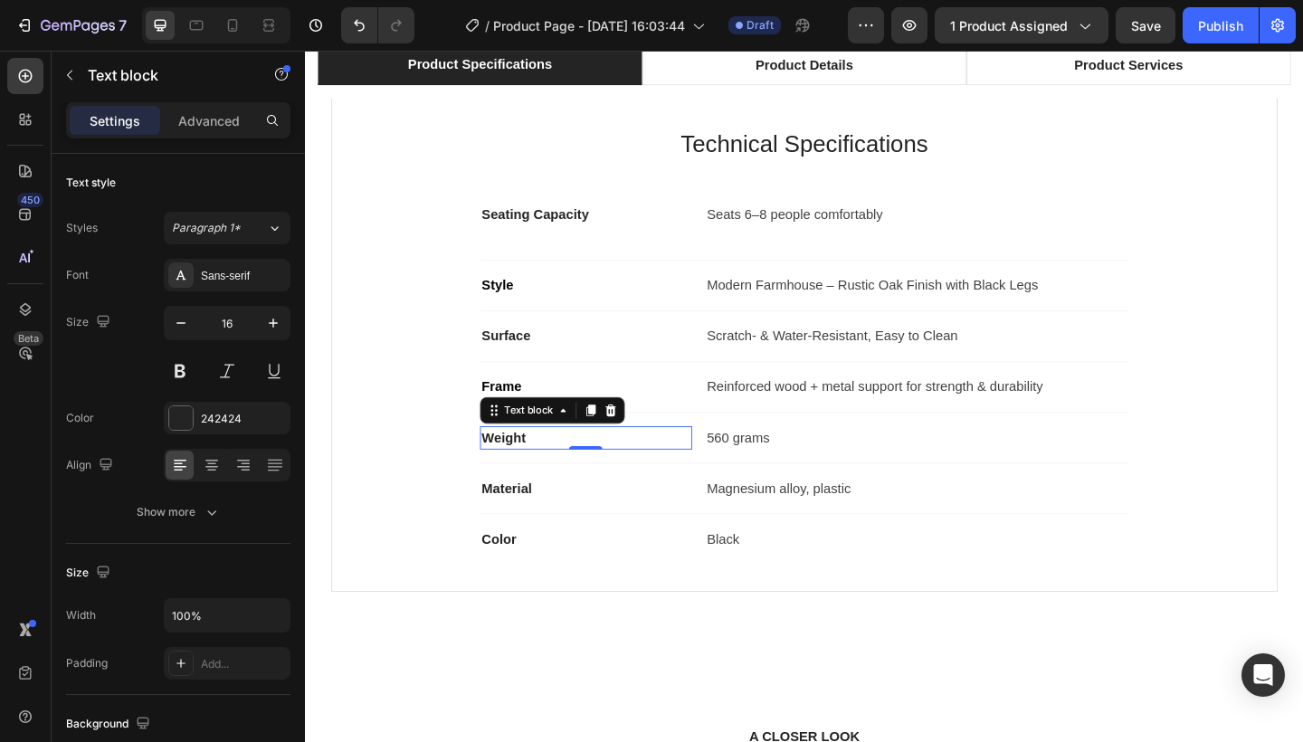
click at [531, 469] on p "Weight" at bounding box center [610, 473] width 227 height 22
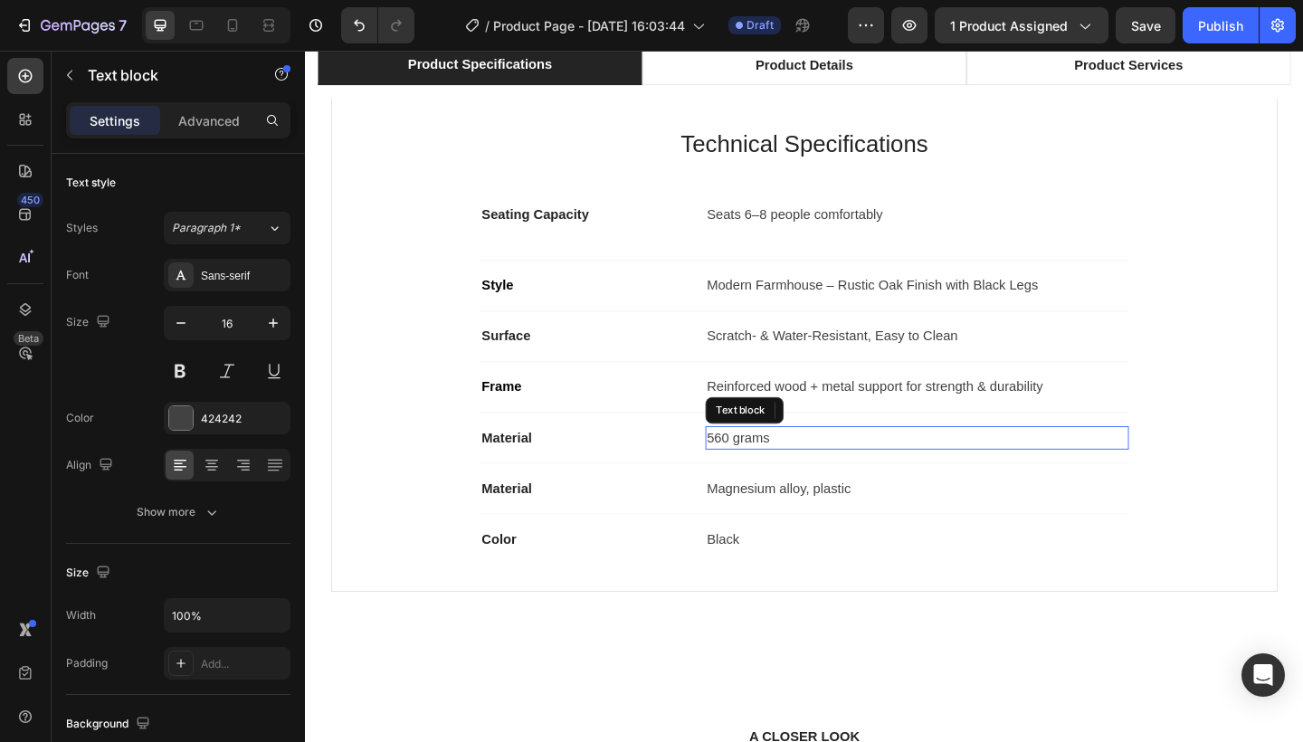
click at [801, 470] on p "560 grams" at bounding box center [970, 473] width 457 height 22
click at [809, 481] on p "560 grams" at bounding box center [970, 473] width 457 height 22
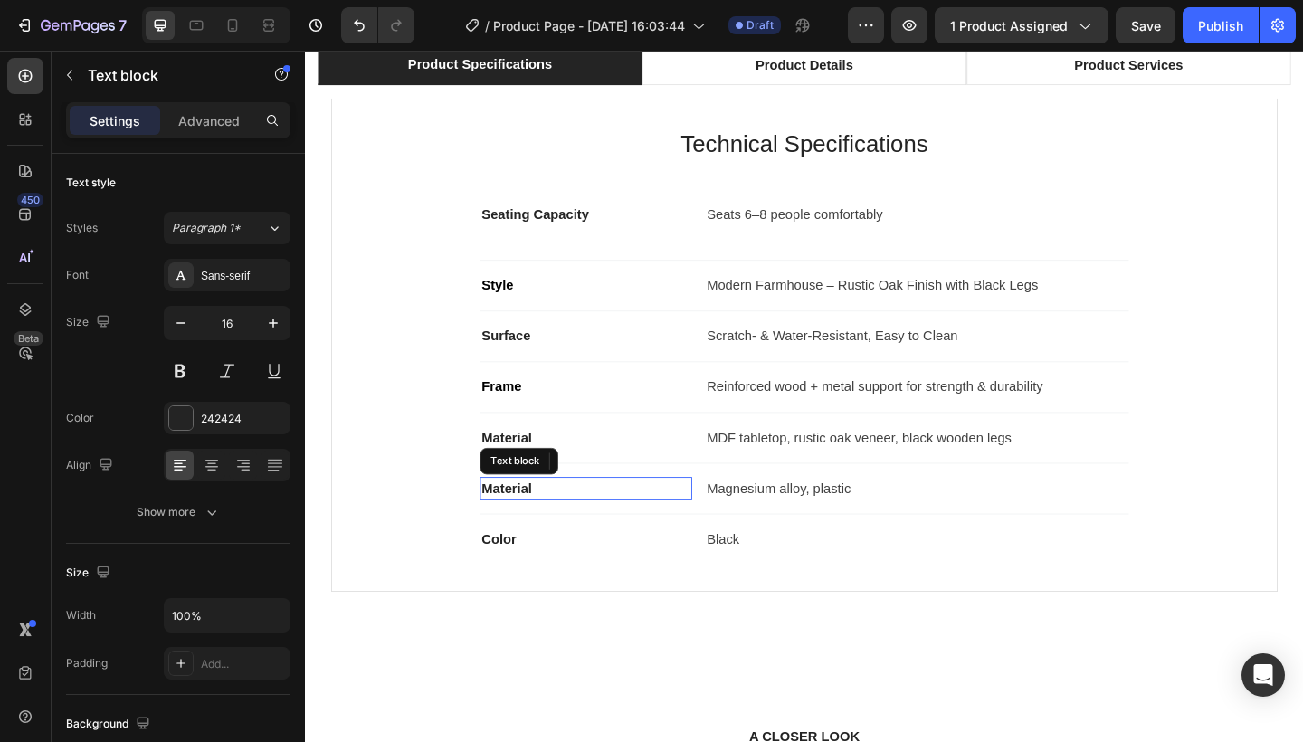
click at [548, 530] on p "Material" at bounding box center [610, 528] width 227 height 22
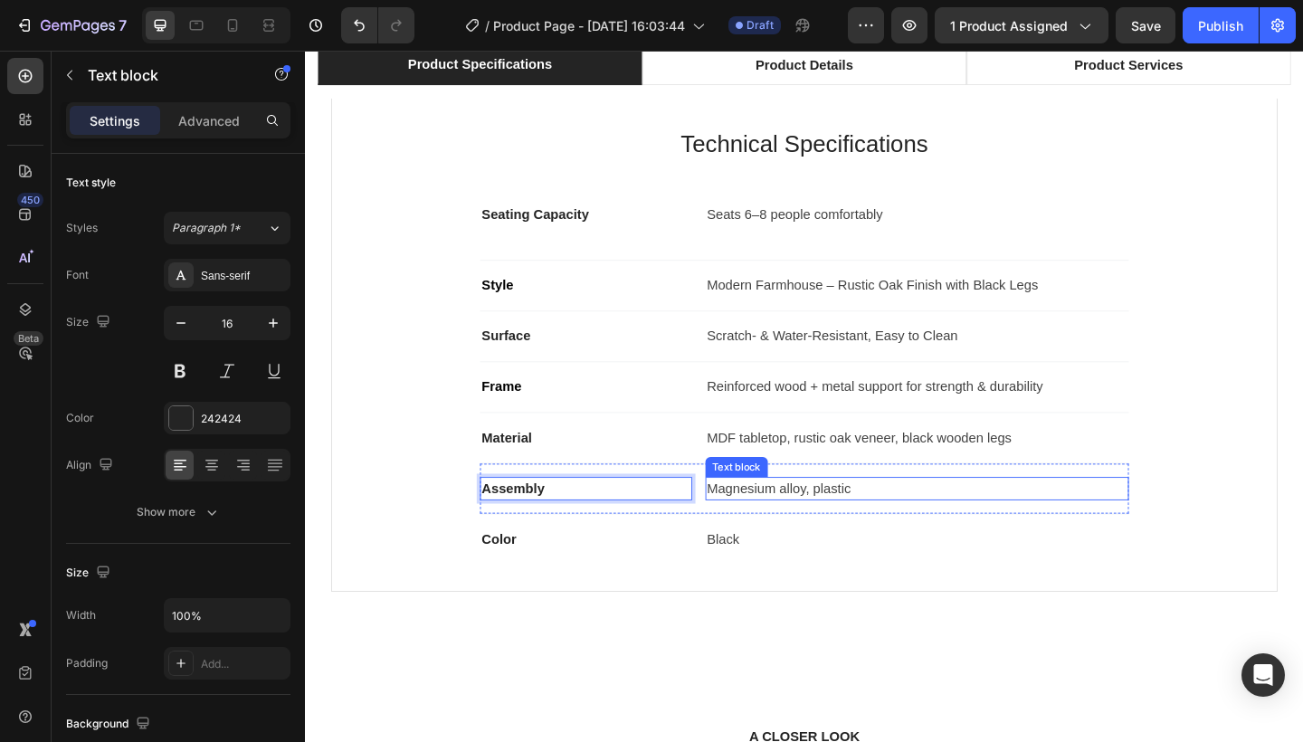
click at [772, 526] on p "Magnesium alloy, plastic" at bounding box center [970, 528] width 457 height 22
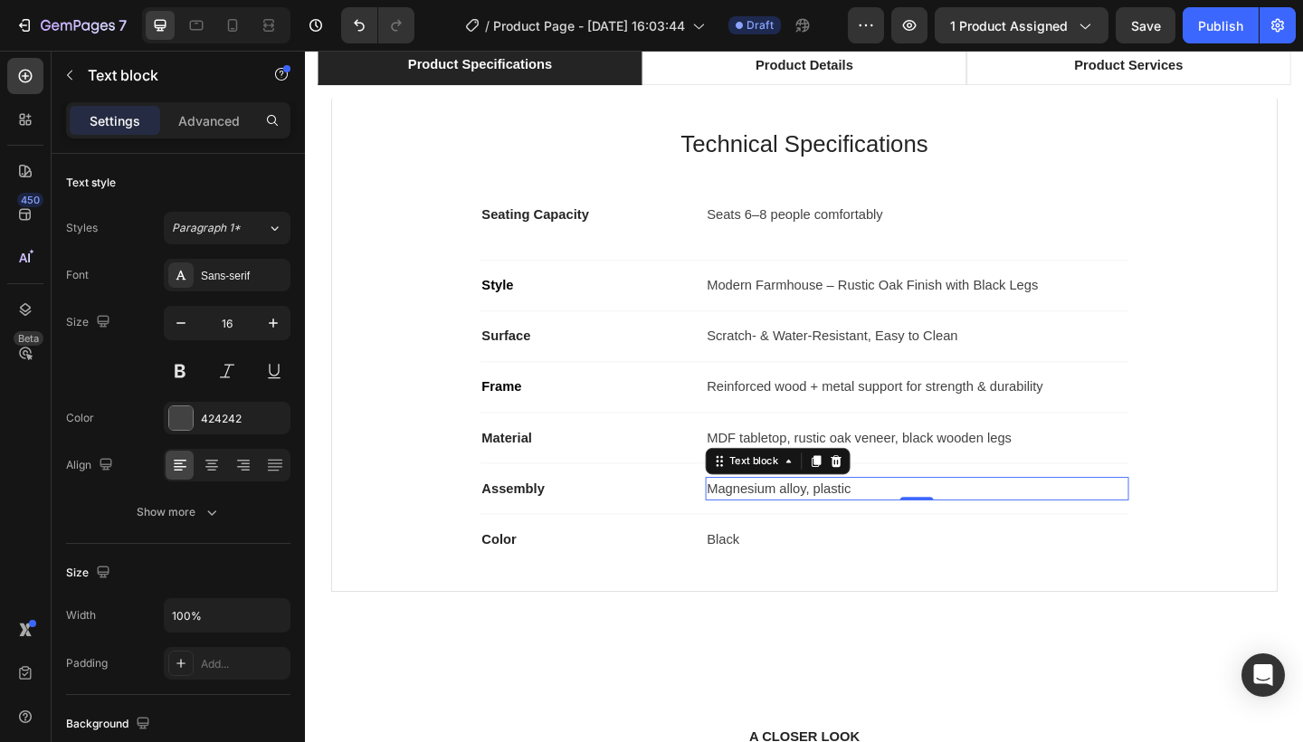
click at [772, 526] on p "Magnesium alloy, plastic" at bounding box center [970, 528] width 457 height 22
click at [902, 531] on p "Magnesium alloy, plastic" at bounding box center [970, 528] width 457 height 22
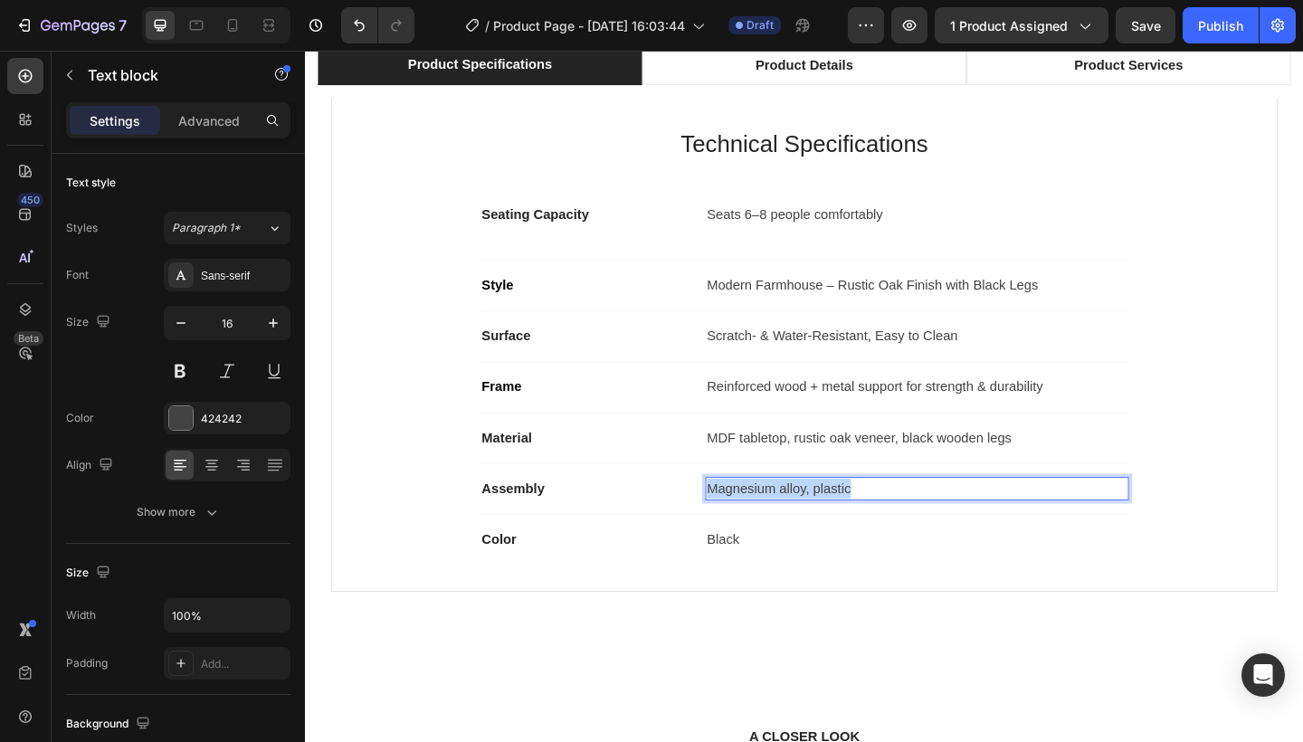
click at [902, 531] on p "Magnesium alloy, plastic" at bounding box center [970, 528] width 457 height 22
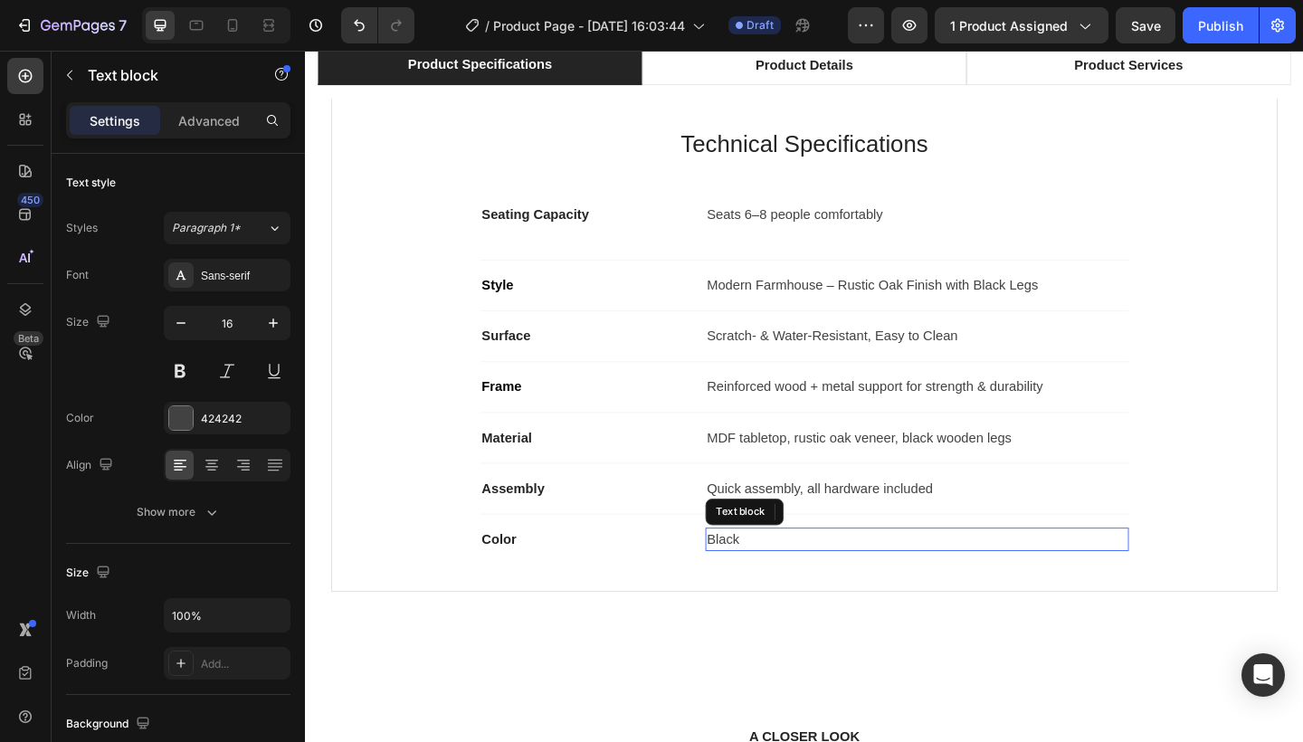
click at [833, 580] on p "Black" at bounding box center [970, 583] width 457 height 22
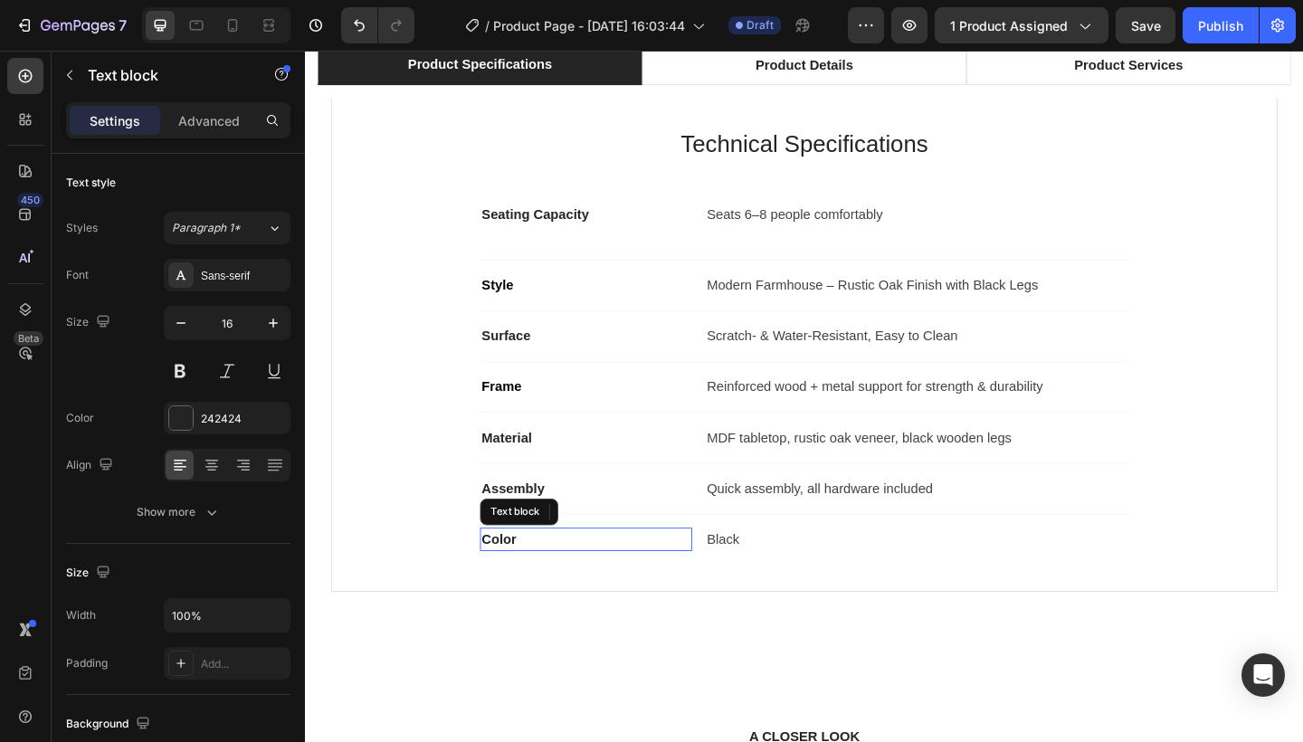
click at [525, 581] on p "Color" at bounding box center [610, 583] width 227 height 22
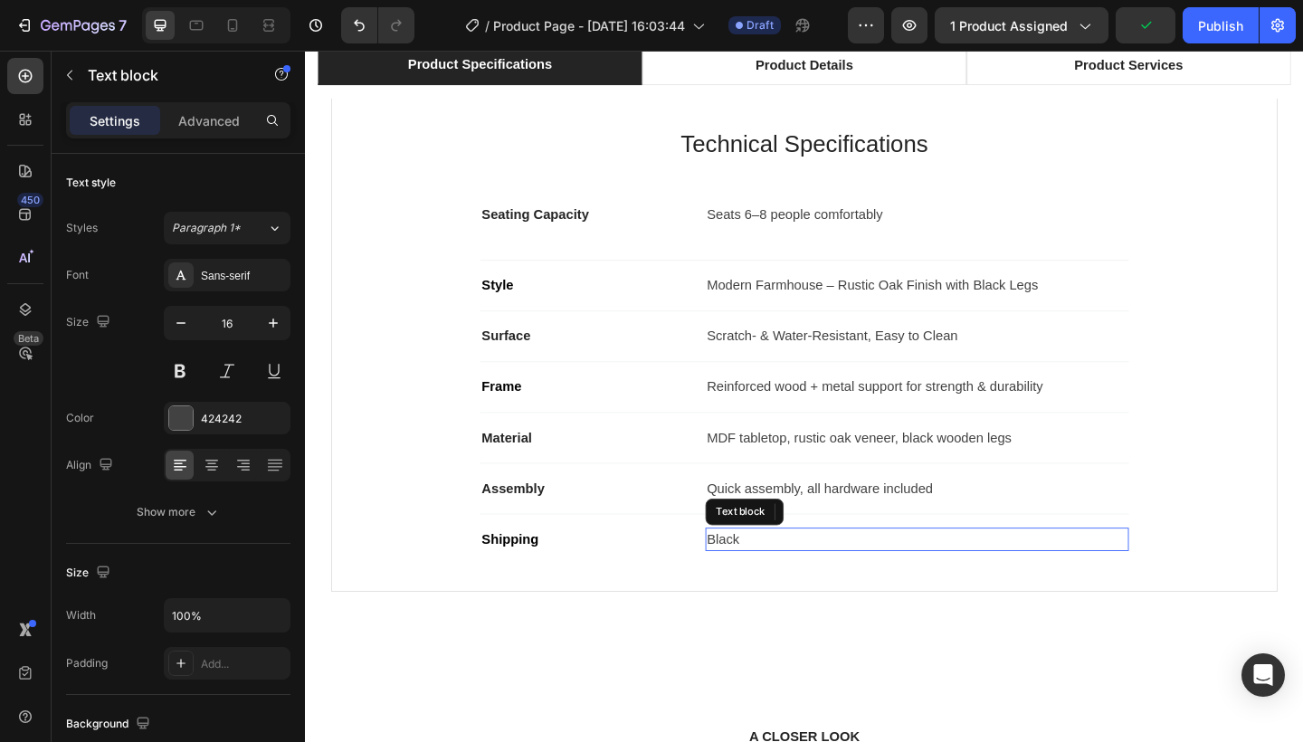
click at [785, 585] on p "Black" at bounding box center [970, 583] width 457 height 22
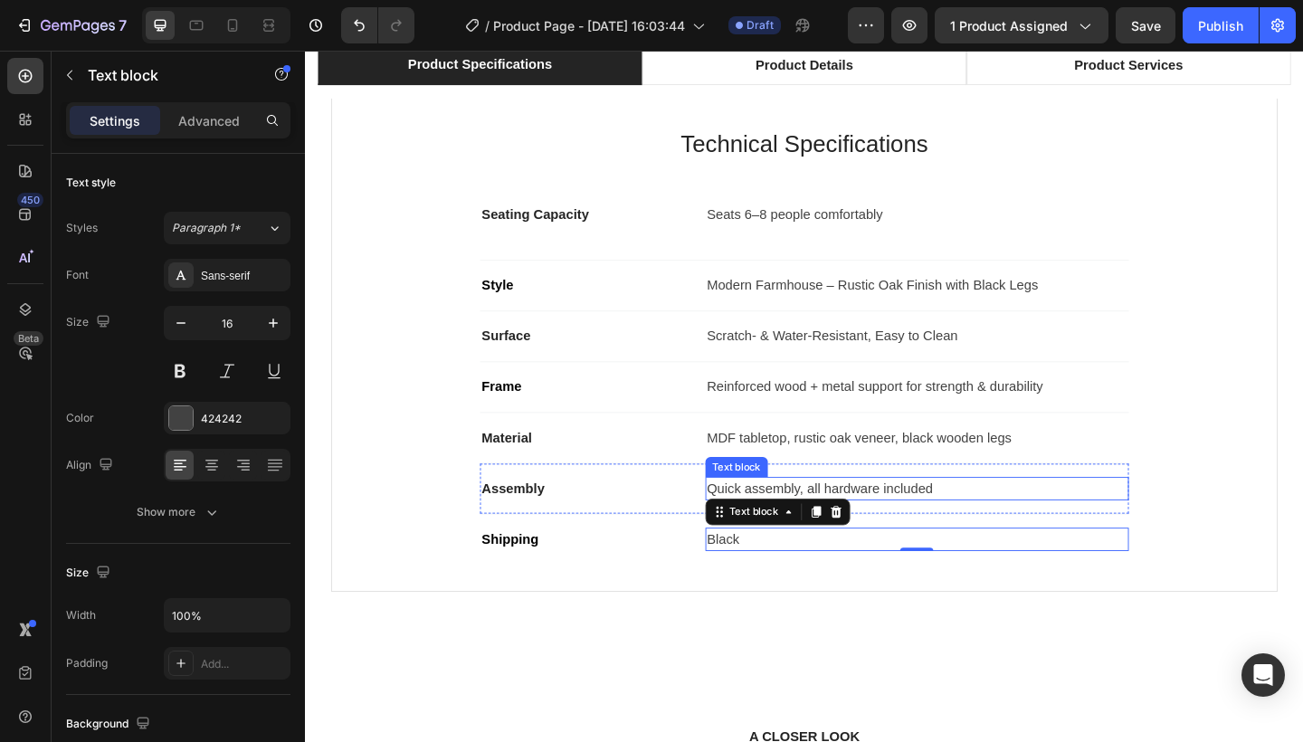
click at [843, 519] on p "Quick assembly, all hardware included" at bounding box center [970, 528] width 457 height 22
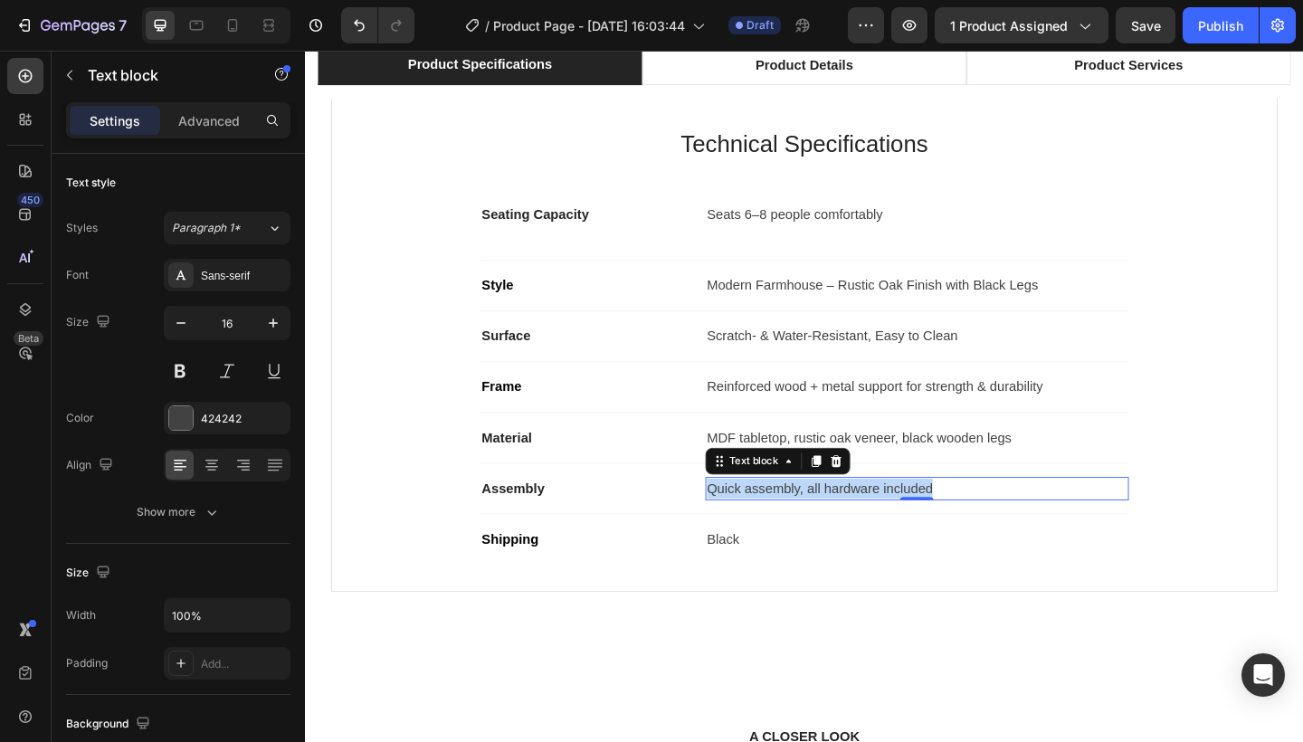
click at [843, 519] on p "Quick assembly, all hardware included" at bounding box center [970, 528] width 457 height 22
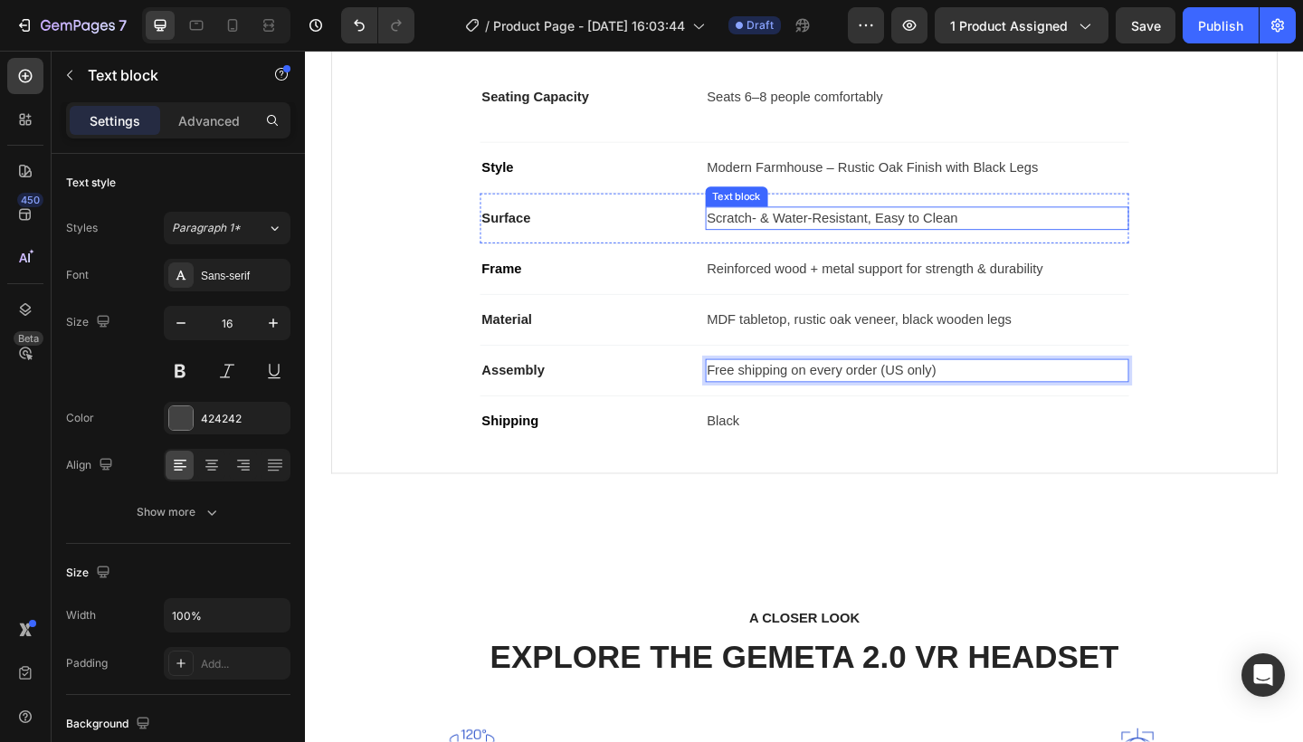
scroll to position [1380, 0]
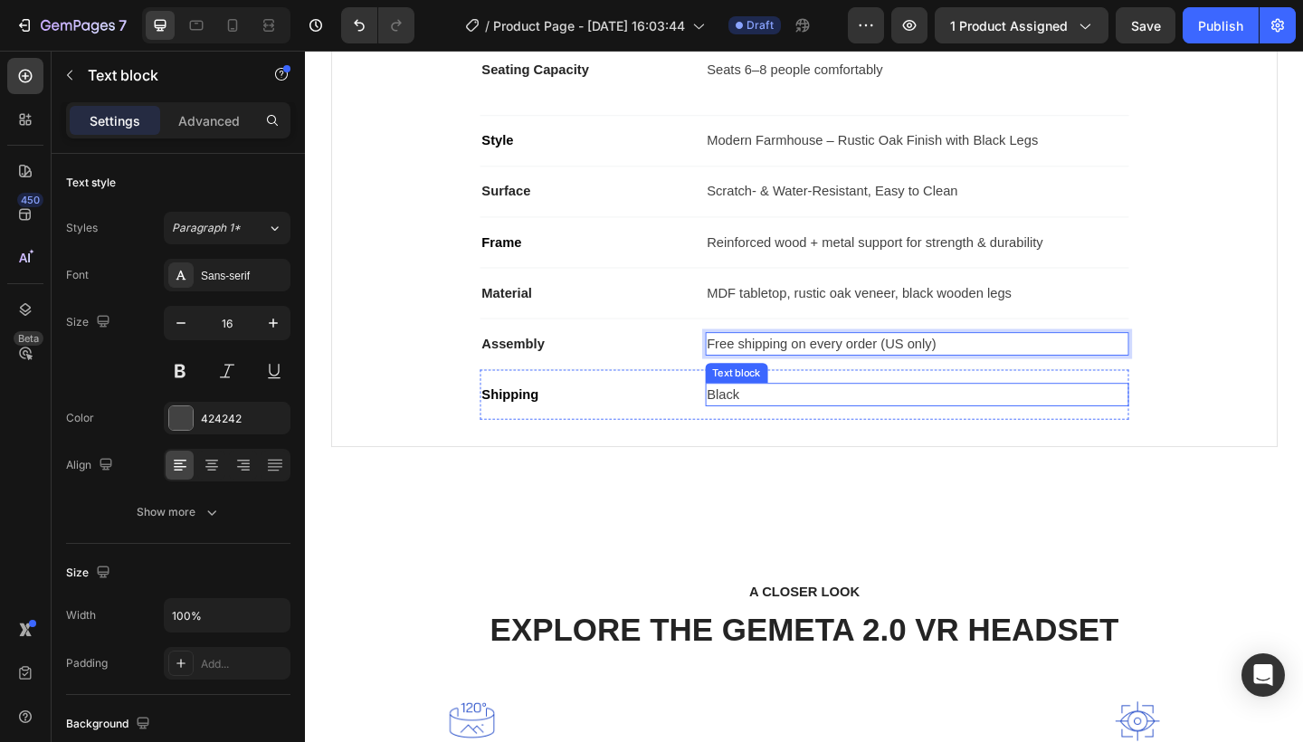
click at [783, 431] on p "Black" at bounding box center [970, 426] width 457 height 22
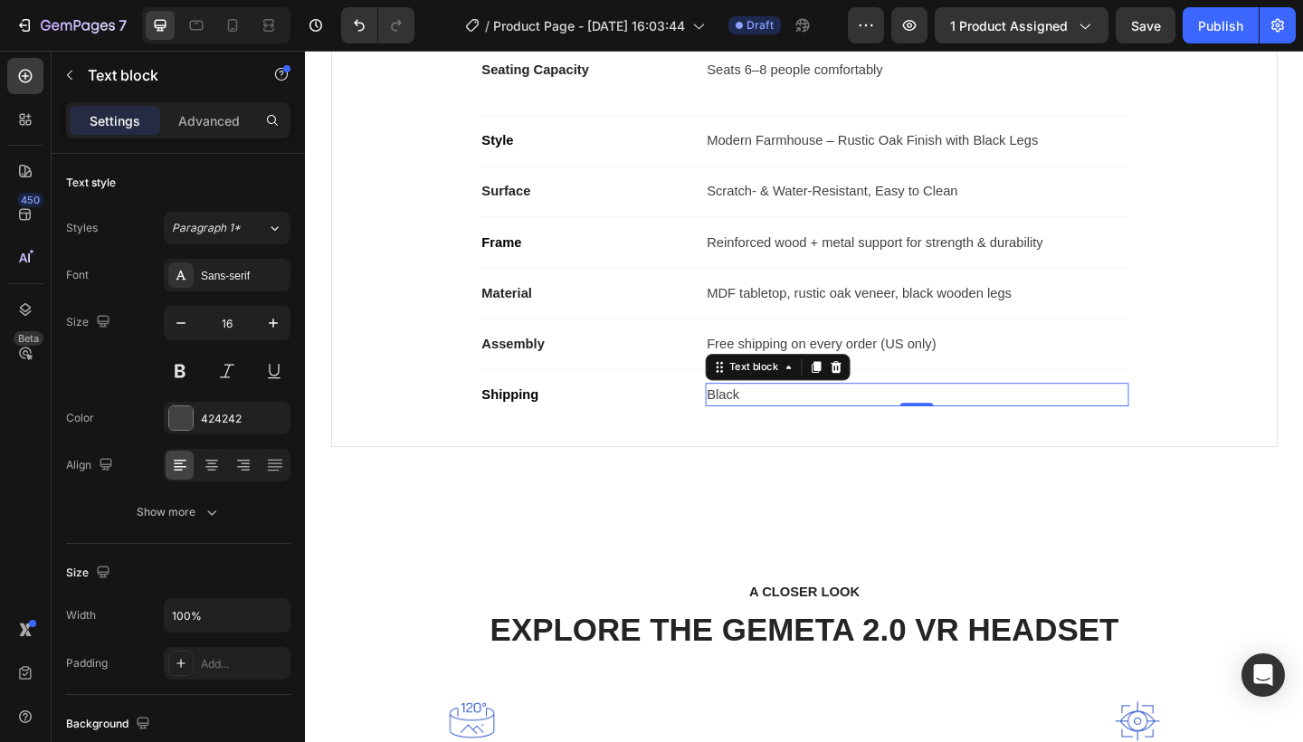
click at [783, 431] on p "Black" at bounding box center [970, 426] width 457 height 22
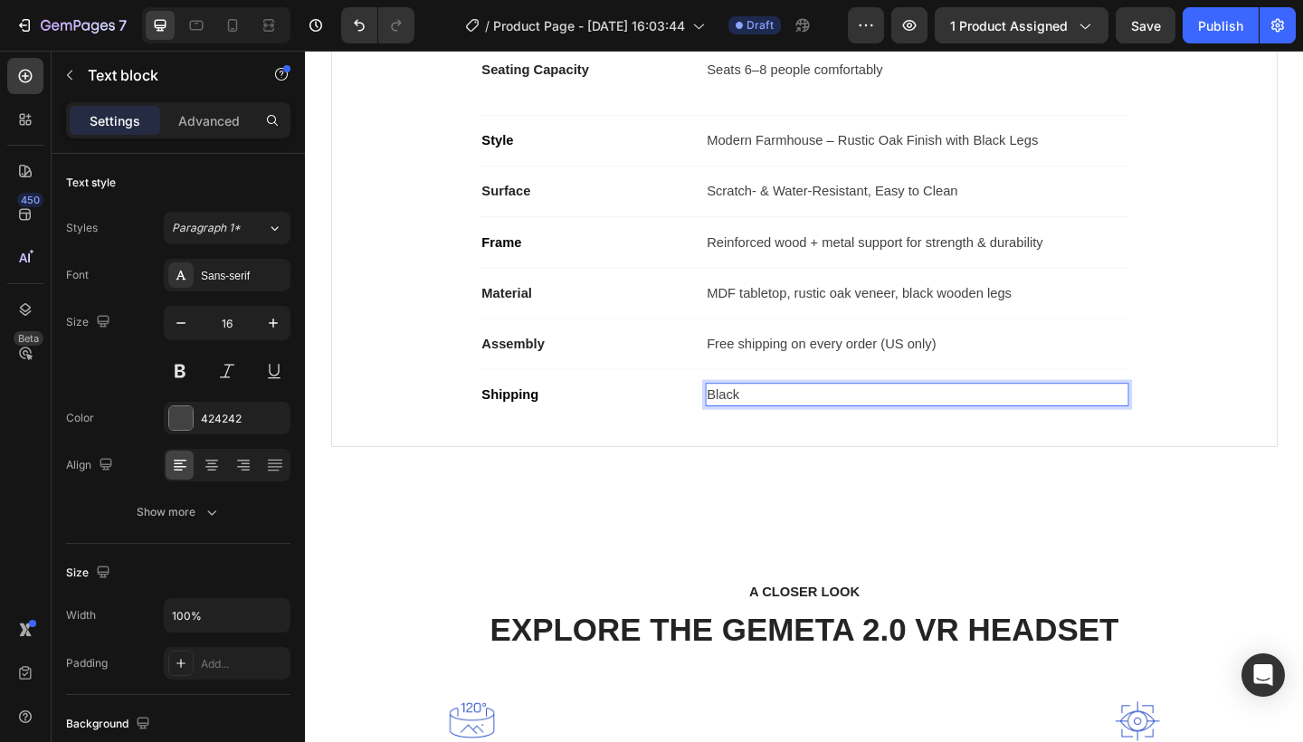
click at [783, 431] on p "Black" at bounding box center [970, 426] width 457 height 22
click at [783, 420] on p "Black" at bounding box center [970, 426] width 457 height 22
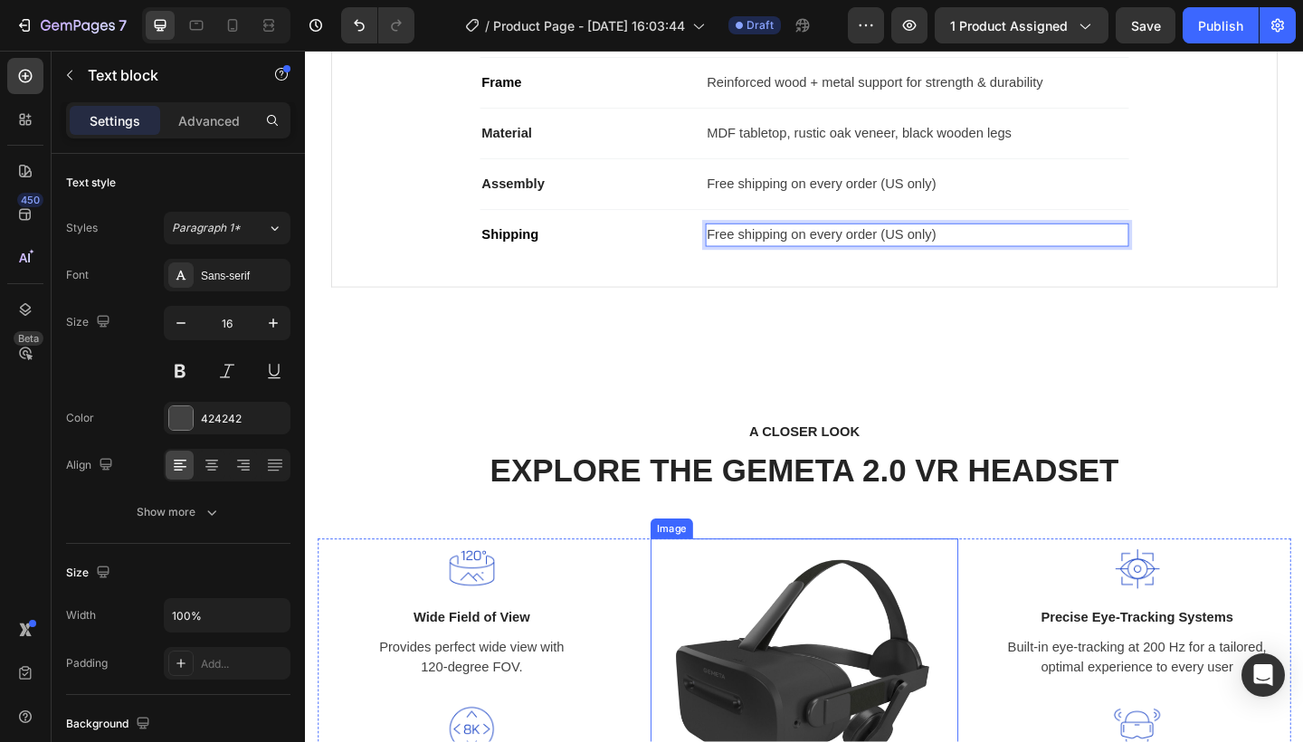
scroll to position [1548, 0]
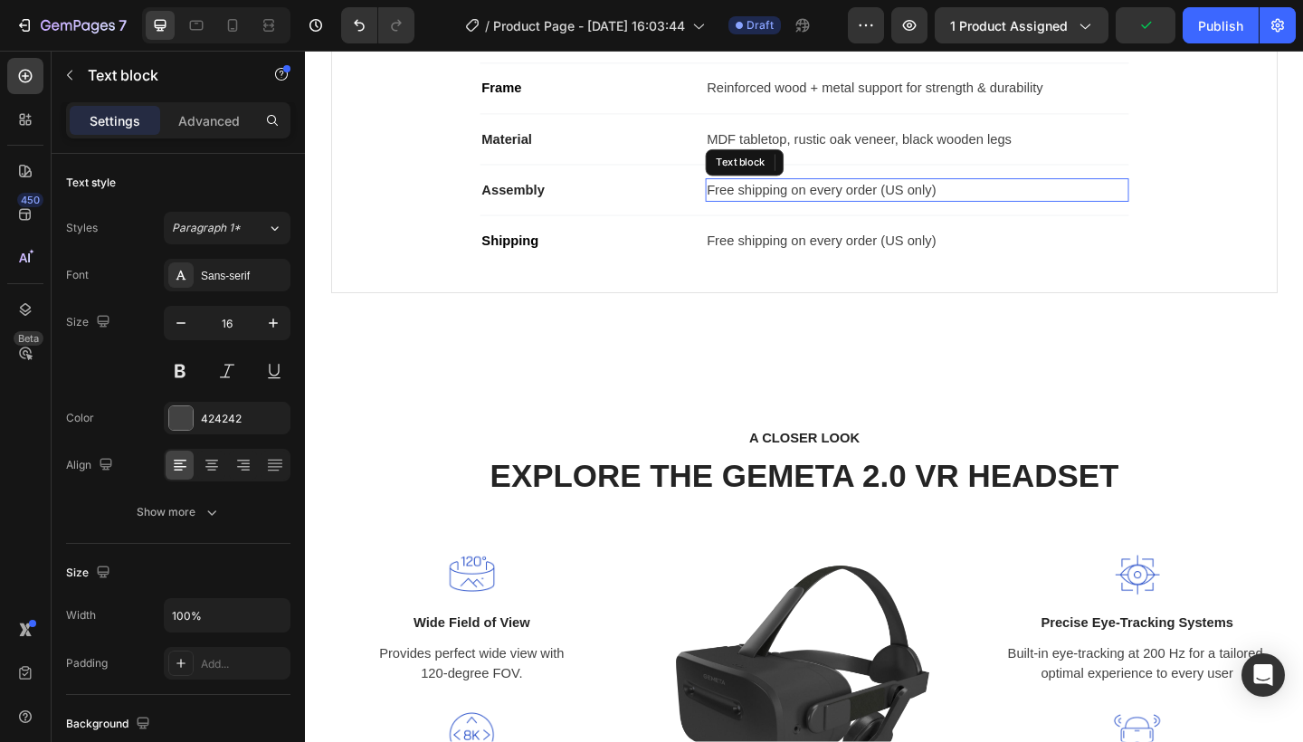
click at [839, 199] on p "Free shipping on every order (US only)" at bounding box center [970, 203] width 457 height 22
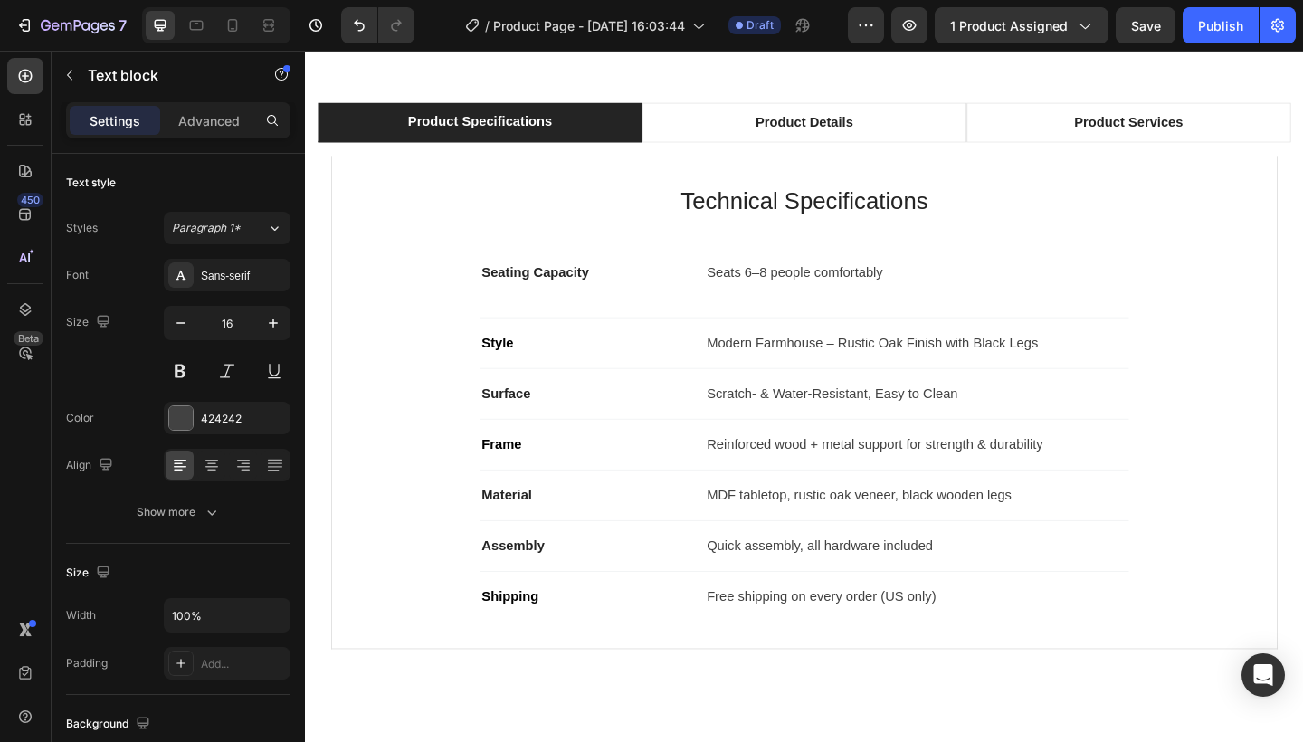
scroll to position [1153, 0]
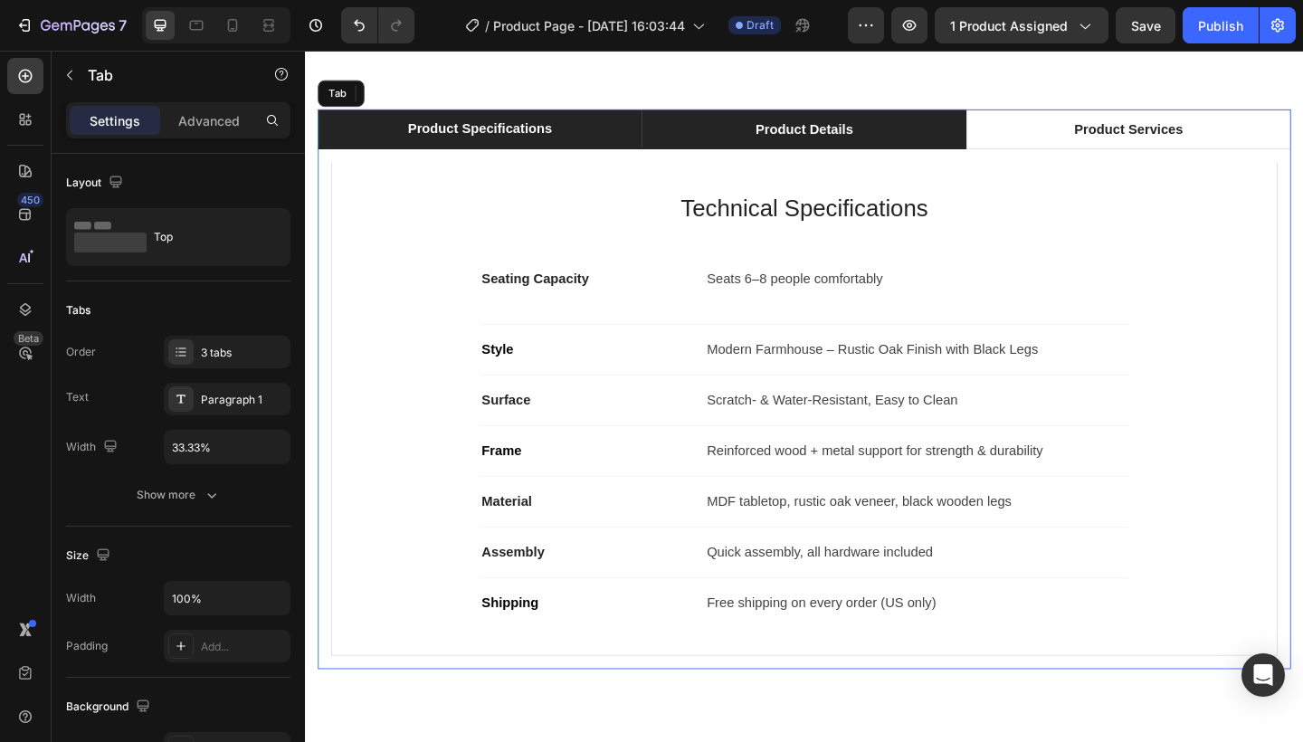
click at [870, 119] on li "Product Details" at bounding box center [848, 136] width 353 height 43
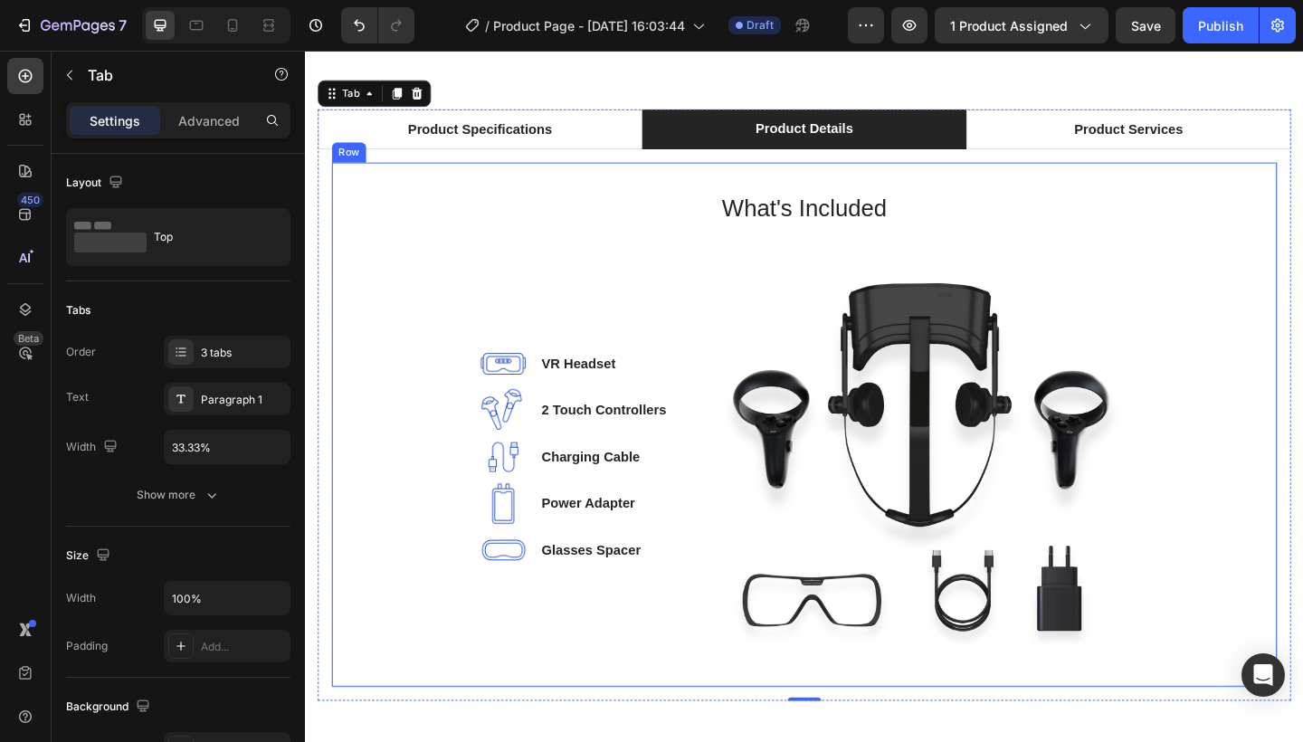
click at [878, 293] on img at bounding box center [975, 493] width 452 height 442
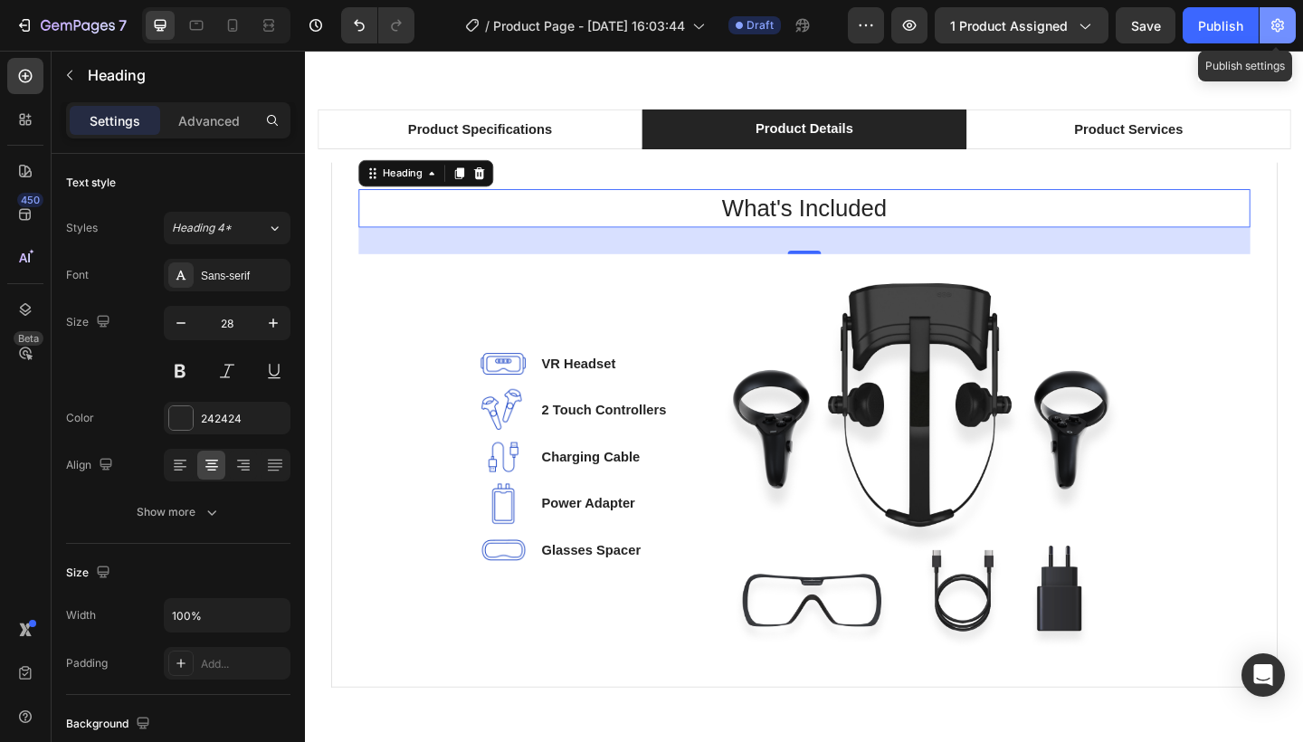
click at [1275, 35] on button "button" at bounding box center [1278, 25] width 36 height 36
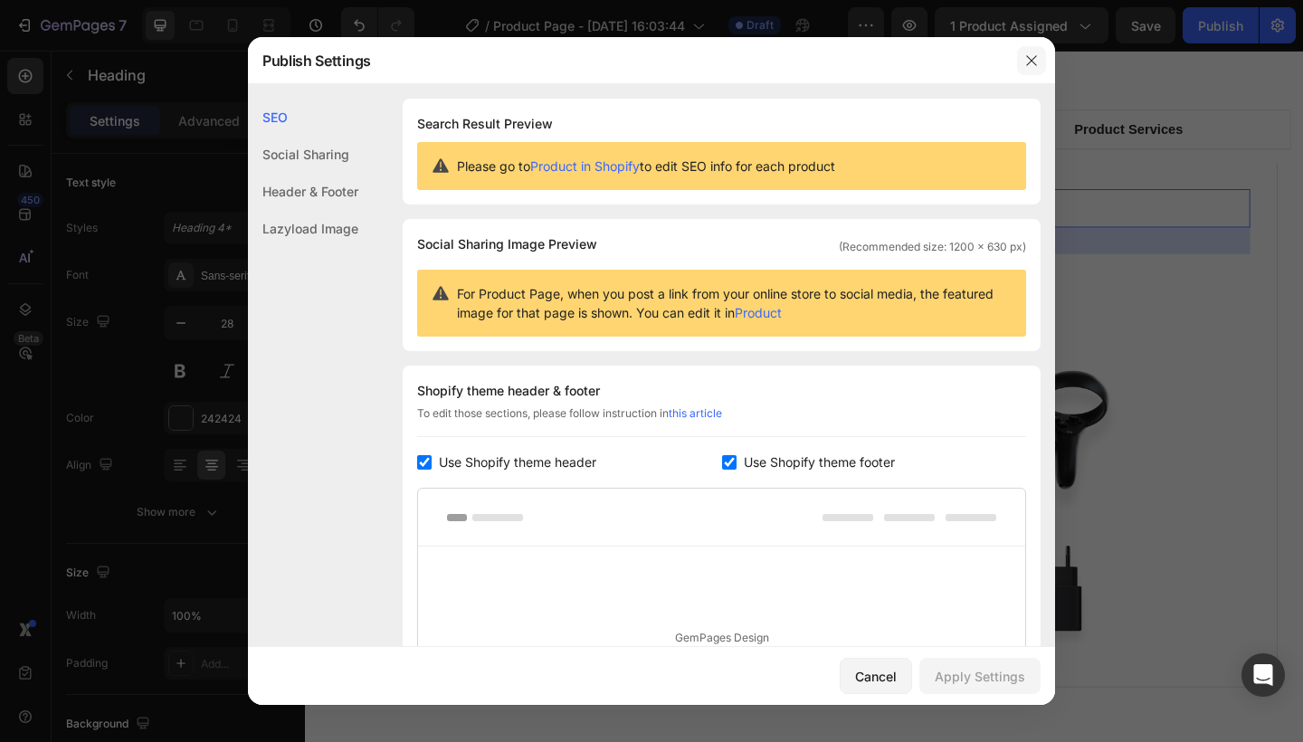
click at [1042, 53] on button "button" at bounding box center [1031, 60] width 29 height 29
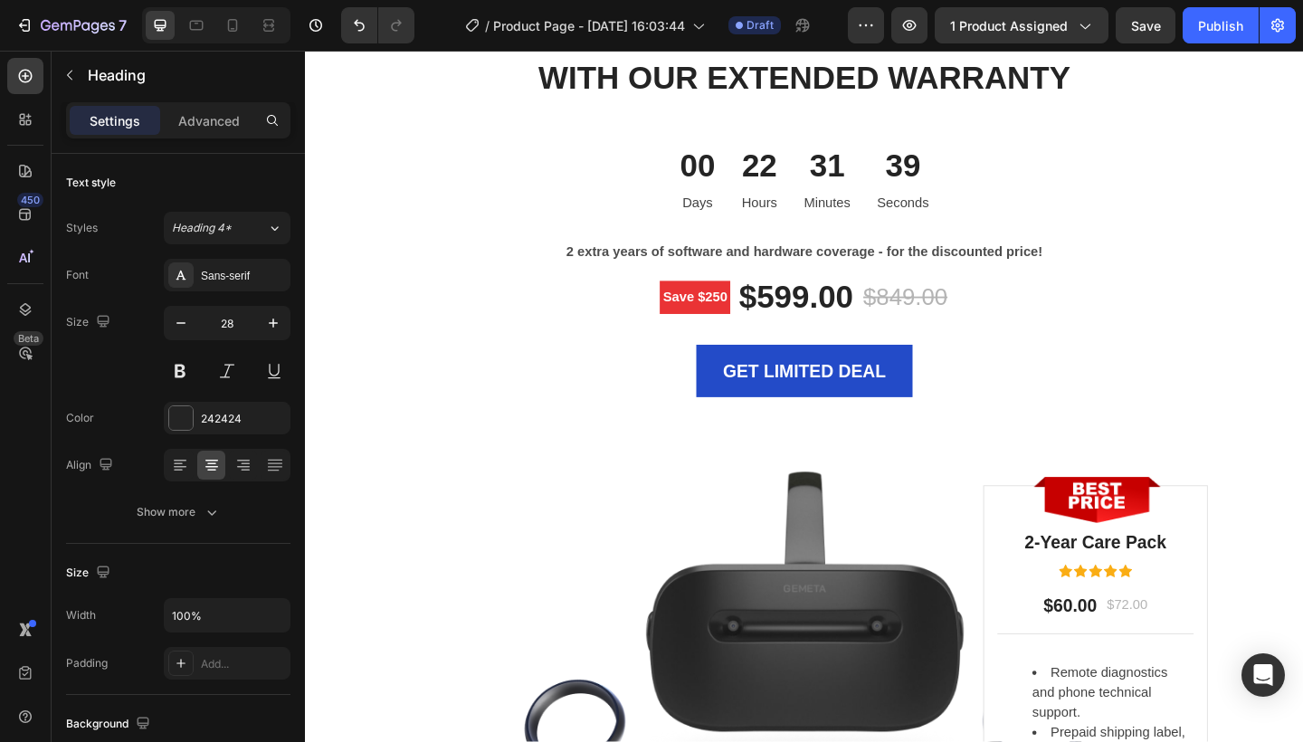
scroll to position [5226, 0]
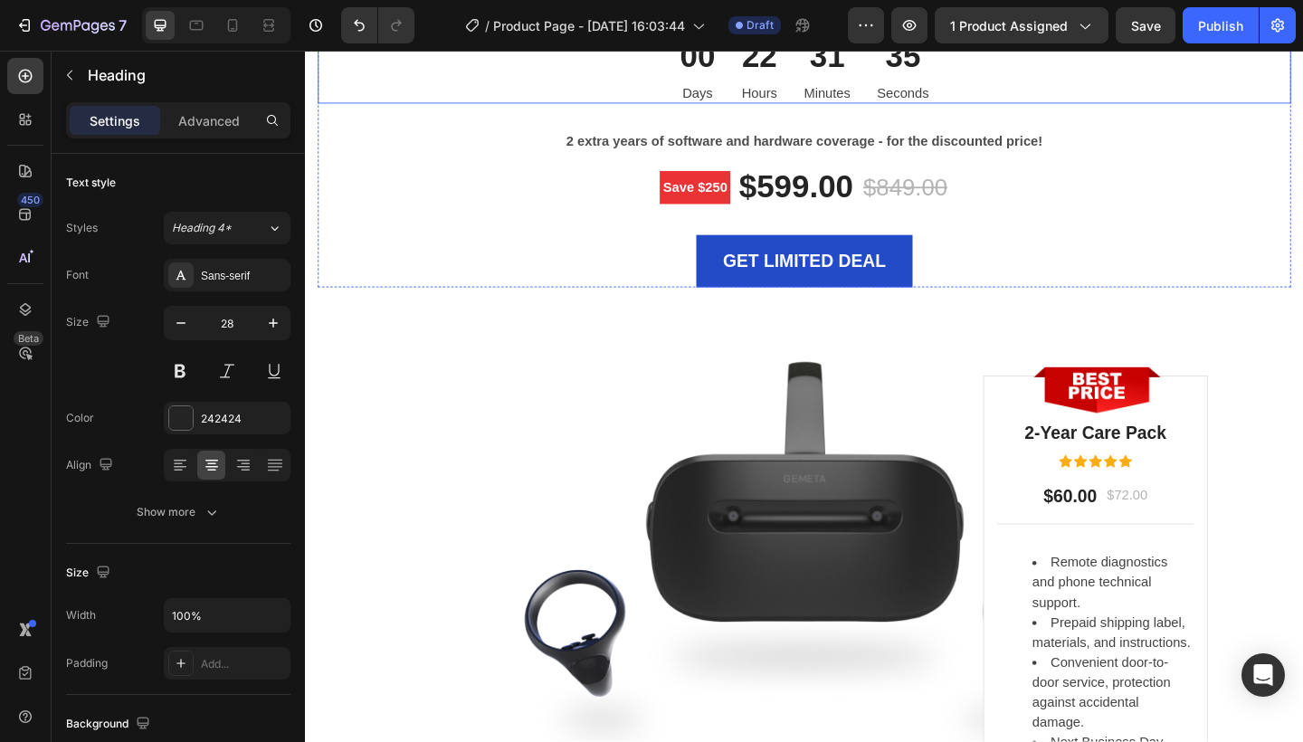
click at [831, 109] on div "22 Hours" at bounding box center [800, 71] width 68 height 73
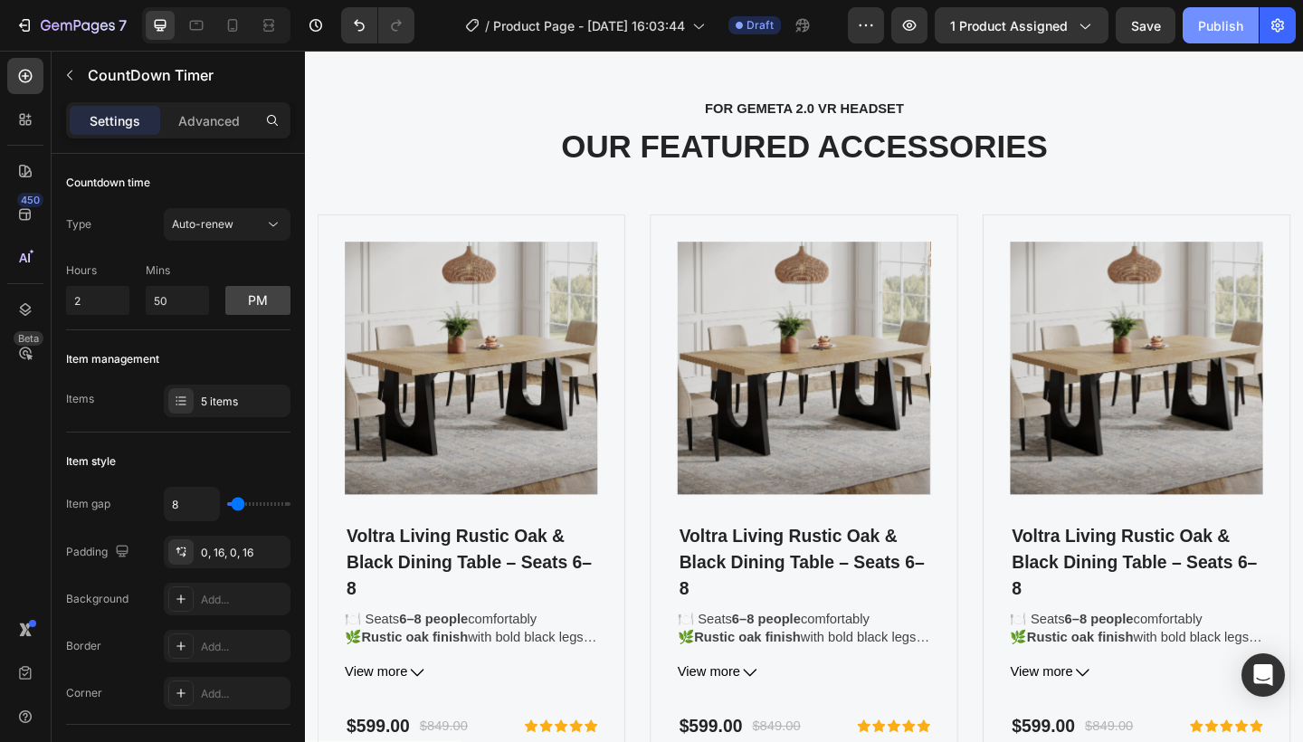
scroll to position [6448, 0]
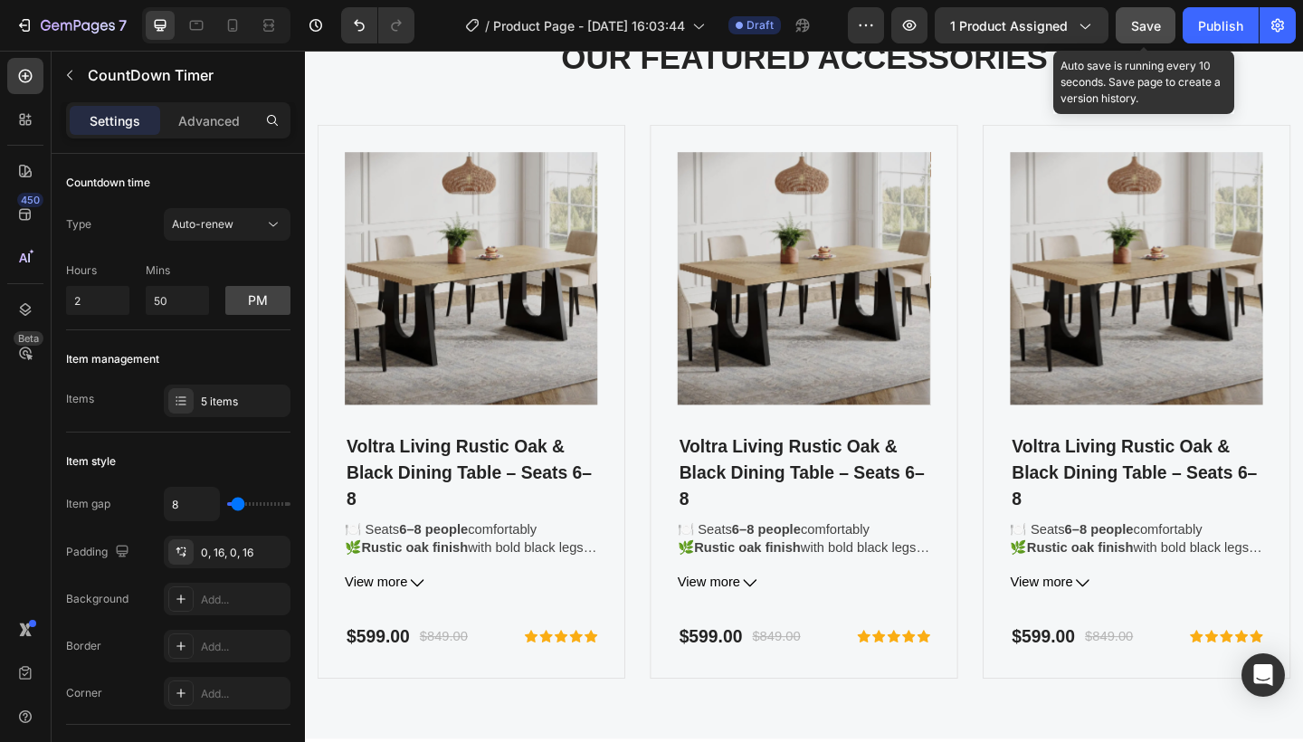
click at [1156, 34] on div "Save" at bounding box center [1146, 25] width 30 height 19
